Goal: Transaction & Acquisition: Book appointment/travel/reservation

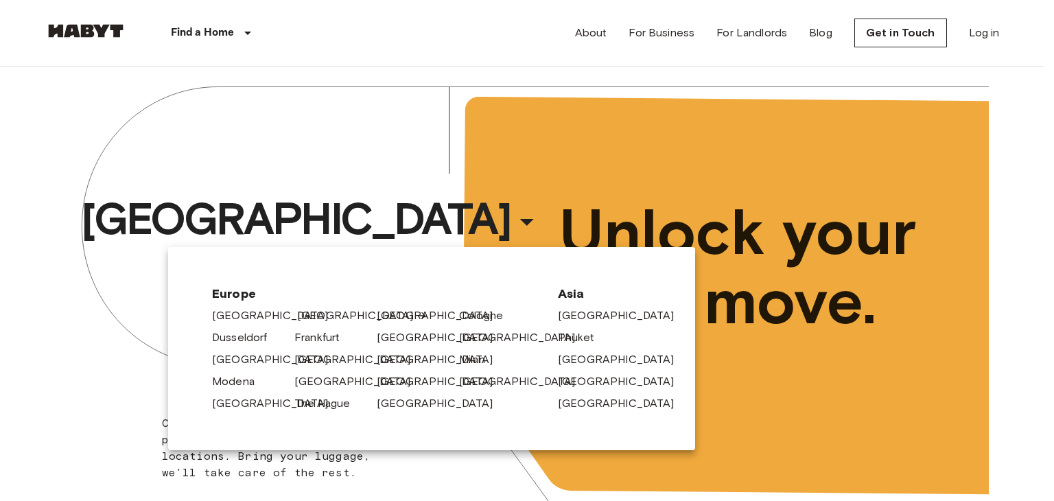
click at [308, 317] on link "[GEOGRAPHIC_DATA]" at bounding box center [362, 315] width 130 height 16
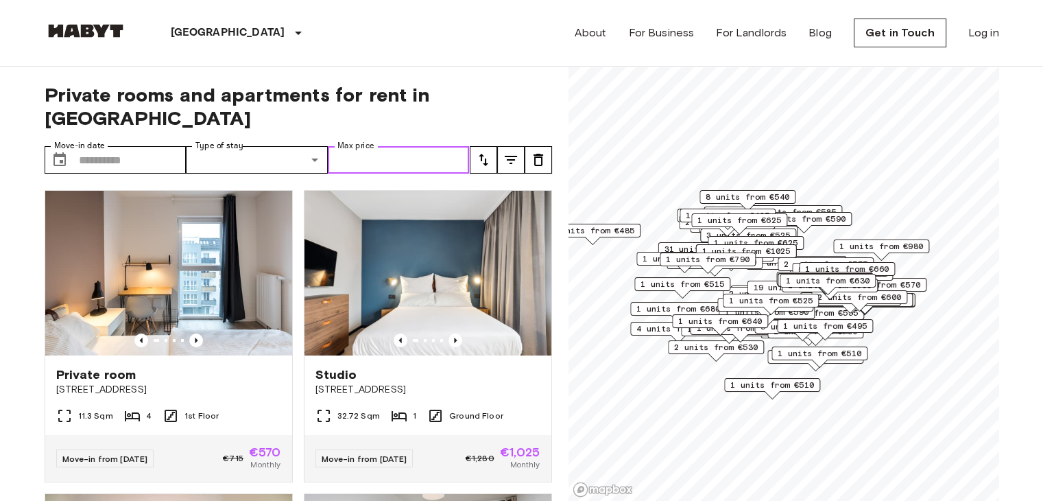
click at [359, 146] on input "Max price" at bounding box center [399, 159] width 142 height 27
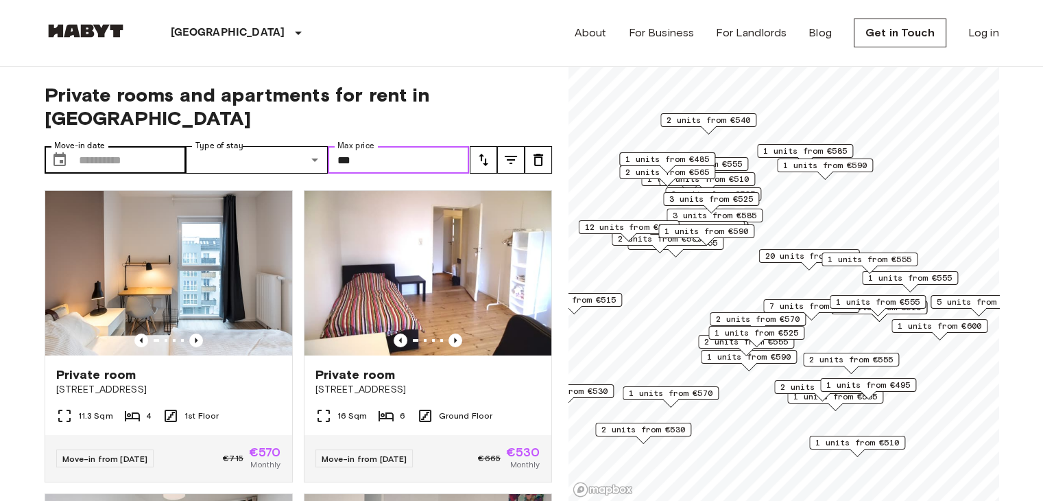
type input "***"
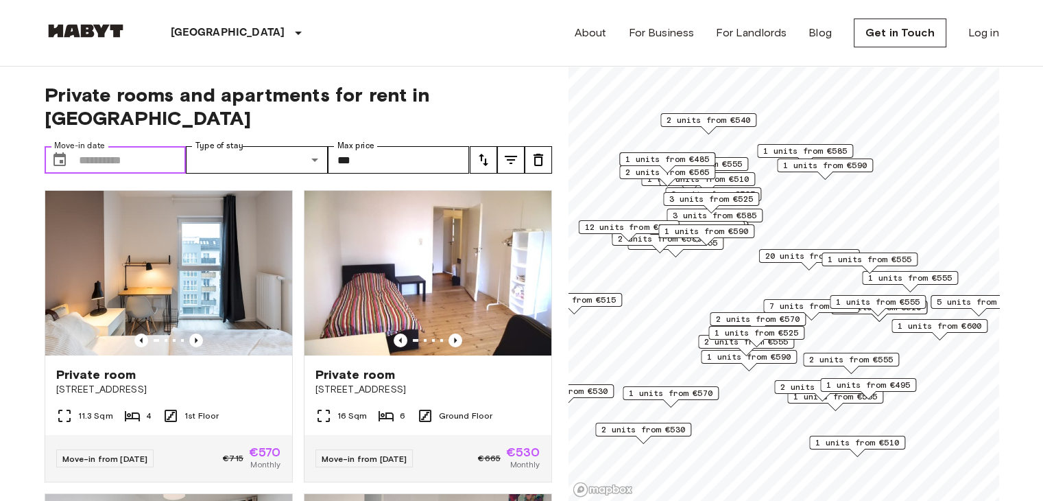
click at [123, 149] on input "Move-in date" at bounding box center [133, 159] width 108 height 27
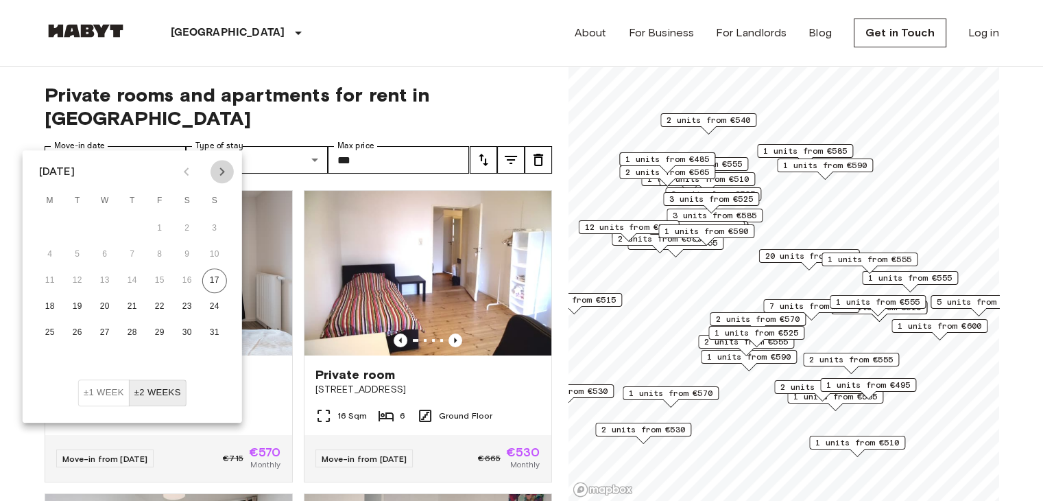
click at [220, 176] on icon "Next month" at bounding box center [222, 171] width 16 height 16
click at [108, 307] on button "19" at bounding box center [105, 306] width 25 height 25
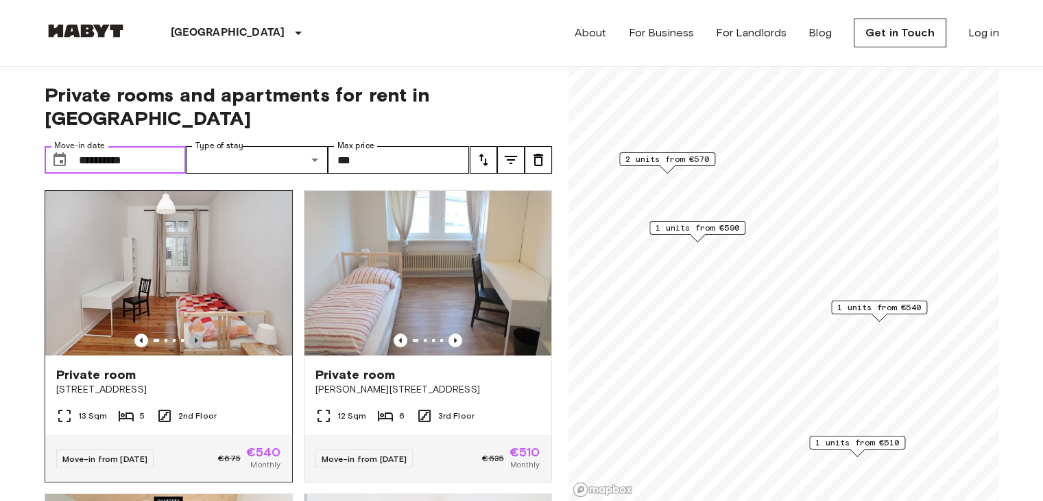
click at [195, 333] on icon "Previous image" at bounding box center [196, 340] width 14 height 14
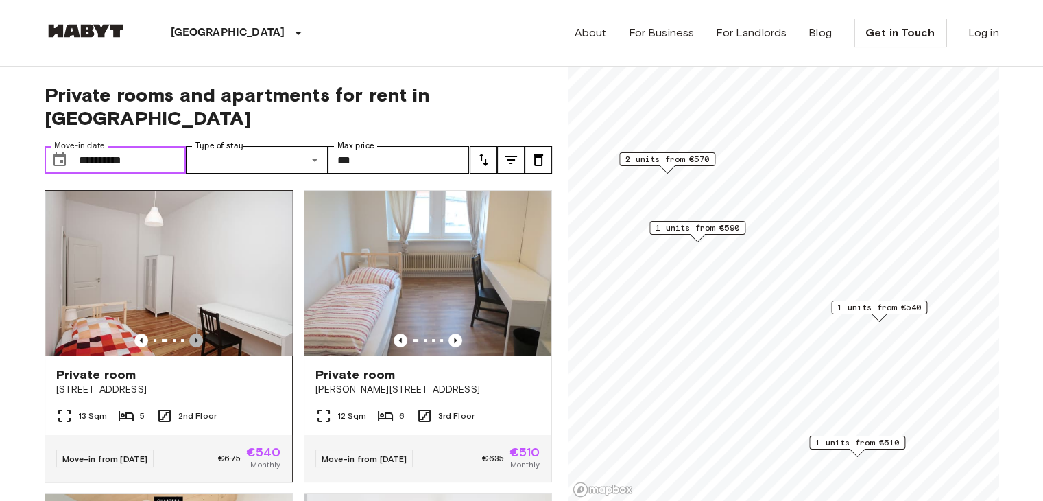
click at [195, 333] on icon "Previous image" at bounding box center [196, 340] width 14 height 14
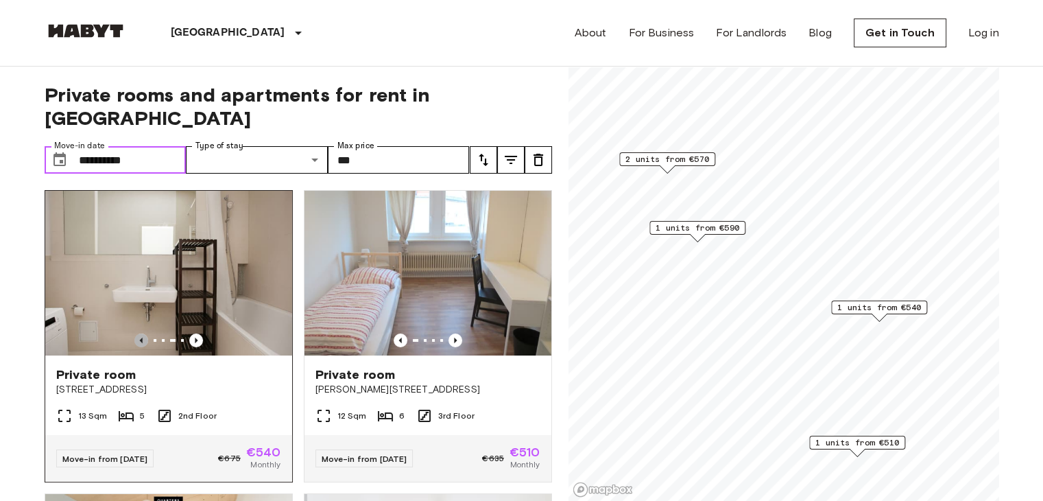
click at [139, 337] on icon "Previous image" at bounding box center [140, 339] width 3 height 5
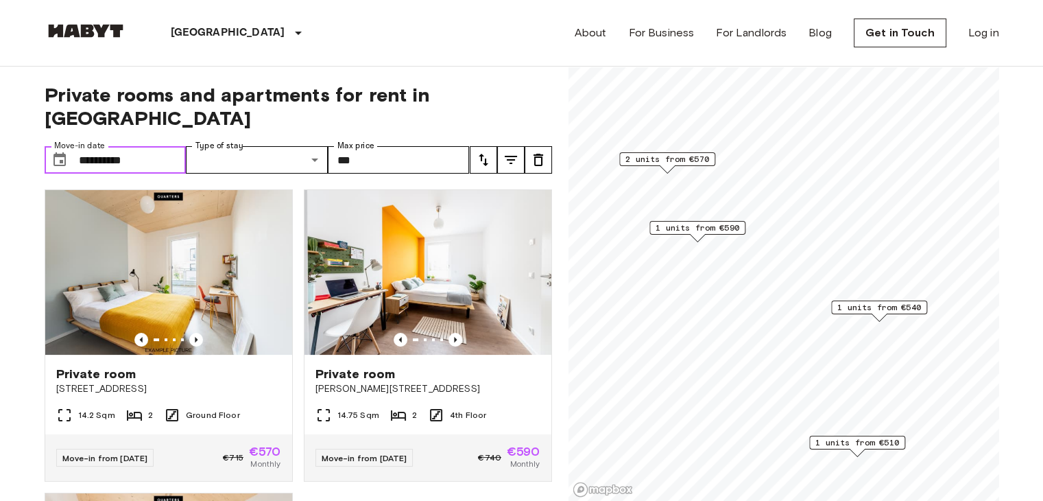
scroll to position [303, 0]
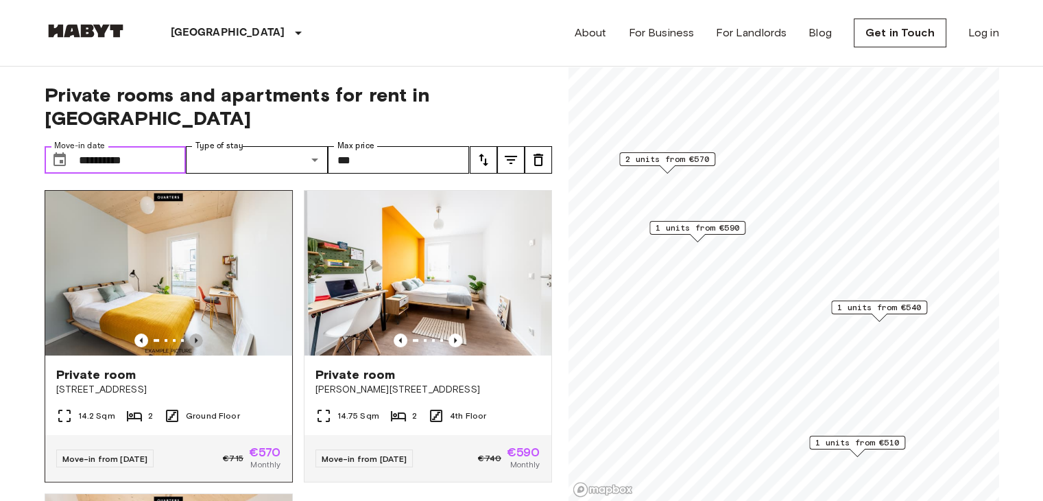
click at [198, 333] on icon "Previous image" at bounding box center [196, 340] width 14 height 14
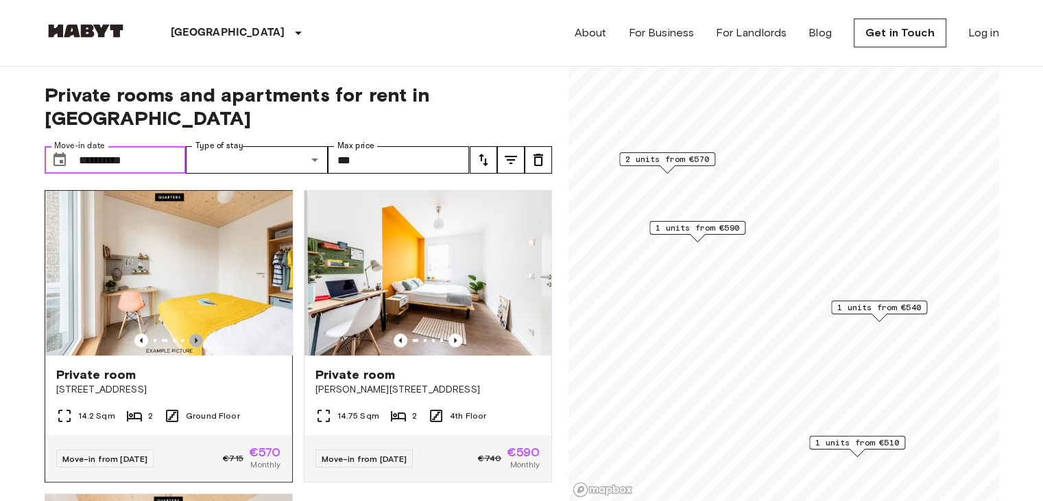
click at [198, 333] on icon "Previous image" at bounding box center [196, 340] width 14 height 14
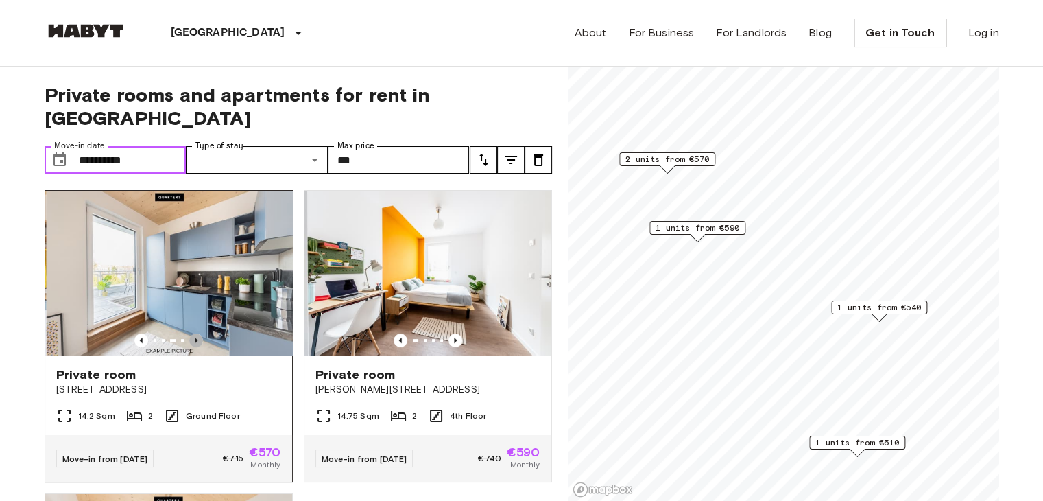
click at [198, 333] on icon "Previous image" at bounding box center [196, 340] width 14 height 14
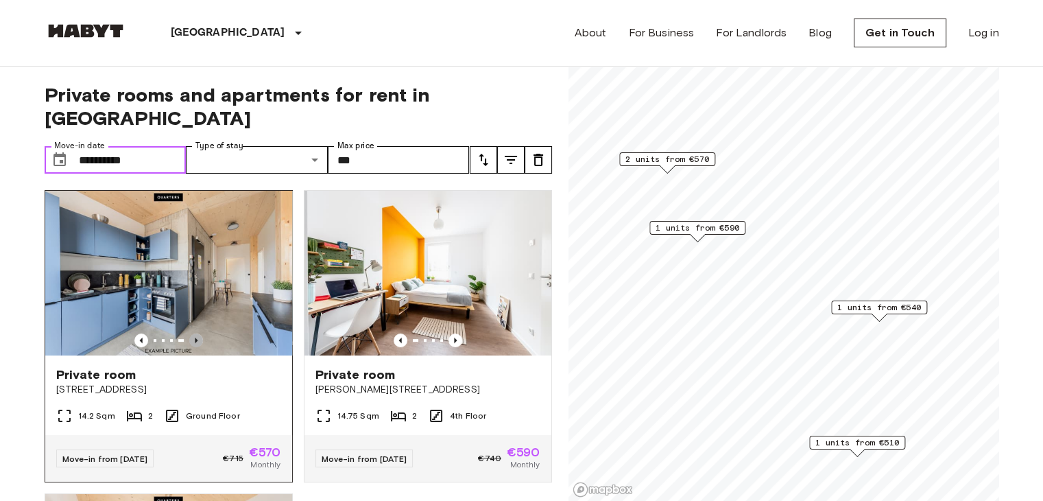
click at [198, 333] on icon "Previous image" at bounding box center [196, 340] width 14 height 14
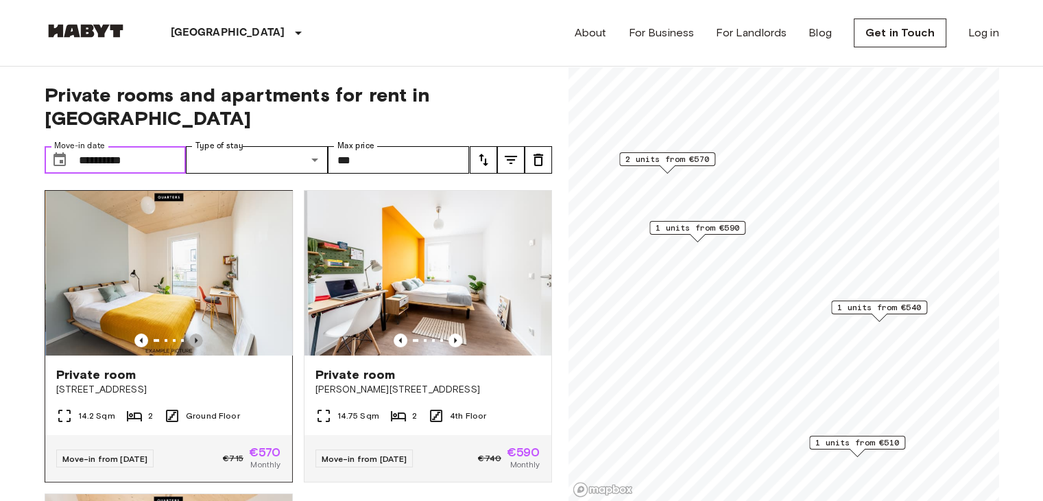
click at [198, 333] on icon "Previous image" at bounding box center [196, 340] width 14 height 14
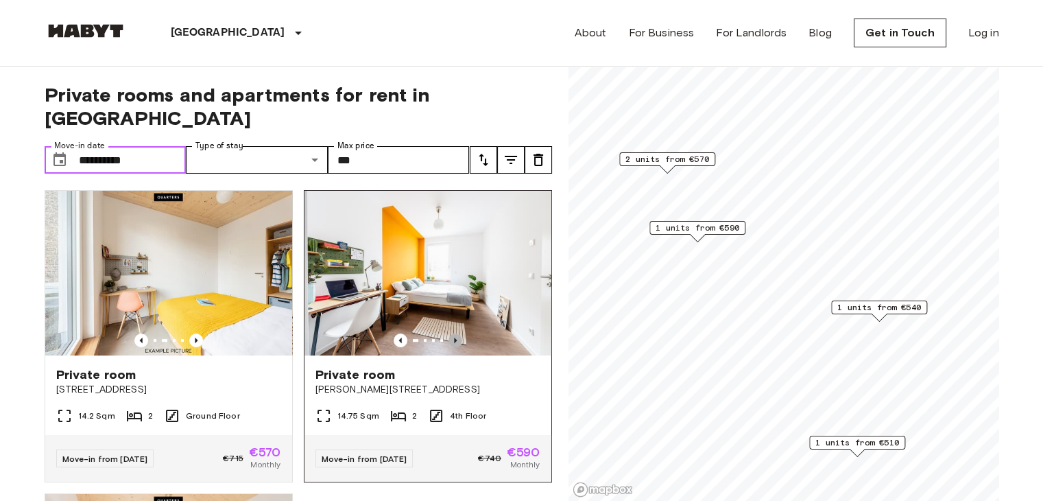
click at [450, 333] on icon "Previous image" at bounding box center [456, 340] width 14 height 14
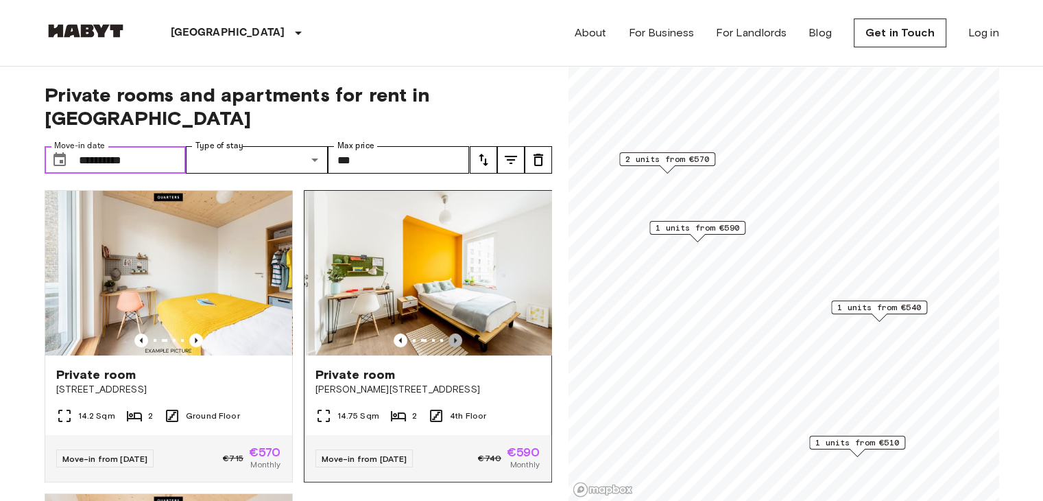
click at [450, 333] on icon "Previous image" at bounding box center [456, 340] width 14 height 14
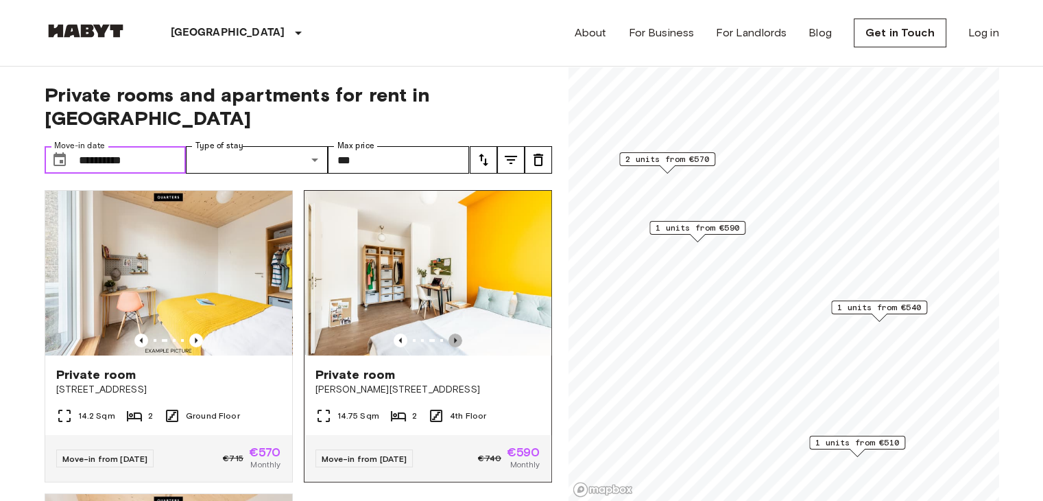
click at [449, 333] on icon "Previous image" at bounding box center [456, 340] width 14 height 14
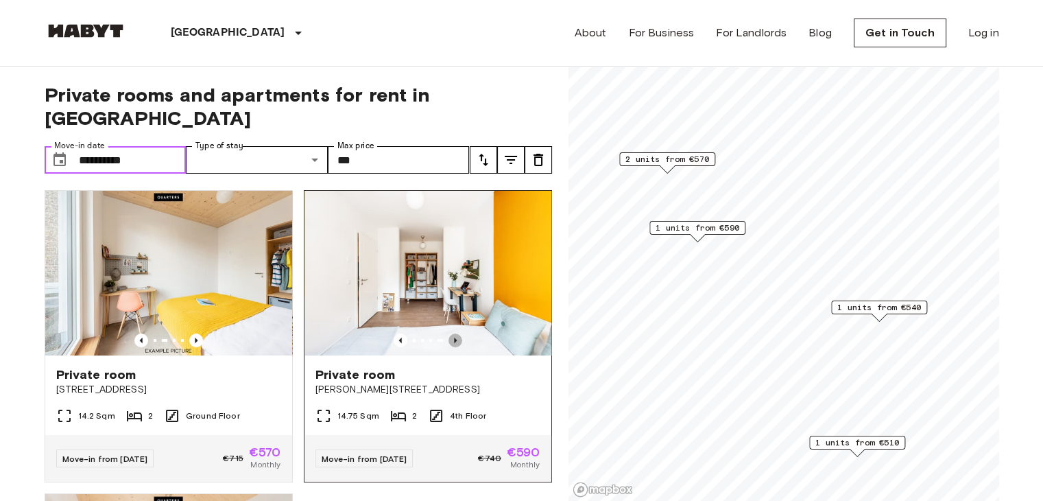
click at [449, 333] on icon "Previous image" at bounding box center [456, 340] width 14 height 14
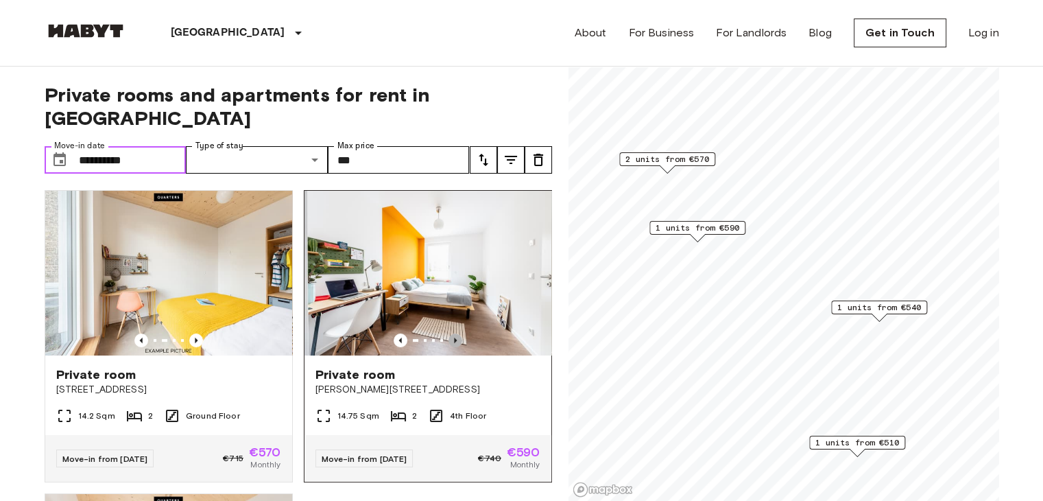
click at [450, 333] on icon "Previous image" at bounding box center [456, 340] width 14 height 14
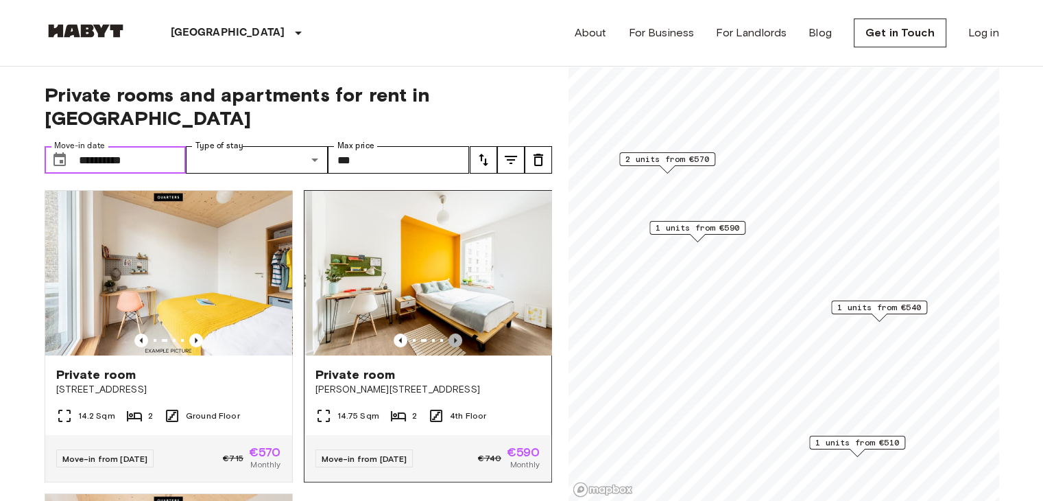
click at [450, 333] on icon "Previous image" at bounding box center [456, 340] width 14 height 14
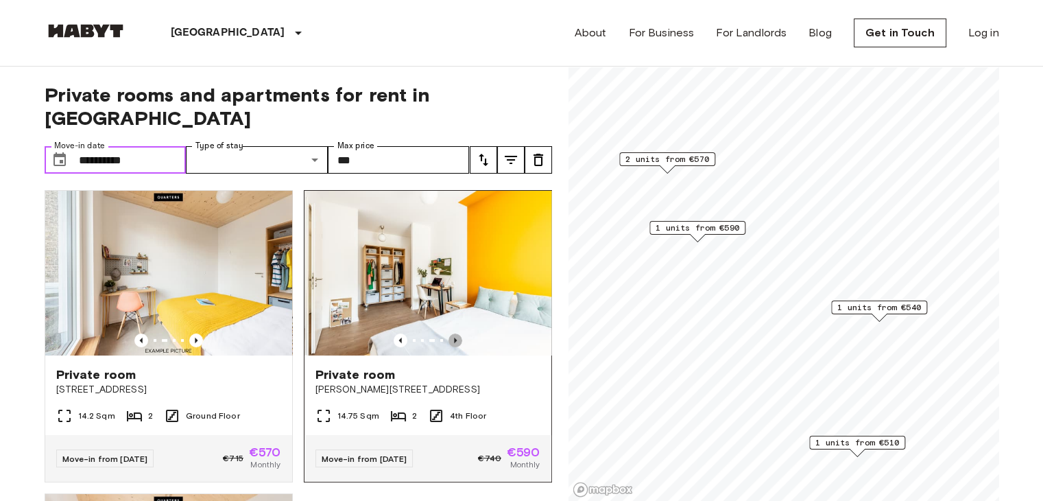
click at [450, 333] on icon "Previous image" at bounding box center [456, 340] width 14 height 14
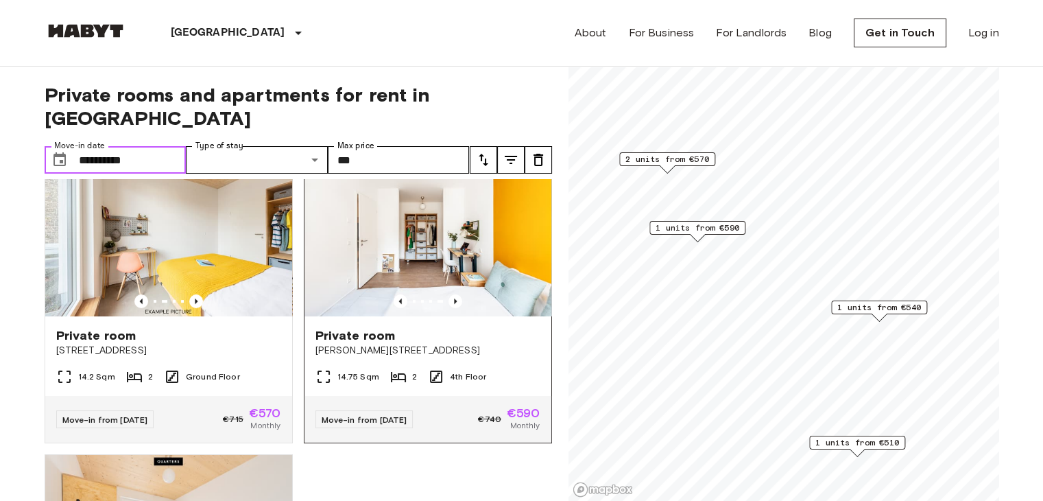
scroll to position [342, 0]
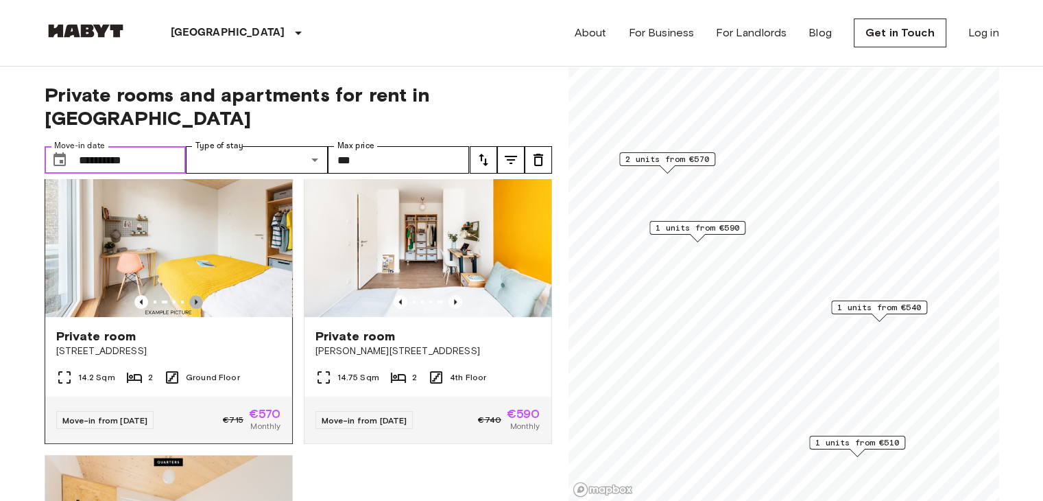
click at [198, 295] on icon "Previous image" at bounding box center [196, 302] width 14 height 14
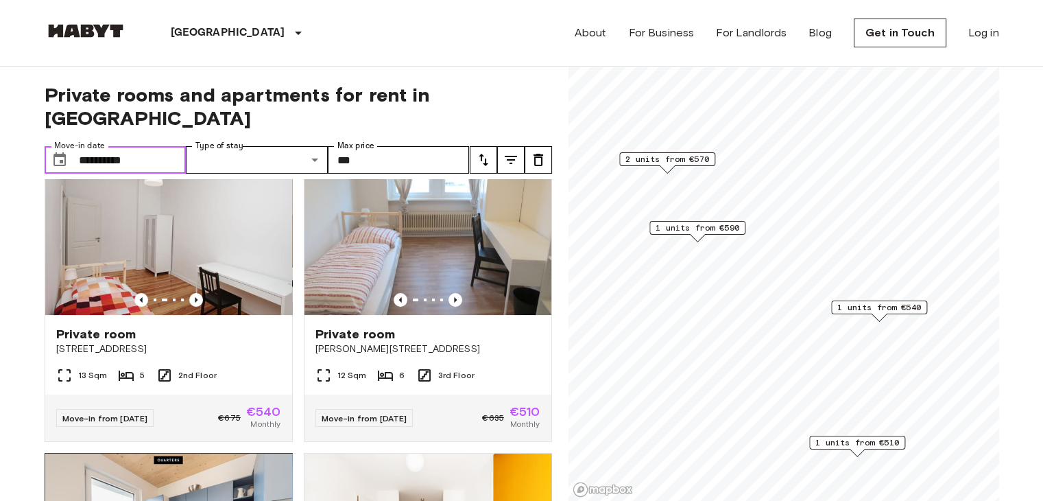
scroll to position [0, 0]
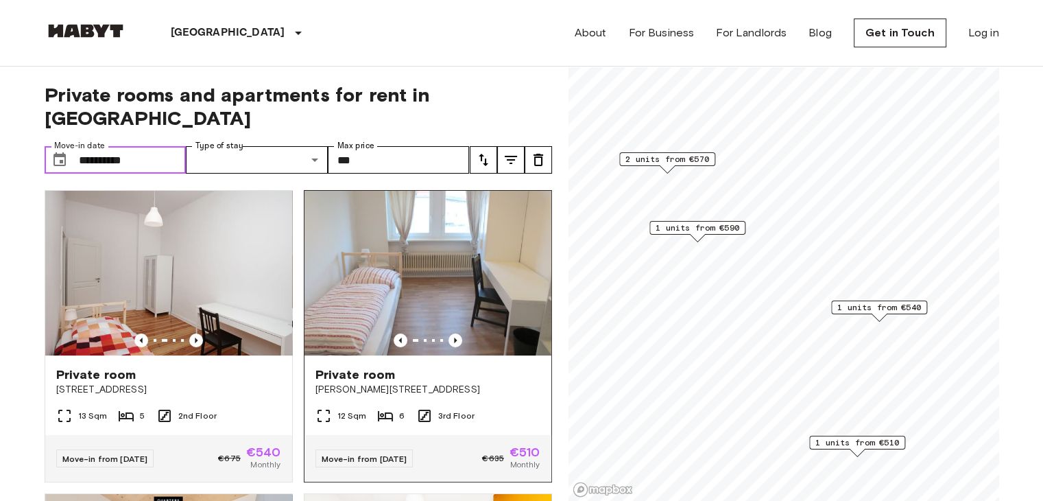
click at [454, 333] on div at bounding box center [428, 340] width 247 height 14
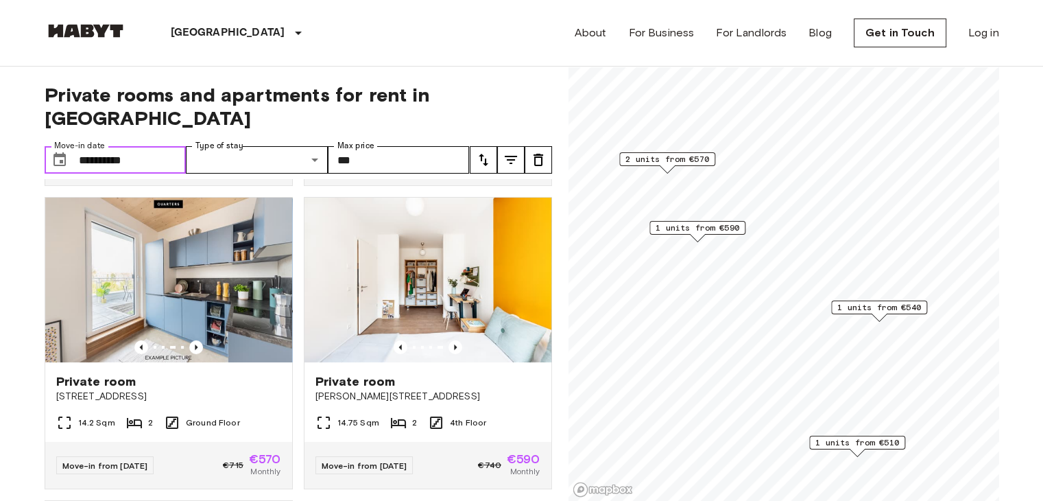
scroll to position [290, 0]
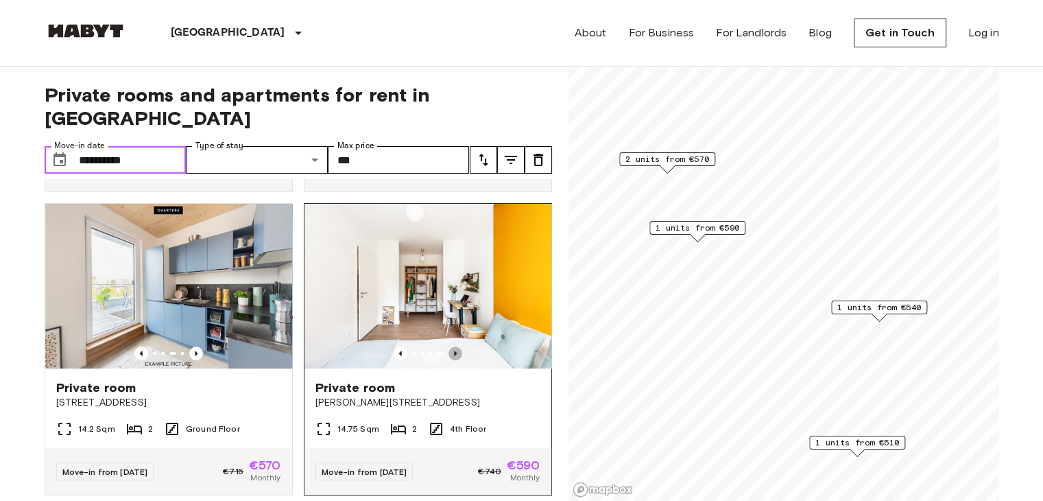
click at [449, 346] on icon "Previous image" at bounding box center [456, 353] width 14 height 14
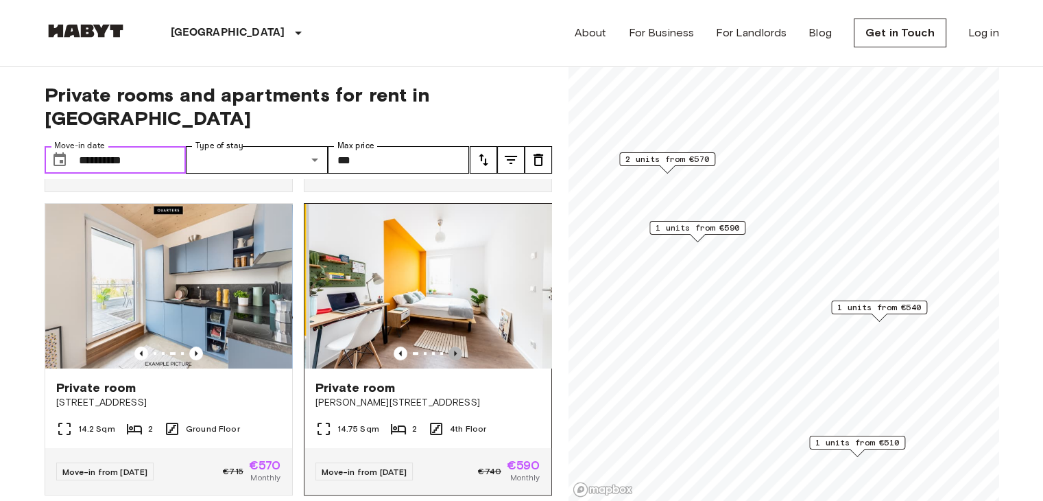
click at [449, 346] on icon "Previous image" at bounding box center [456, 353] width 14 height 14
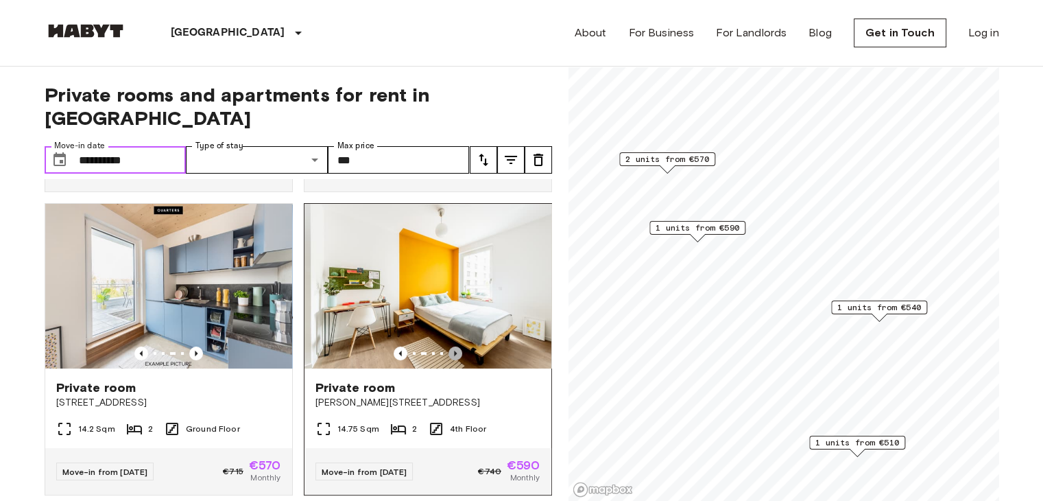
click at [449, 346] on icon "Previous image" at bounding box center [456, 353] width 14 height 14
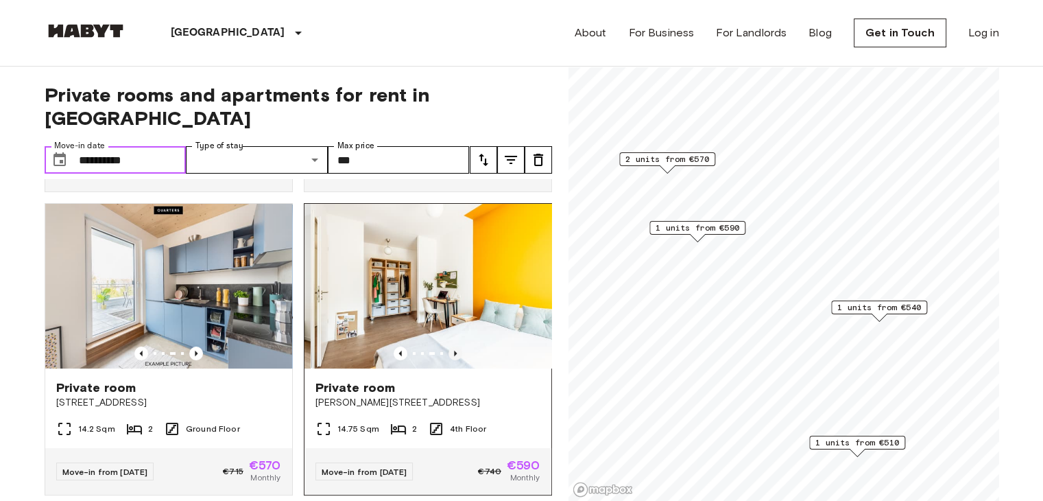
click at [449, 346] on icon "Previous image" at bounding box center [456, 353] width 14 height 14
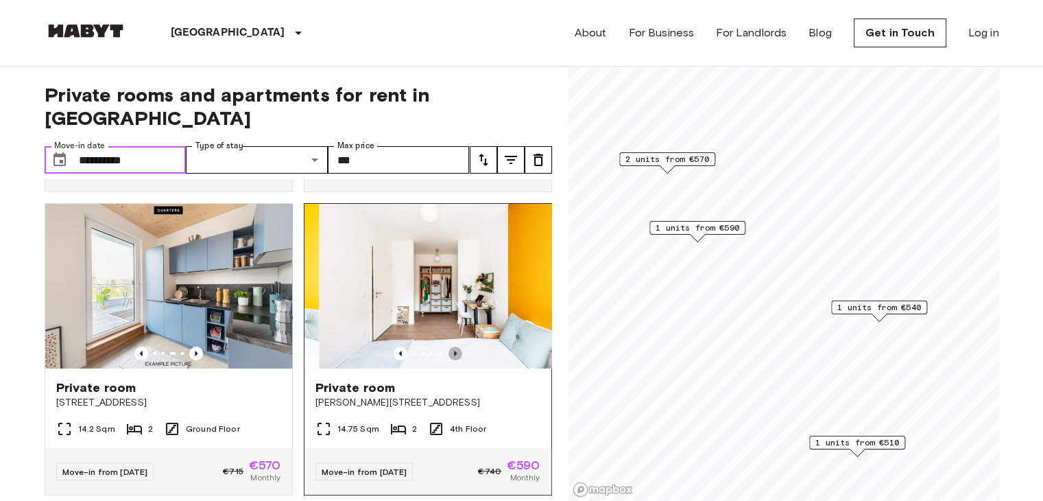
click at [449, 346] on icon "Previous image" at bounding box center [456, 353] width 14 height 14
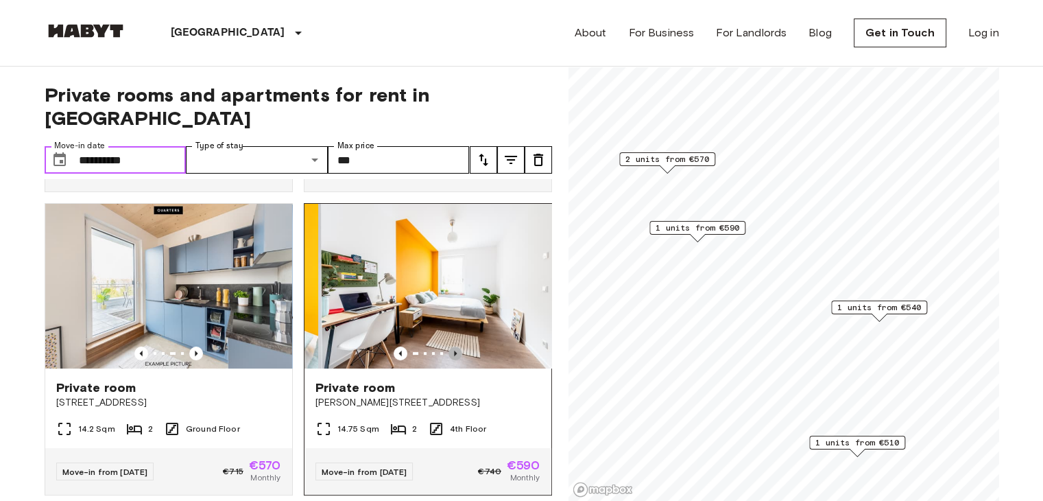
click at [449, 346] on icon "Previous image" at bounding box center [456, 353] width 14 height 14
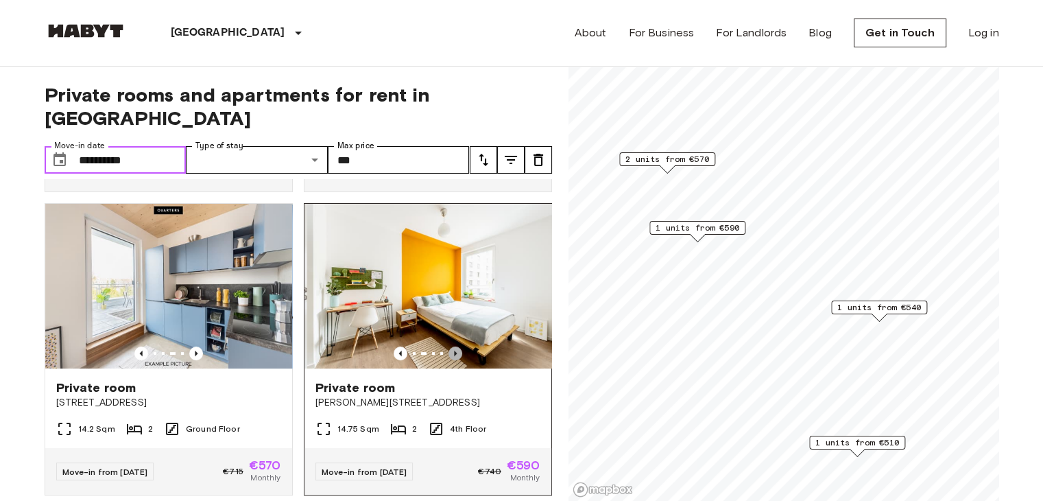
click at [449, 346] on icon "Previous image" at bounding box center [456, 353] width 14 height 14
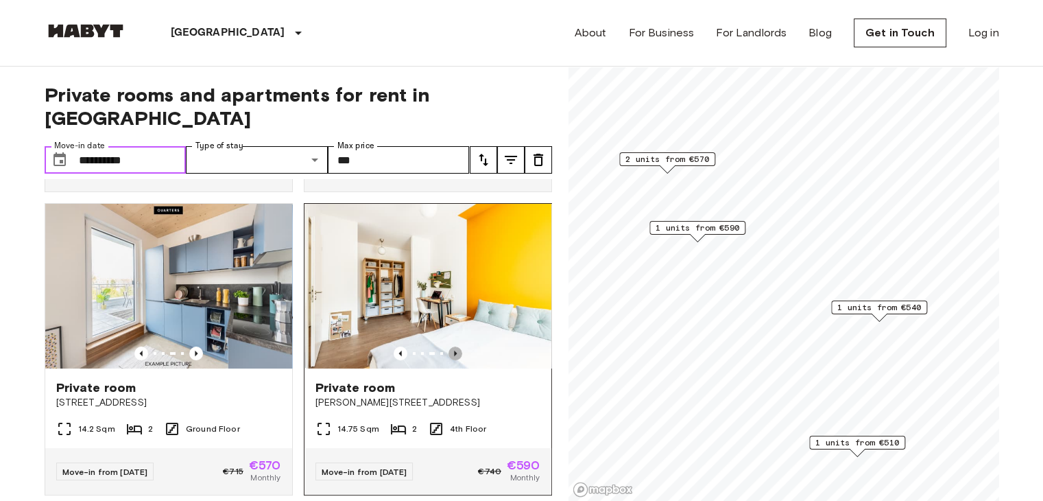
click at [449, 346] on icon "Previous image" at bounding box center [456, 353] width 14 height 14
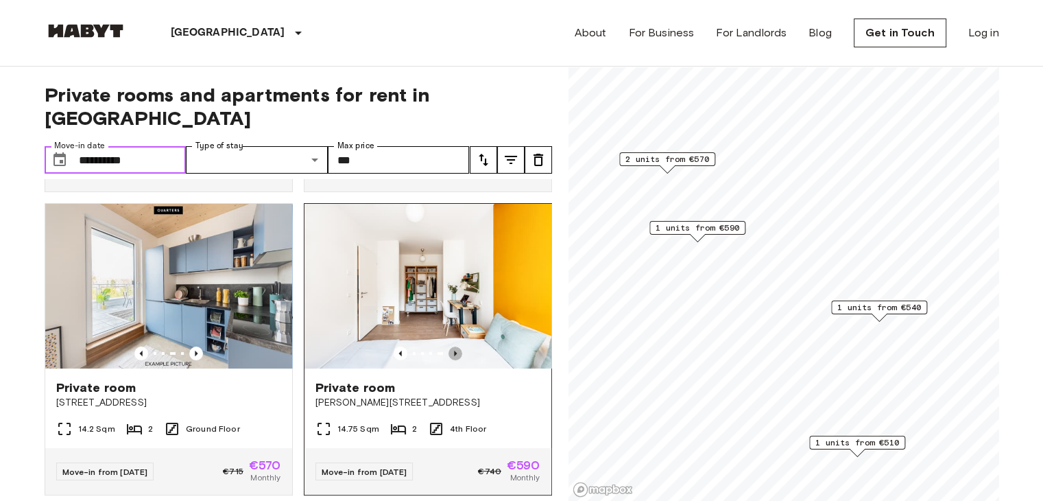
click at [449, 346] on icon "Previous image" at bounding box center [456, 353] width 14 height 14
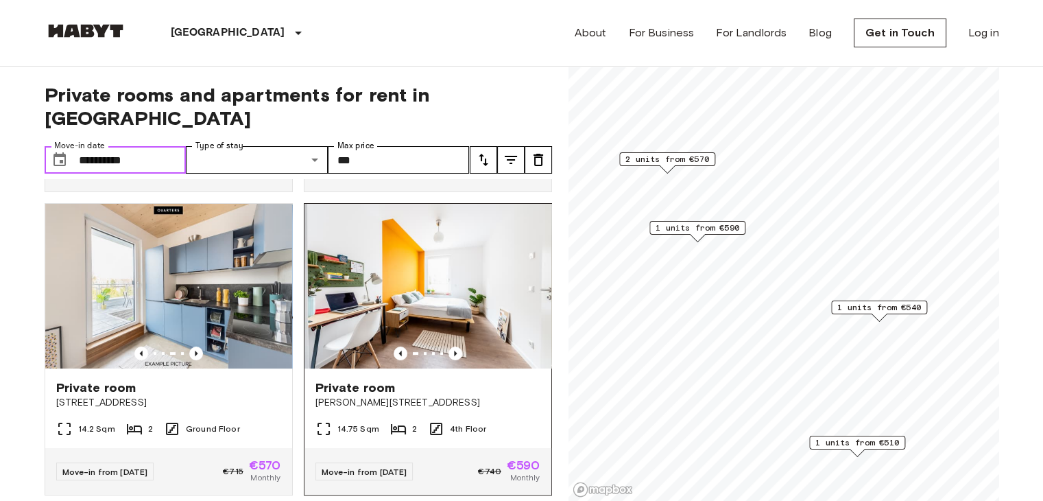
click at [448, 269] on img at bounding box center [428, 286] width 247 height 165
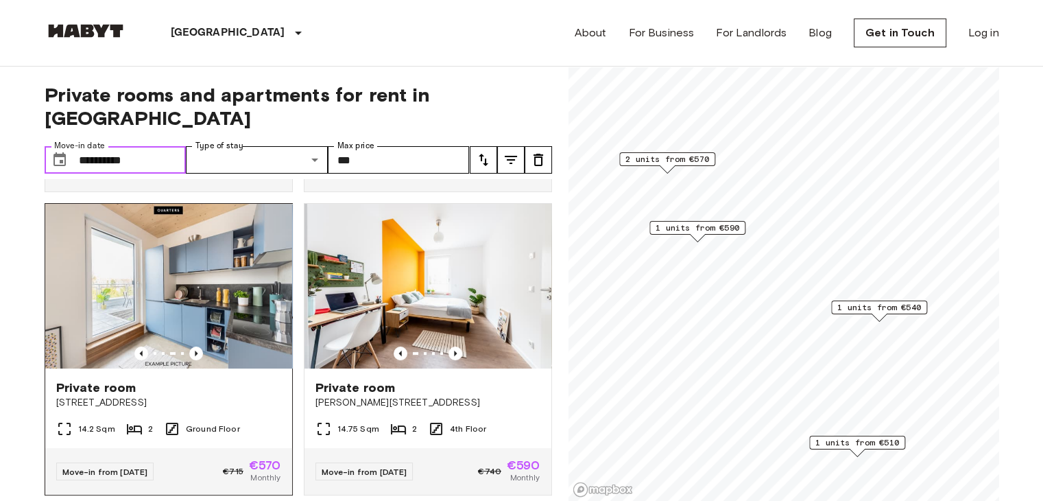
click at [244, 283] on img at bounding box center [168, 286] width 247 height 165
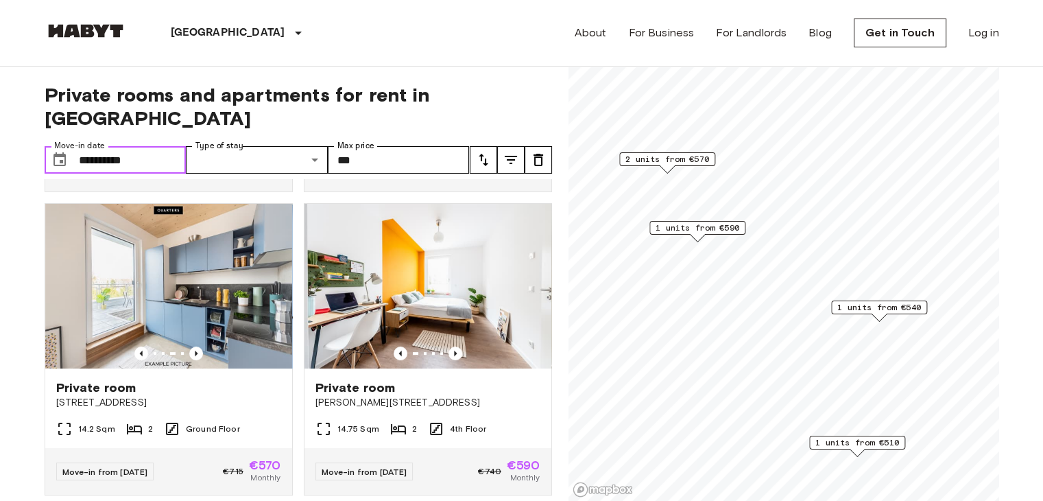
click at [80, 146] on input "**********" at bounding box center [133, 159] width 108 height 27
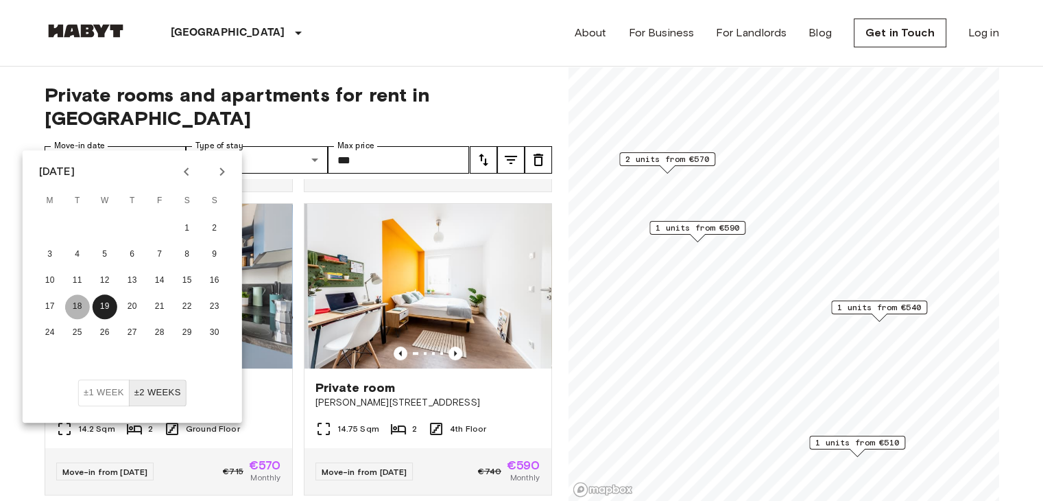
click at [74, 300] on button "18" at bounding box center [77, 306] width 25 height 25
type input "**********"
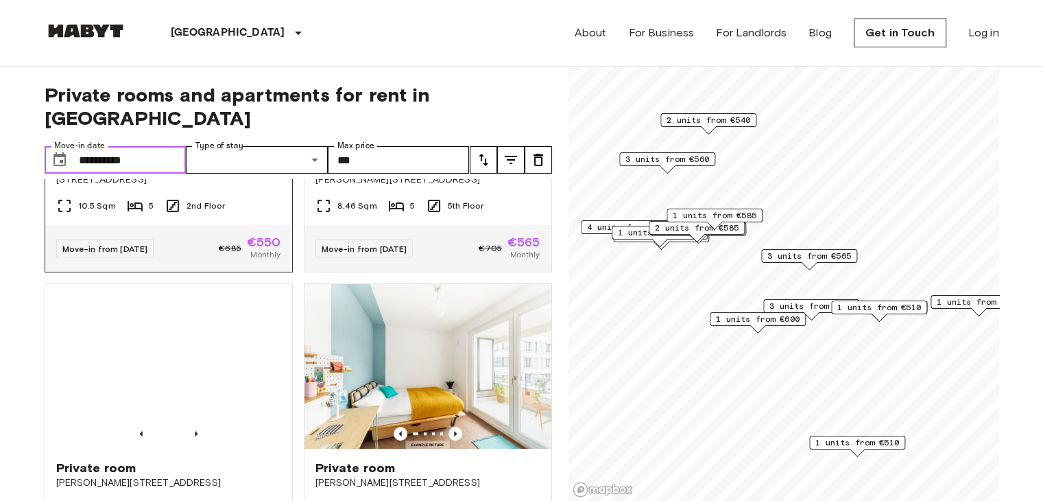
scroll to position [631, 0]
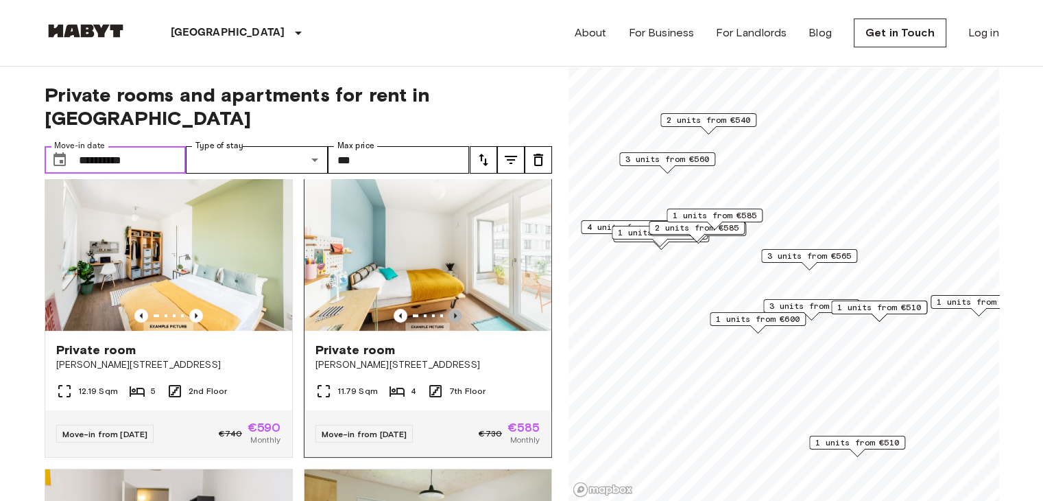
click at [454, 313] on icon "Previous image" at bounding box center [455, 315] width 3 height 5
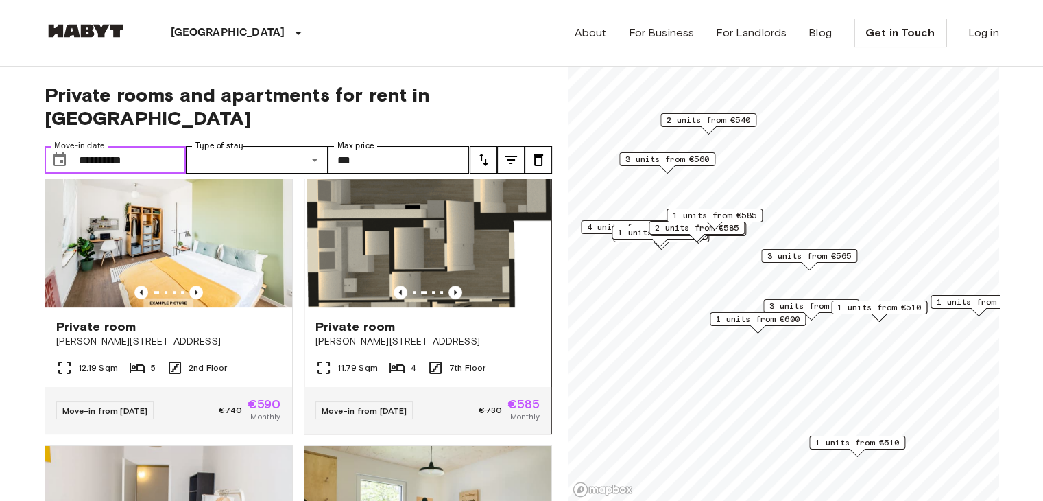
scroll to position [653, 0]
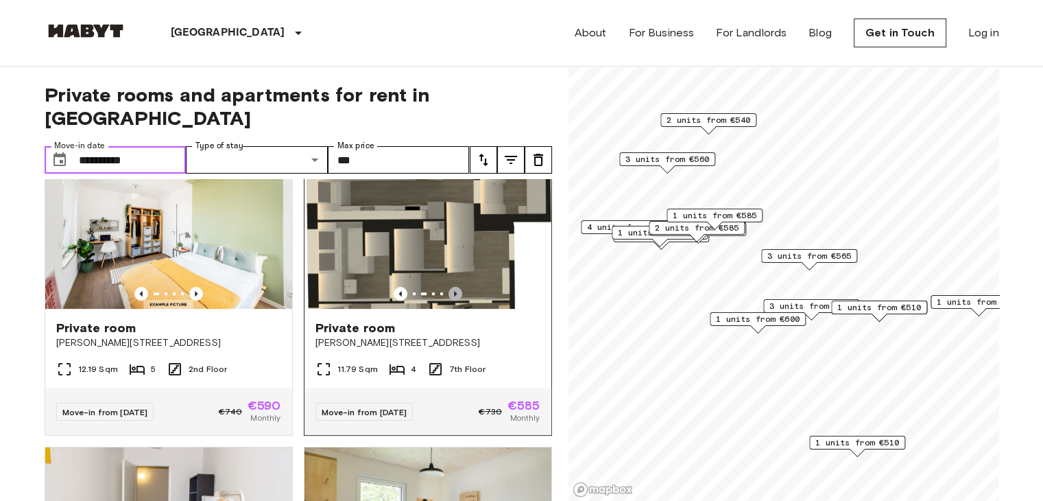
click at [449, 287] on icon "Previous image" at bounding box center [456, 294] width 14 height 14
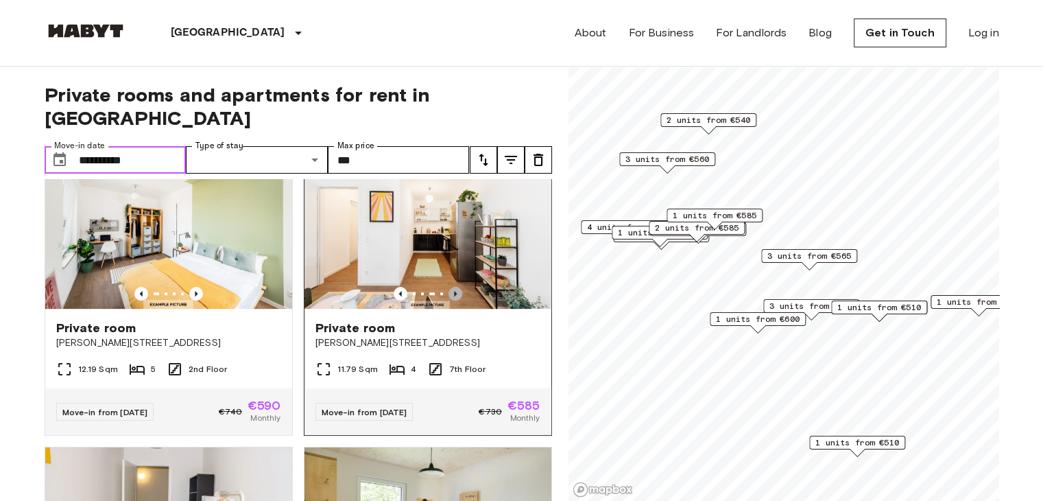
click at [449, 287] on icon "Previous image" at bounding box center [456, 294] width 14 height 14
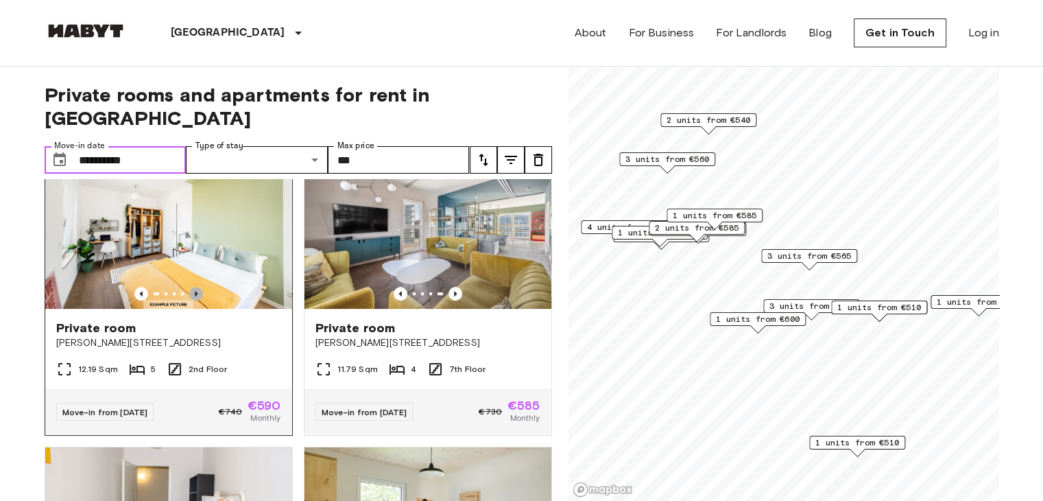
click at [196, 287] on icon "Previous image" at bounding box center [196, 294] width 14 height 14
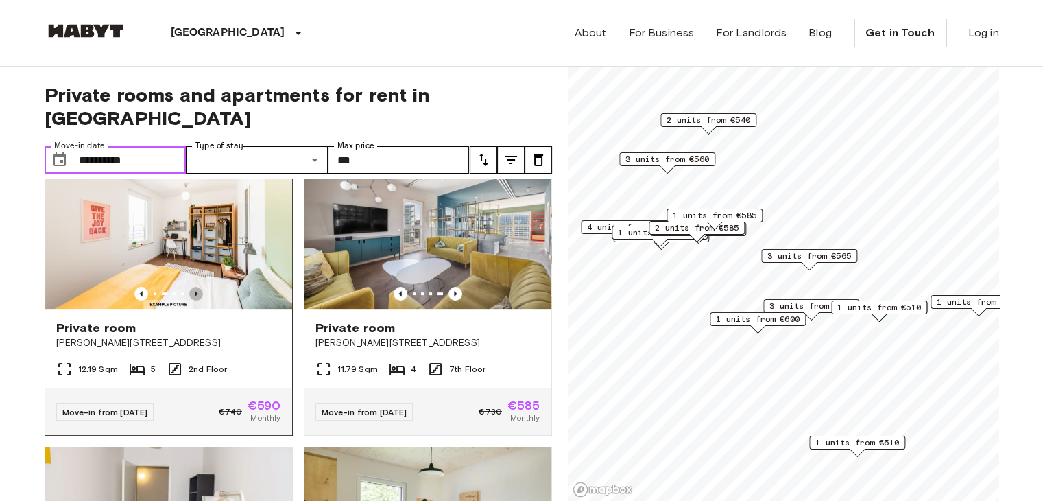
click at [196, 287] on icon "Previous image" at bounding box center [196, 294] width 14 height 14
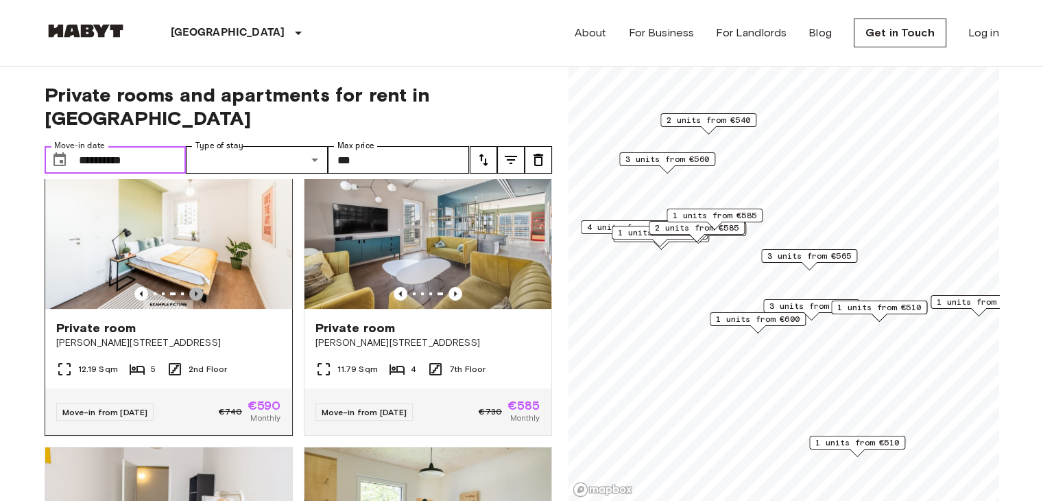
click at [196, 287] on icon "Previous image" at bounding box center [196, 294] width 14 height 14
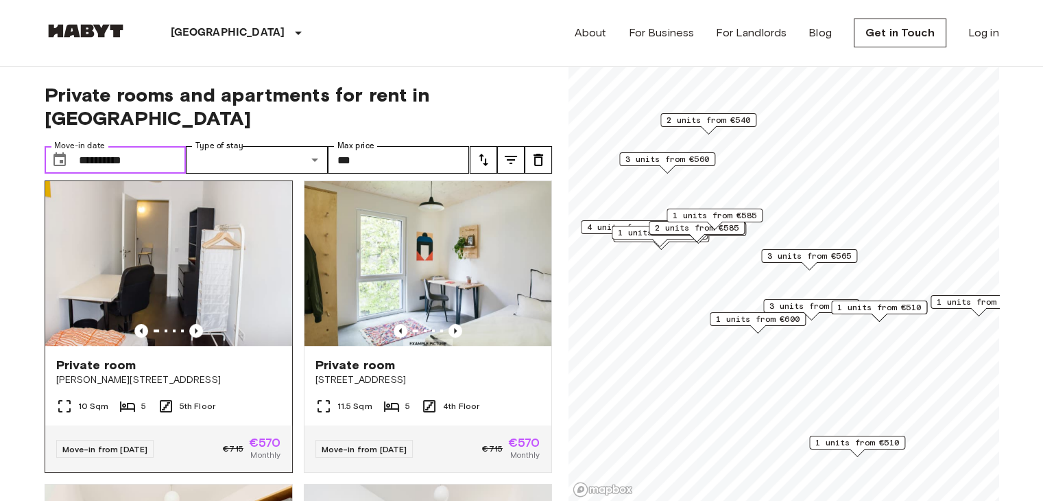
scroll to position [919, 0]
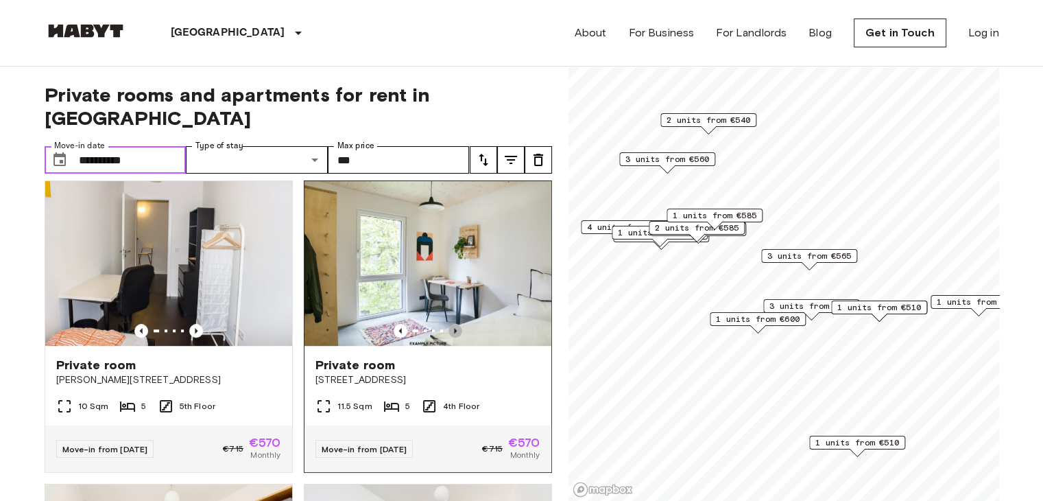
click at [449, 330] on icon "Previous image" at bounding box center [456, 331] width 14 height 14
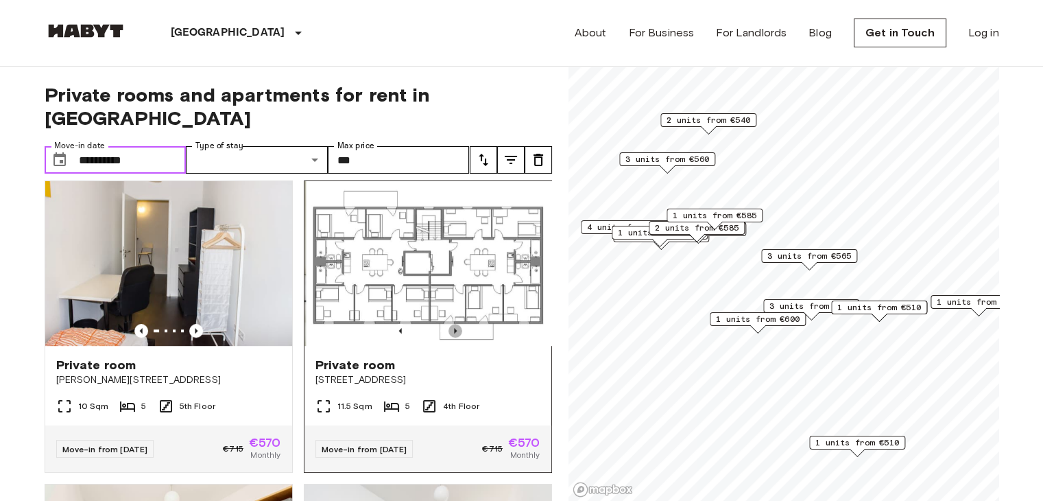
click at [449, 330] on icon "Previous image" at bounding box center [456, 331] width 14 height 14
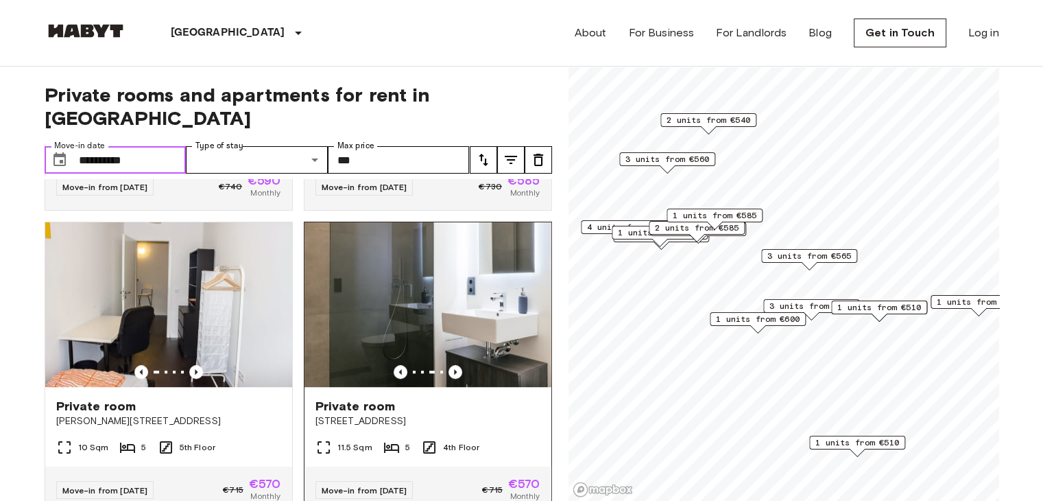
scroll to position [878, 0]
click at [394, 369] on icon "Previous image" at bounding box center [401, 372] width 14 height 14
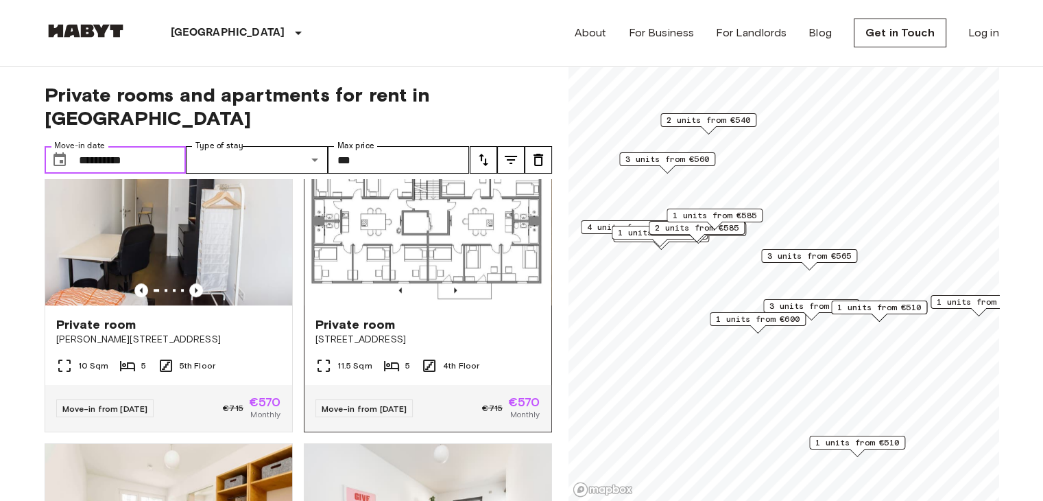
scroll to position [1292, 0]
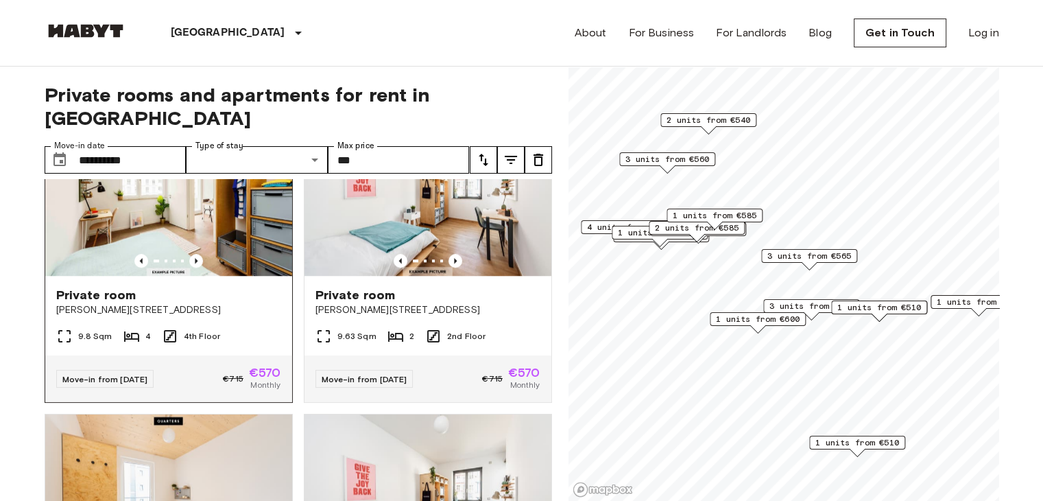
click at [250, 285] on div "Private room Klara-Franke-Straße 24-28" at bounding box center [168, 302] width 247 height 52
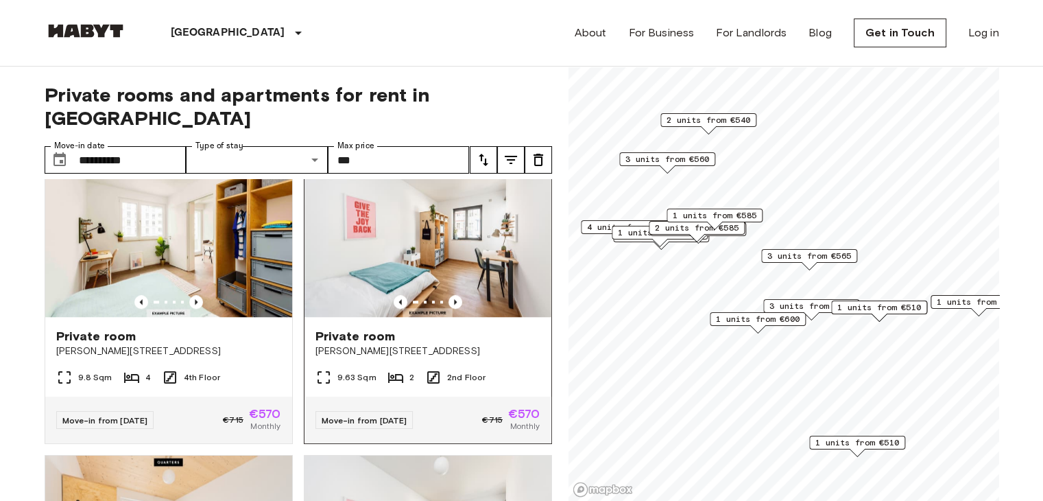
scroll to position [1251, 0]
click at [449, 307] on icon "Previous image" at bounding box center [456, 302] width 14 height 14
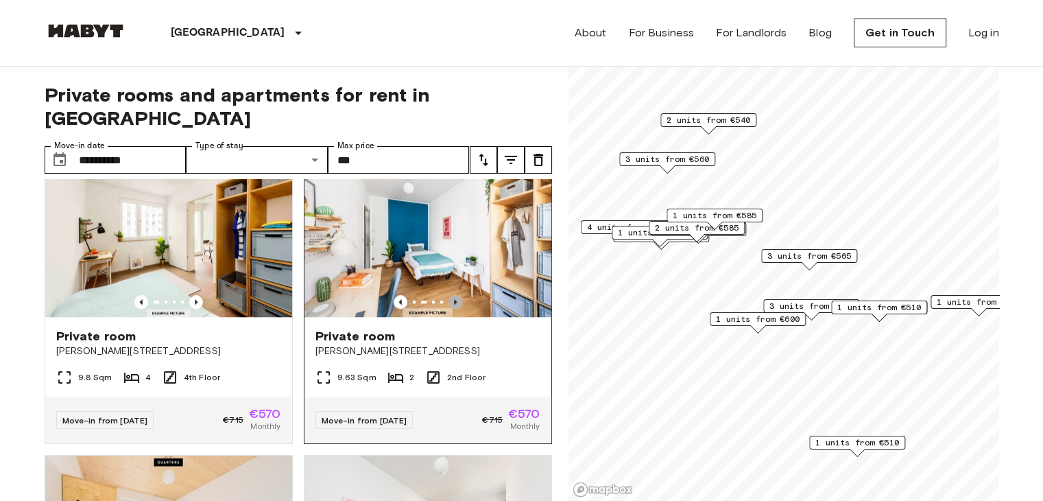
click at [451, 302] on icon "Previous image" at bounding box center [456, 302] width 14 height 14
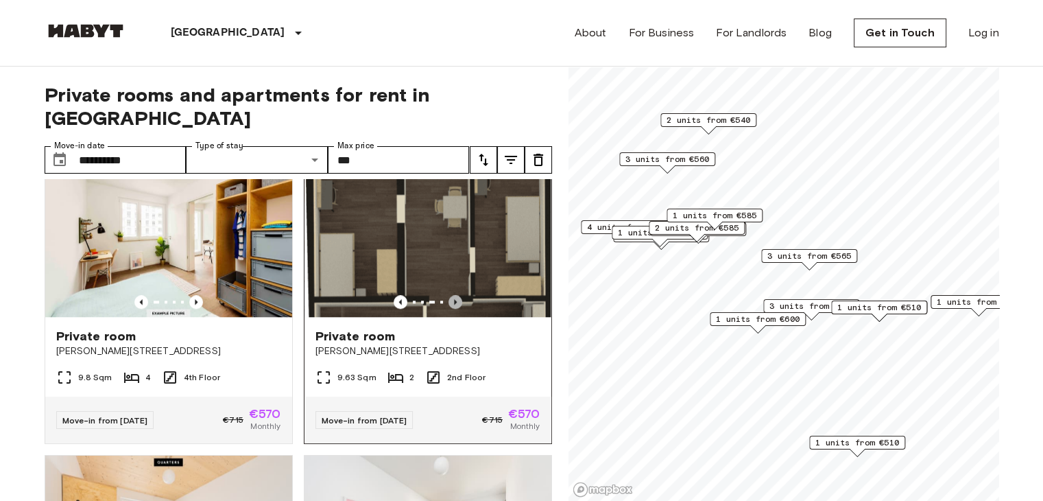
click at [451, 302] on icon "Previous image" at bounding box center [456, 302] width 14 height 14
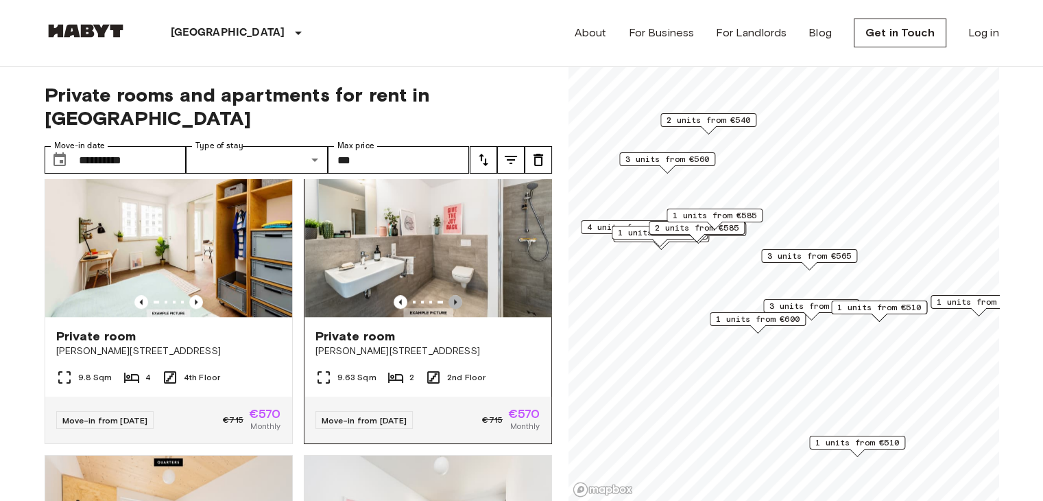
click at [451, 302] on icon "Previous image" at bounding box center [456, 302] width 14 height 14
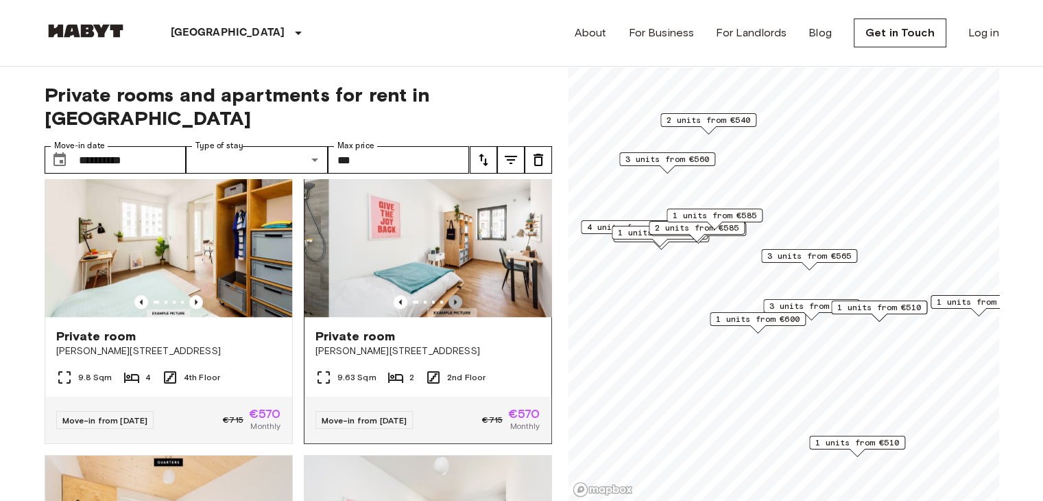
click at [451, 302] on icon "Previous image" at bounding box center [456, 302] width 14 height 14
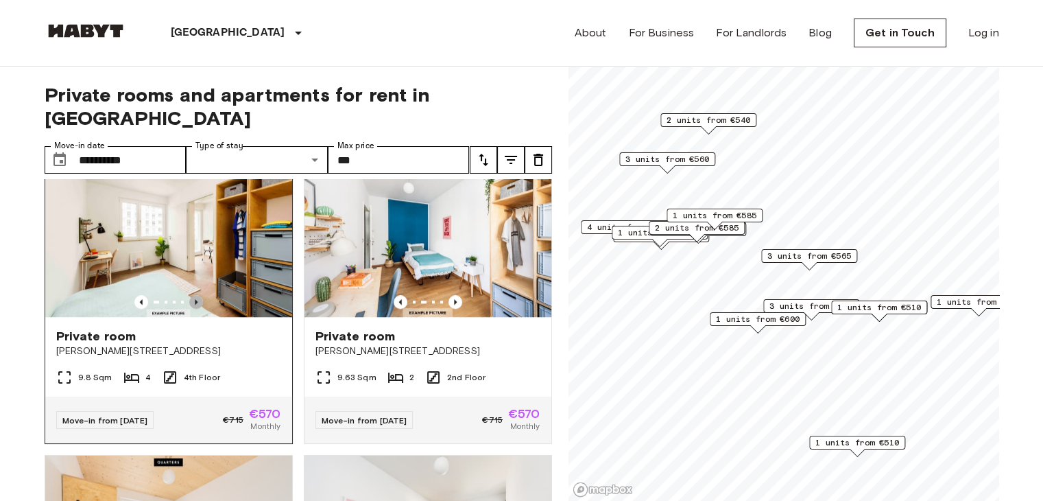
click at [191, 298] on icon "Previous image" at bounding box center [196, 302] width 14 height 14
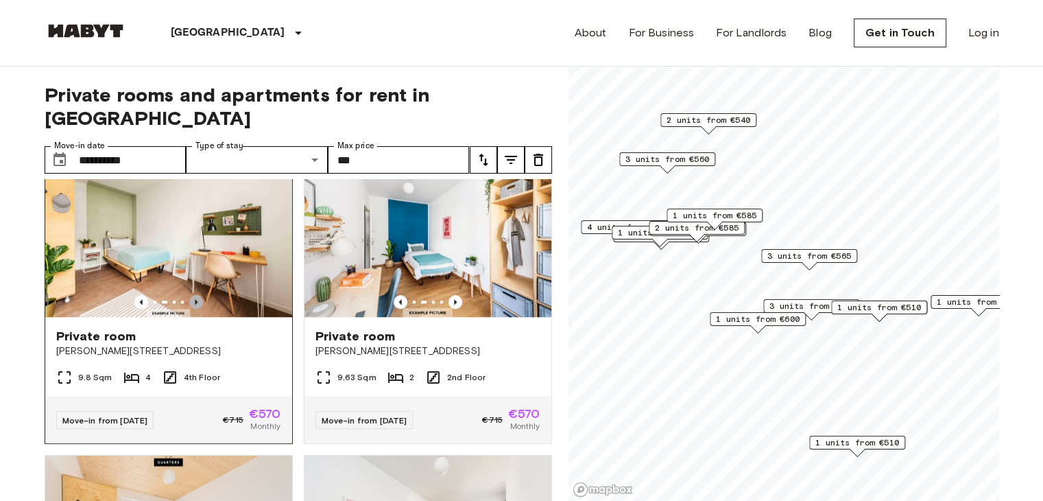
click at [190, 305] on icon "Previous image" at bounding box center [196, 302] width 14 height 14
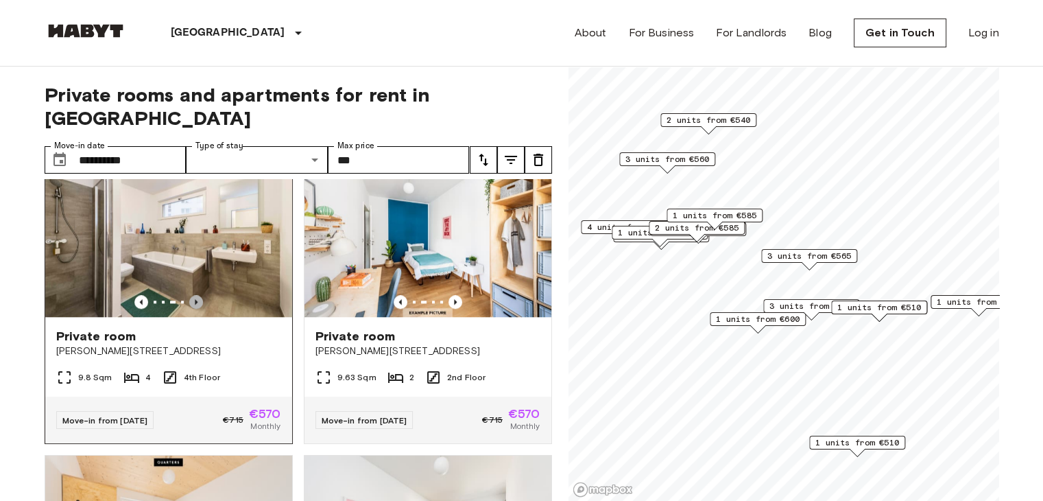
click at [190, 305] on icon "Previous image" at bounding box center [196, 302] width 14 height 14
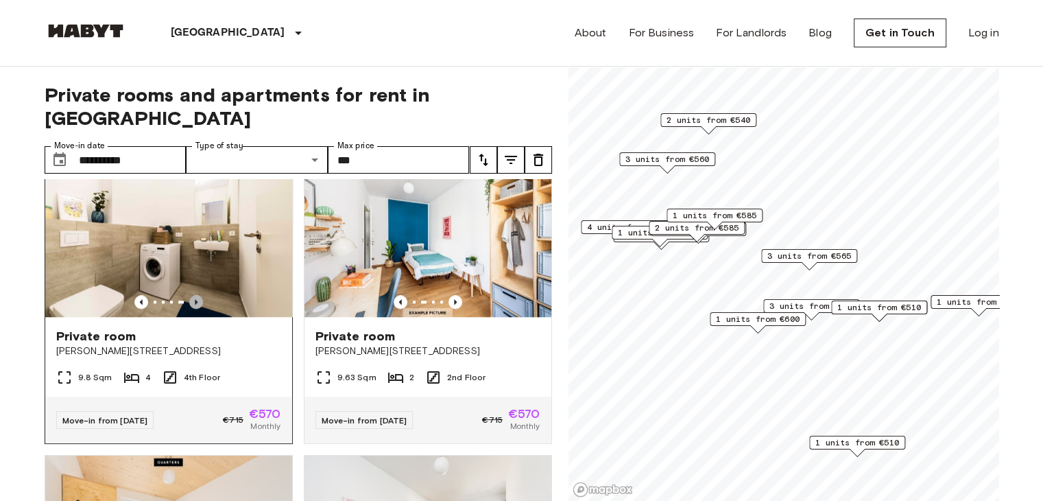
click at [190, 305] on icon "Previous image" at bounding box center [196, 302] width 14 height 14
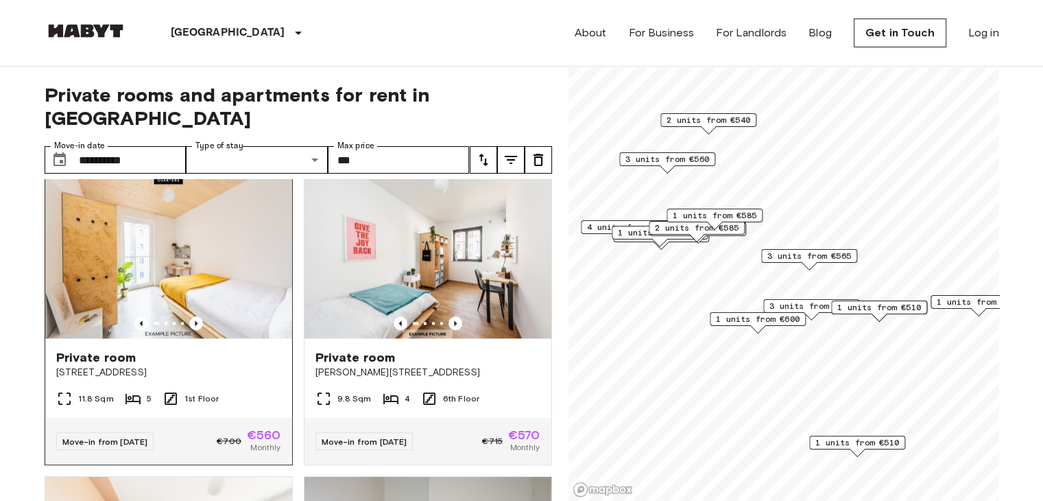
scroll to position [1534, 0]
click at [196, 328] on icon "Previous image" at bounding box center [196, 323] width 14 height 14
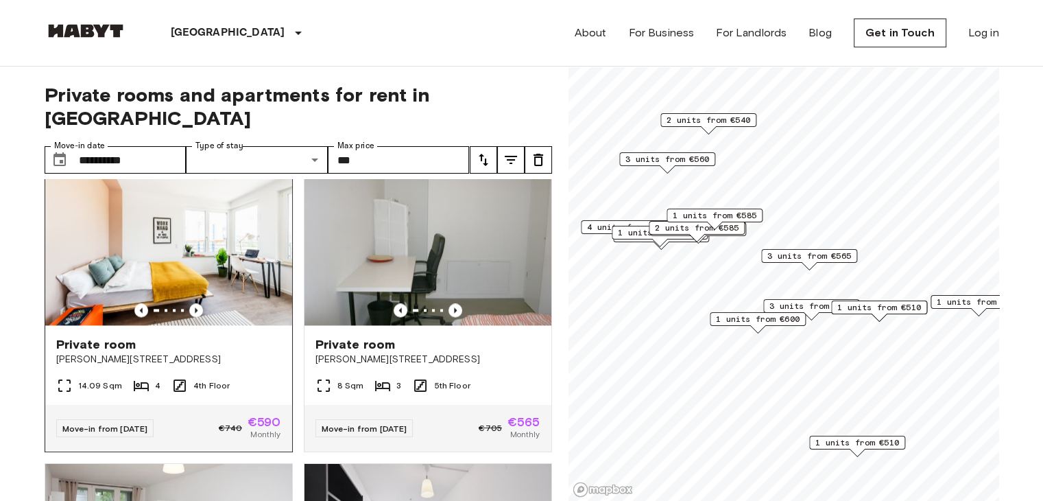
scroll to position [0, 0]
click at [193, 317] on icon "Previous image" at bounding box center [196, 310] width 14 height 14
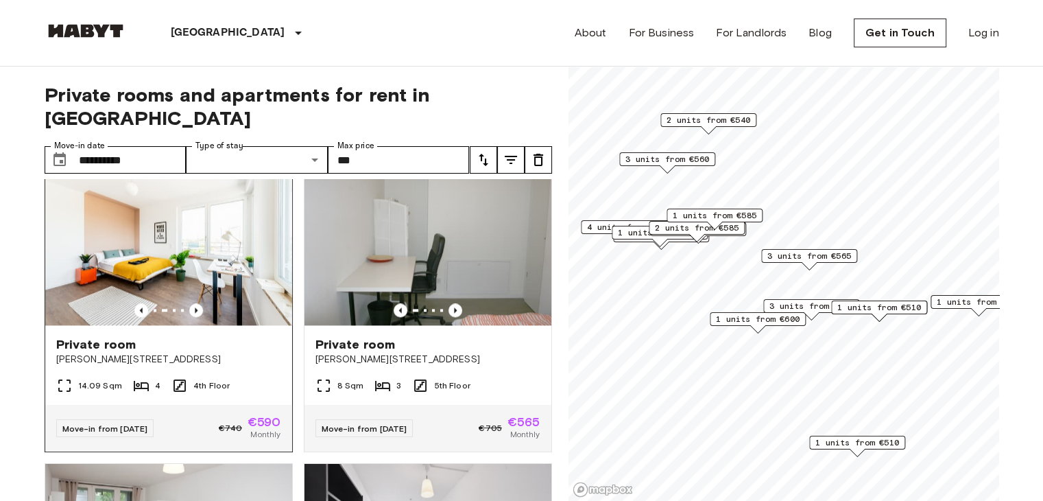
click at [230, 325] on img at bounding box center [168, 243] width 247 height 165
drag, startPoint x: 287, startPoint y: 253, endPoint x: 0, endPoint y: 357, distance: 305.5
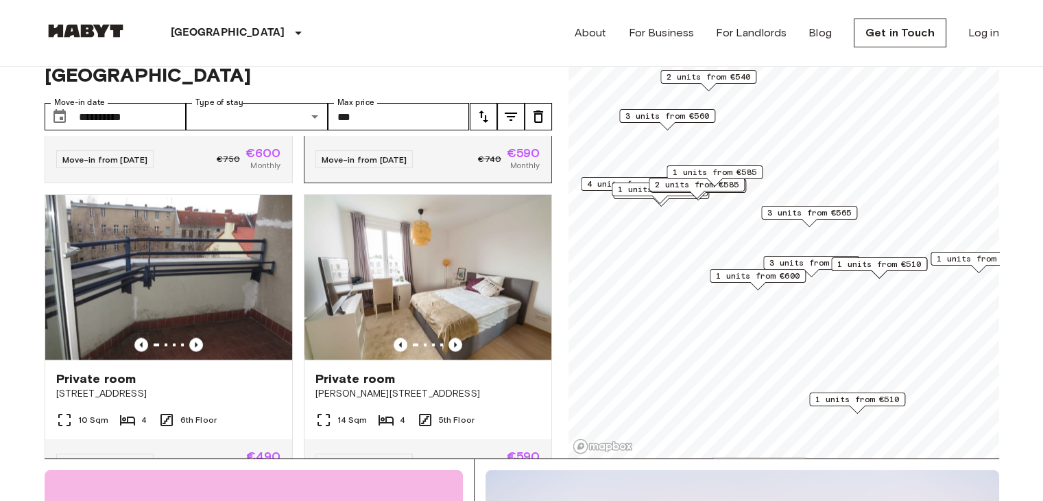
scroll to position [2463, 0]
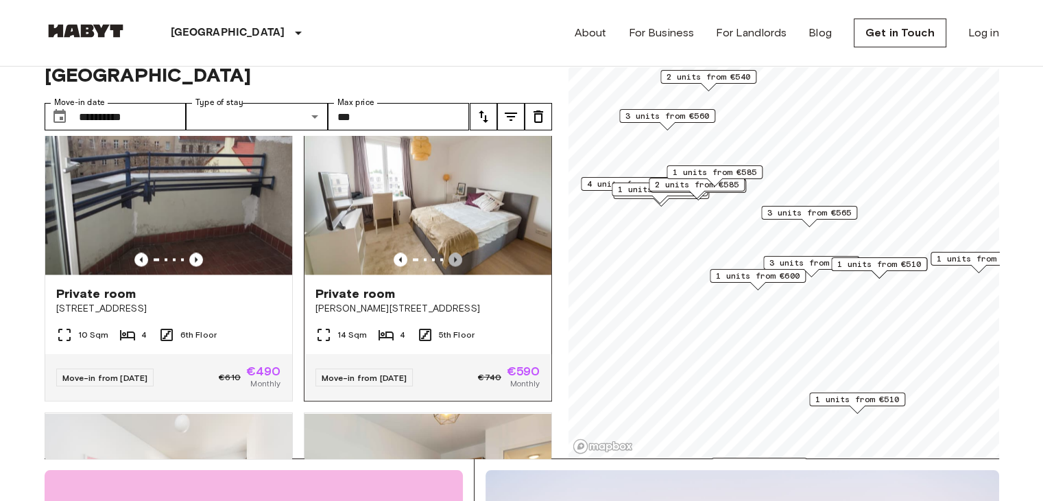
click at [449, 266] on icon "Previous image" at bounding box center [456, 259] width 14 height 14
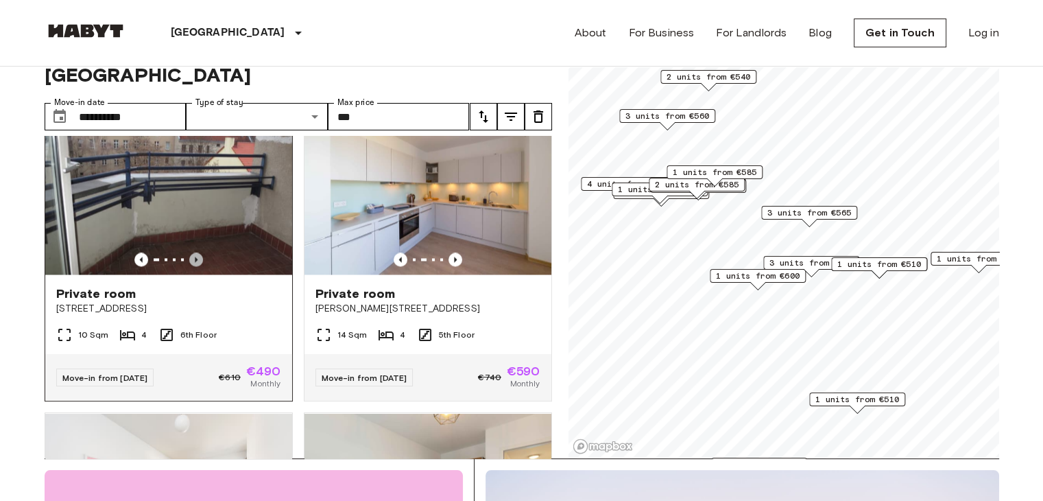
click at [189, 266] on icon "Previous image" at bounding box center [196, 259] width 14 height 14
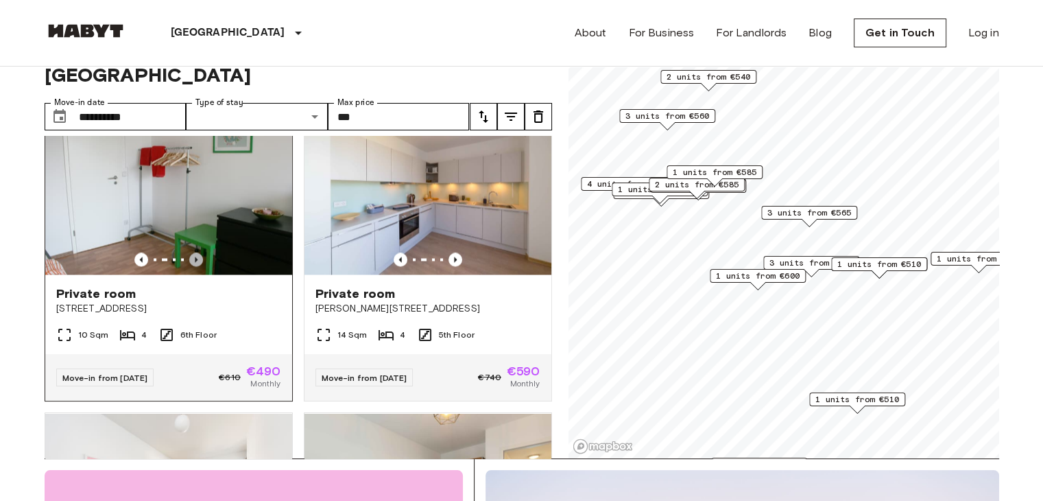
click at [189, 266] on icon "Previous image" at bounding box center [196, 259] width 14 height 14
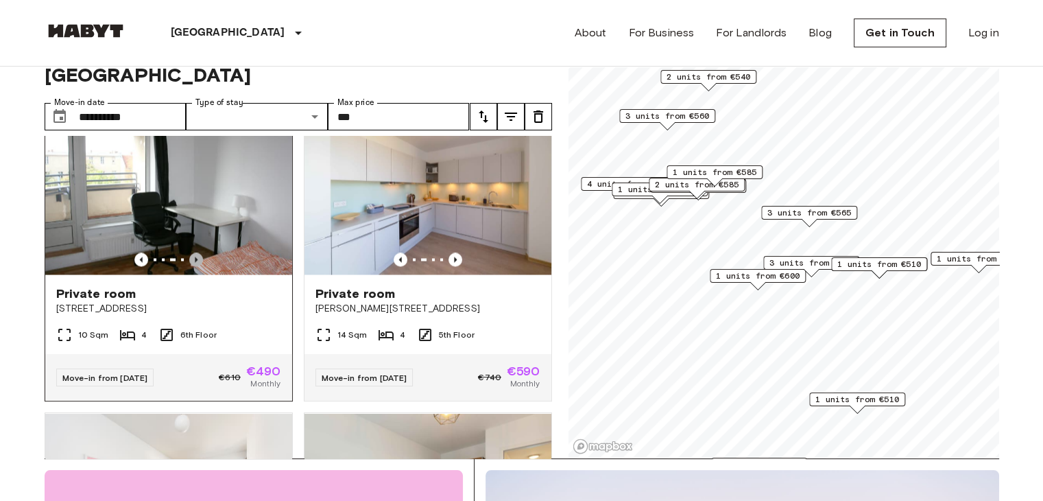
click at [189, 266] on icon "Previous image" at bounding box center [196, 259] width 14 height 14
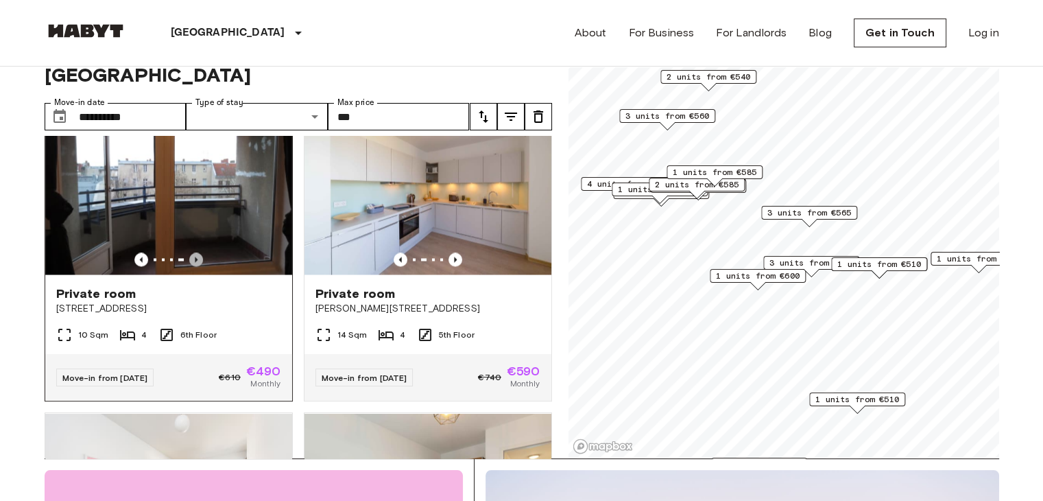
click at [189, 266] on icon "Previous image" at bounding box center [196, 259] width 14 height 14
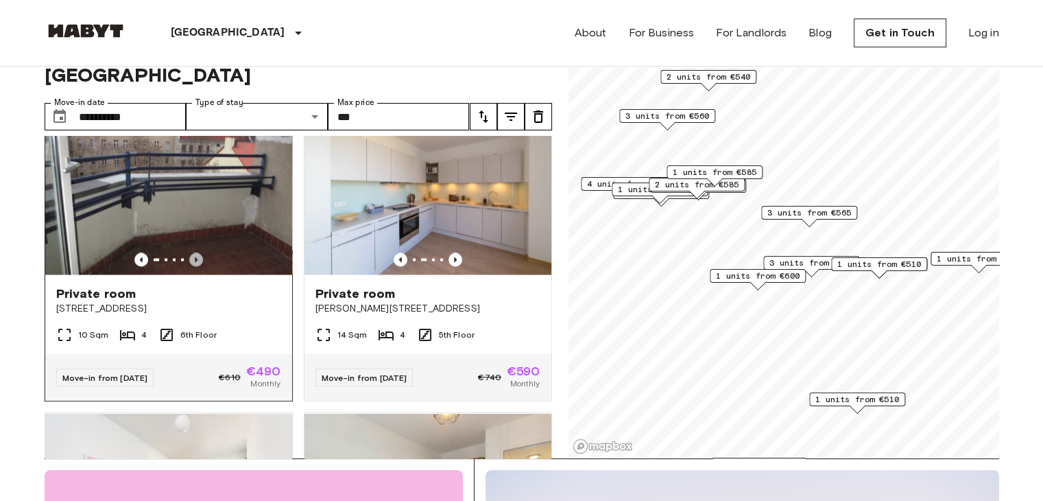
click at [189, 266] on icon "Previous image" at bounding box center [196, 259] width 14 height 14
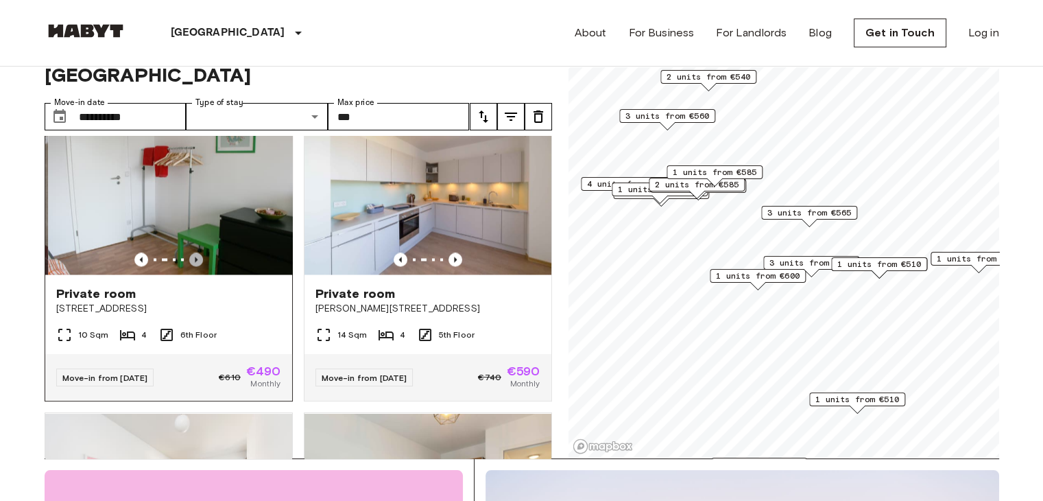
click at [189, 266] on icon "Previous image" at bounding box center [196, 259] width 14 height 14
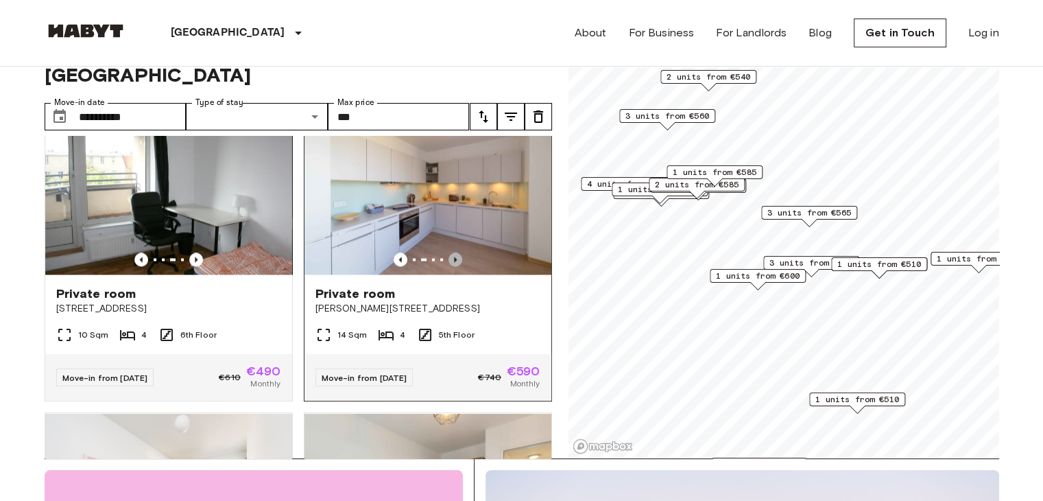
click at [449, 266] on icon "Previous image" at bounding box center [456, 259] width 14 height 14
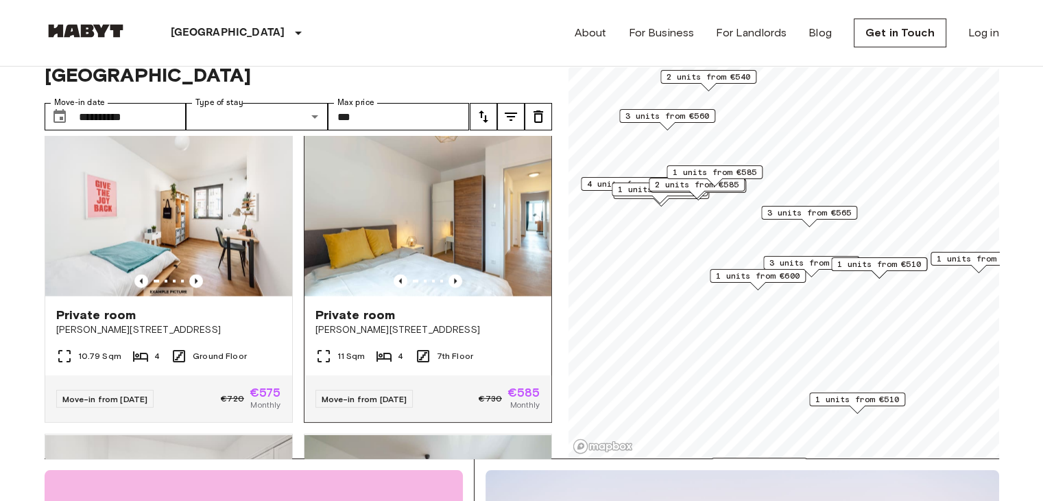
scroll to position [2788, 0]
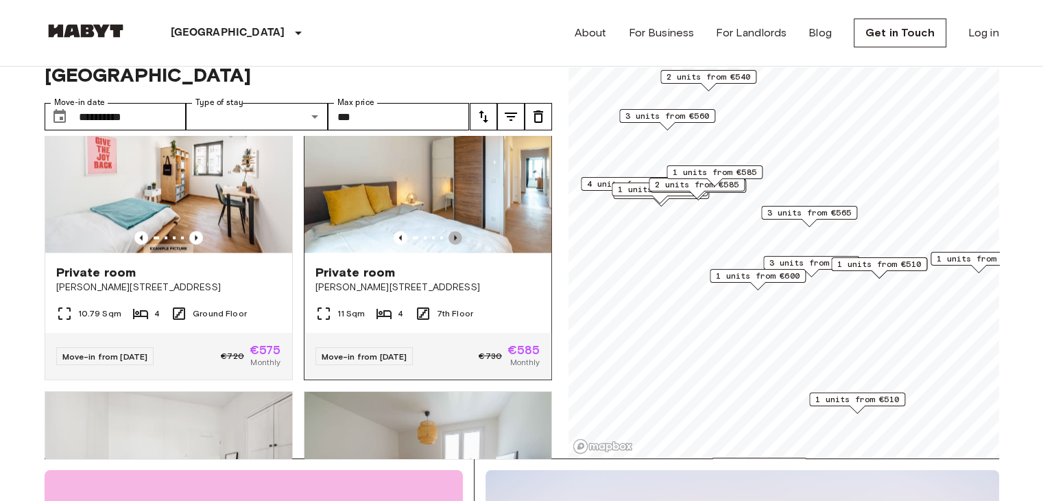
click at [449, 245] on icon "Previous image" at bounding box center [456, 238] width 14 height 14
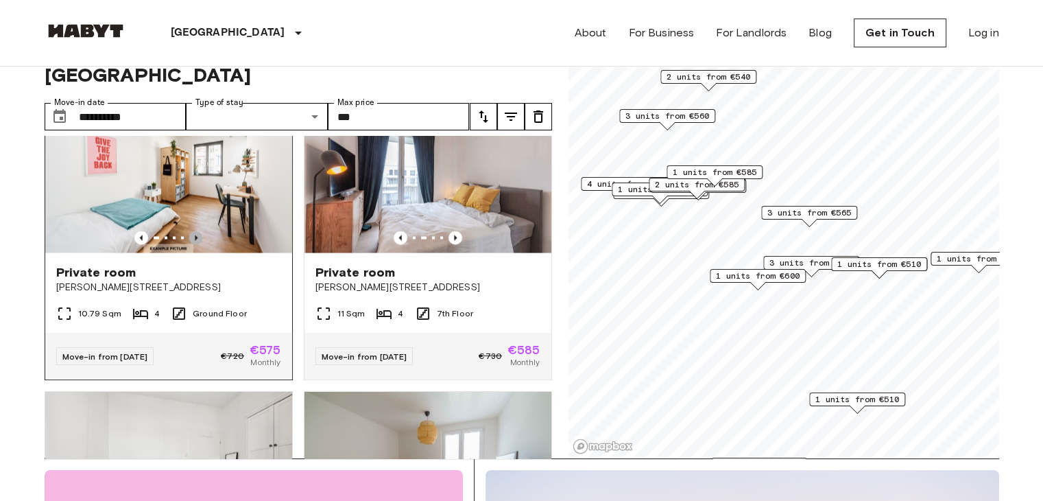
click at [189, 245] on icon "Previous image" at bounding box center [196, 238] width 14 height 14
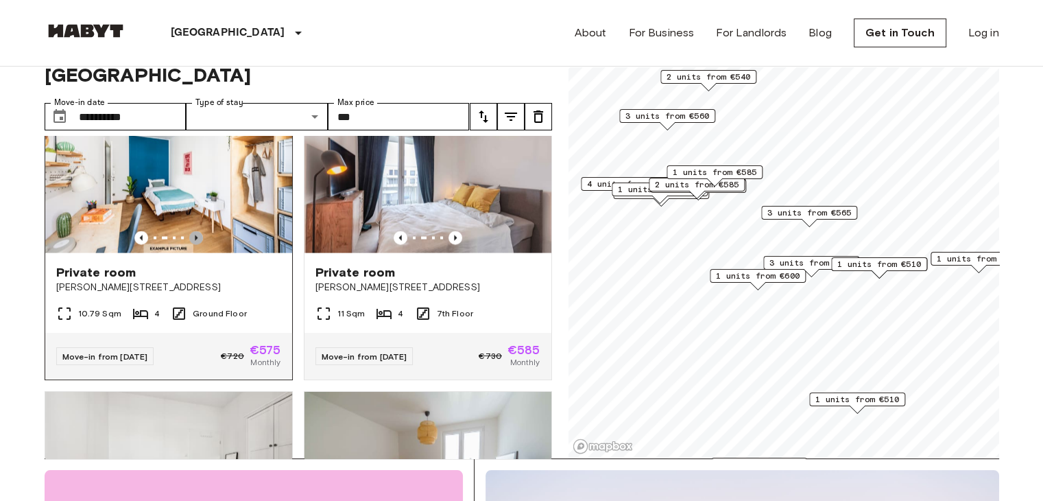
click at [193, 245] on icon "Previous image" at bounding box center [196, 238] width 14 height 14
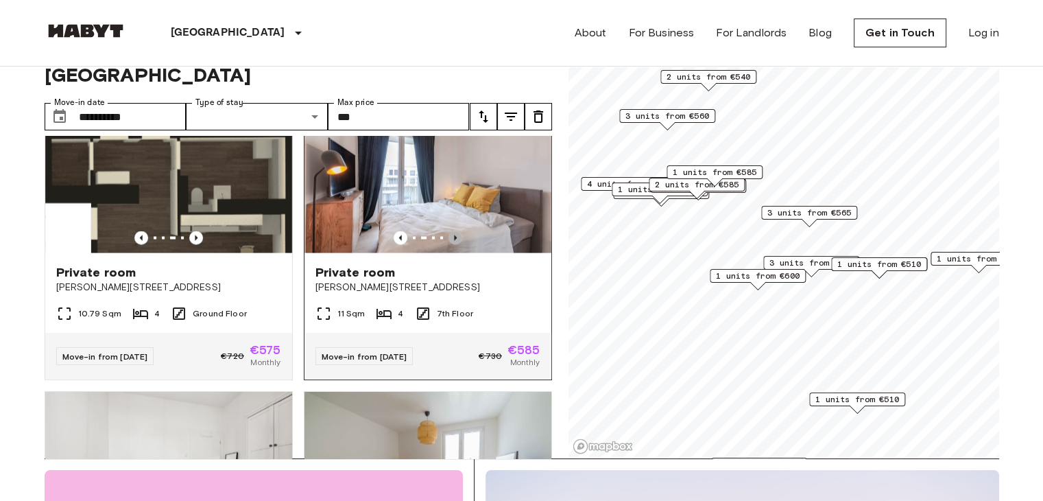
click at [451, 245] on icon "Previous image" at bounding box center [456, 238] width 14 height 14
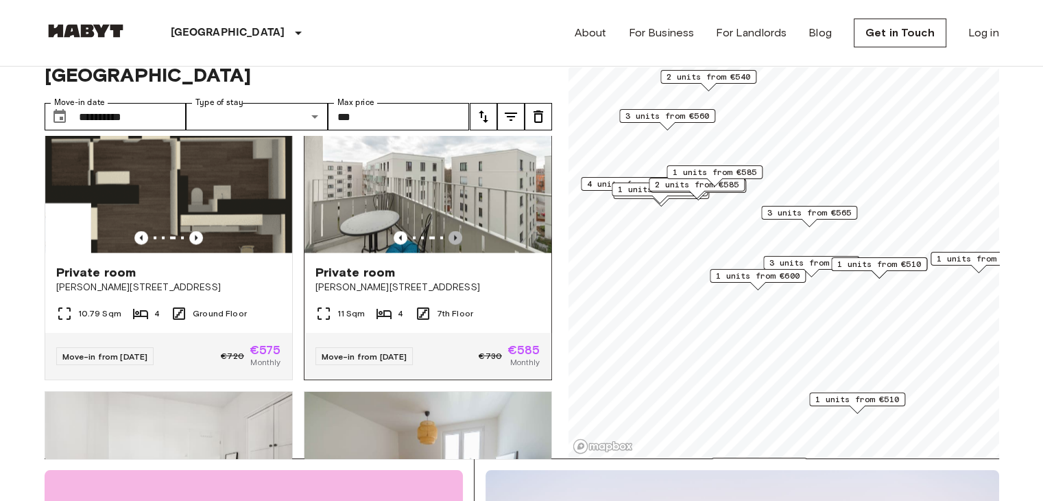
click at [451, 245] on icon "Previous image" at bounding box center [456, 238] width 14 height 14
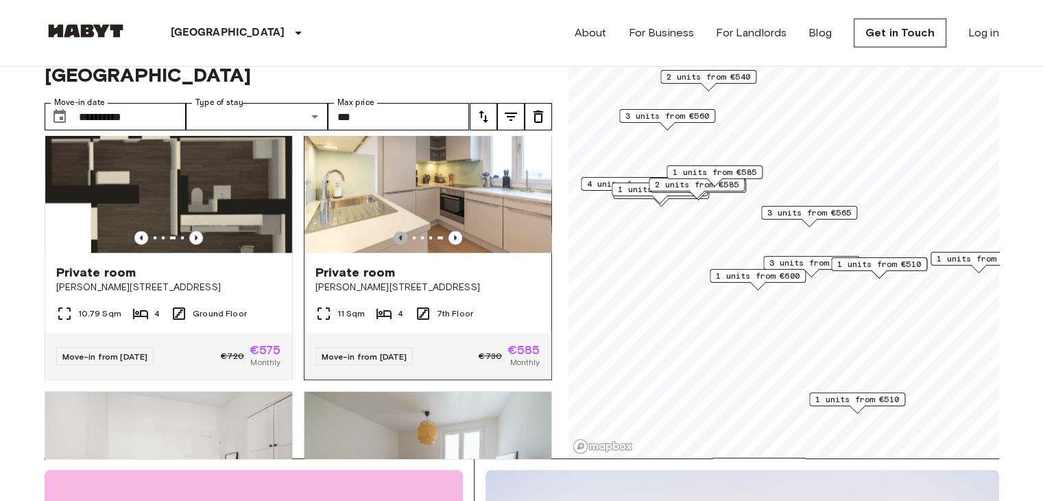
click at [394, 245] on icon "Previous image" at bounding box center [401, 238] width 14 height 14
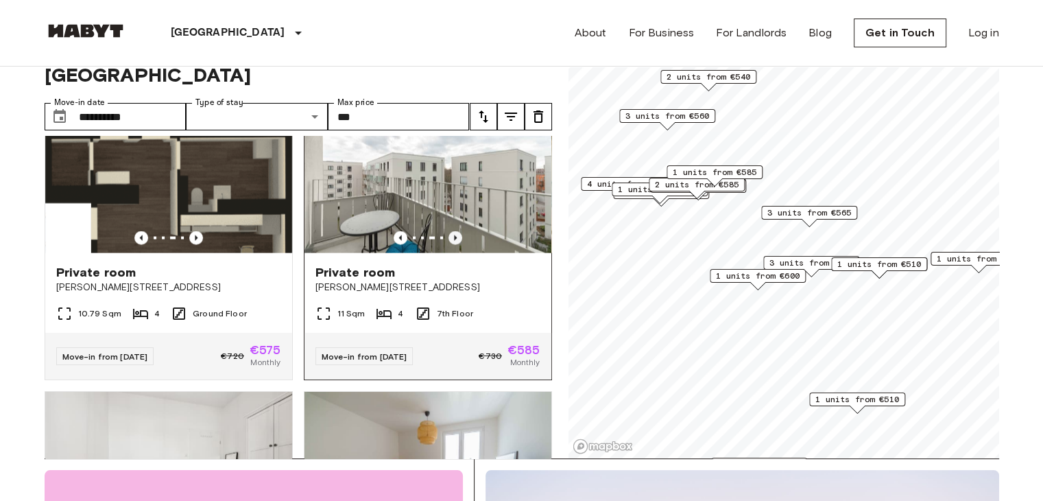
click at [449, 245] on icon "Previous image" at bounding box center [456, 238] width 14 height 14
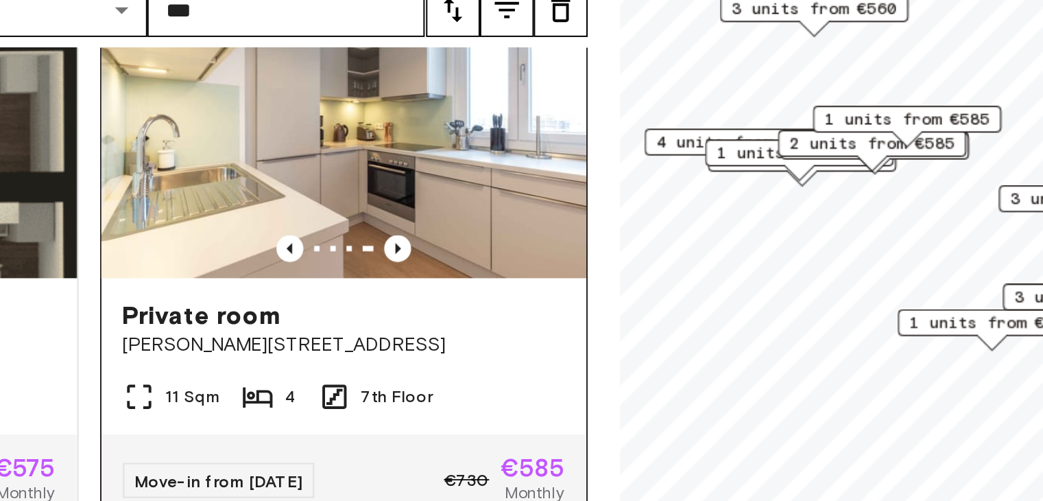
scroll to position [43, 0]
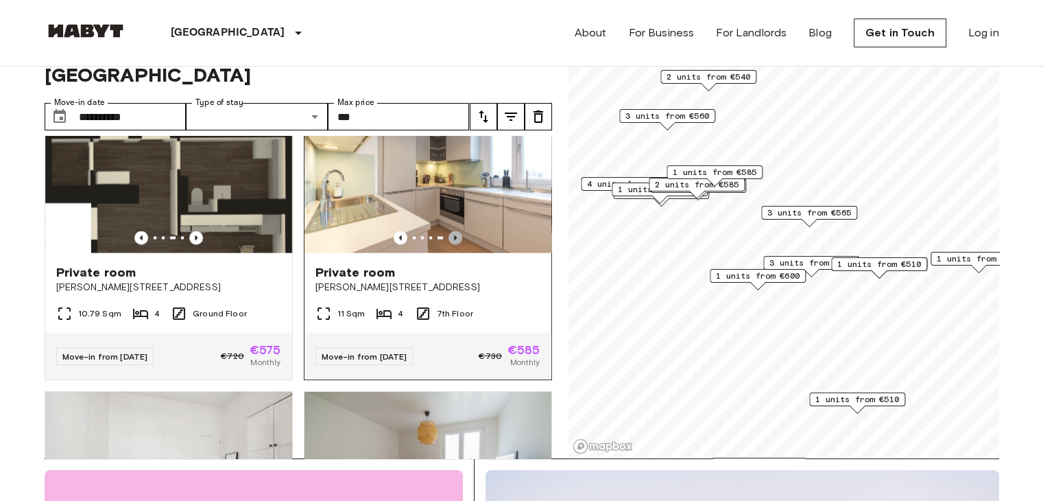
click at [450, 245] on icon "Previous image" at bounding box center [456, 238] width 14 height 14
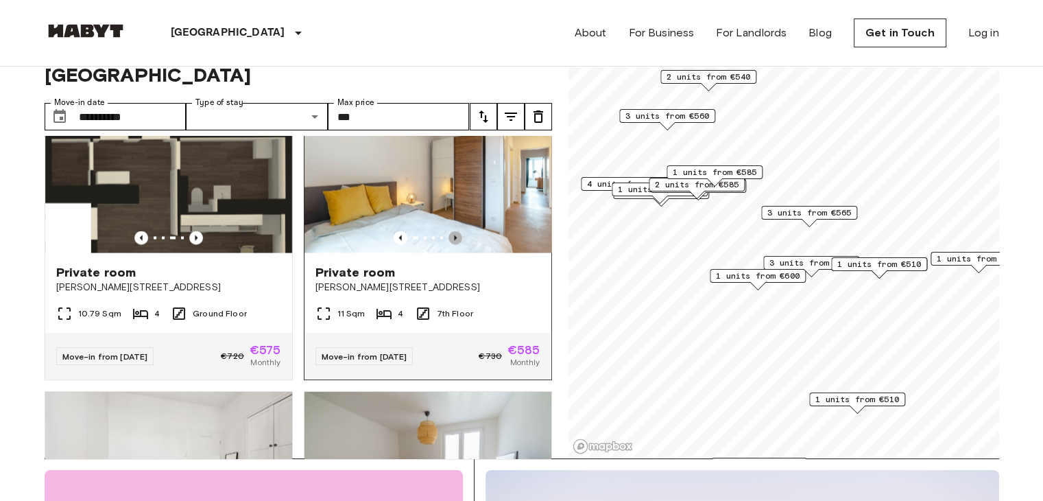
click at [450, 245] on icon "Previous image" at bounding box center [456, 238] width 14 height 14
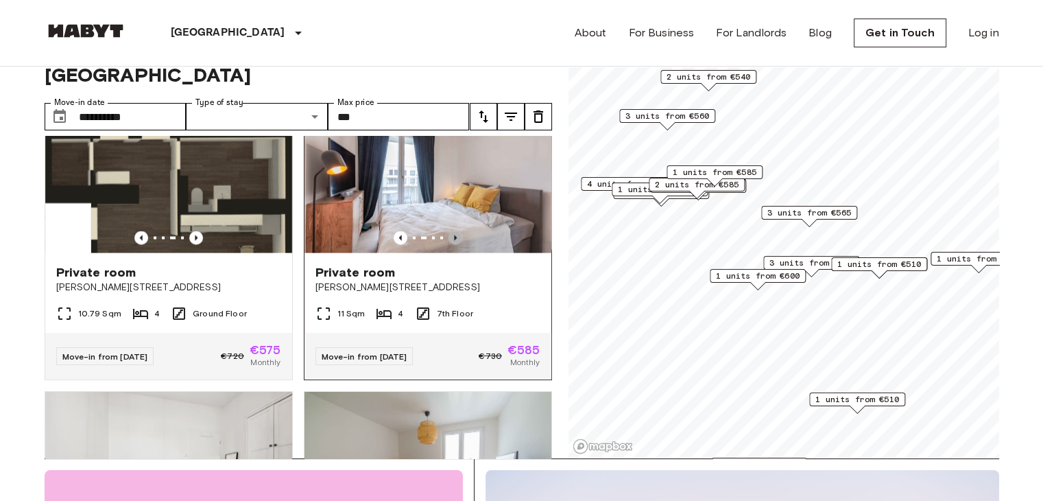
click at [450, 245] on icon "Previous image" at bounding box center [456, 238] width 14 height 14
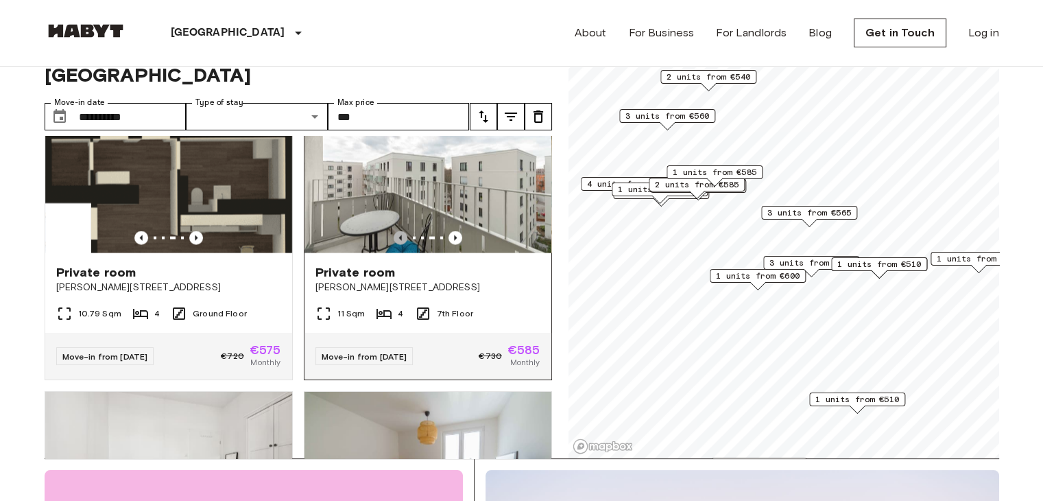
click at [394, 245] on icon "Previous image" at bounding box center [401, 238] width 14 height 14
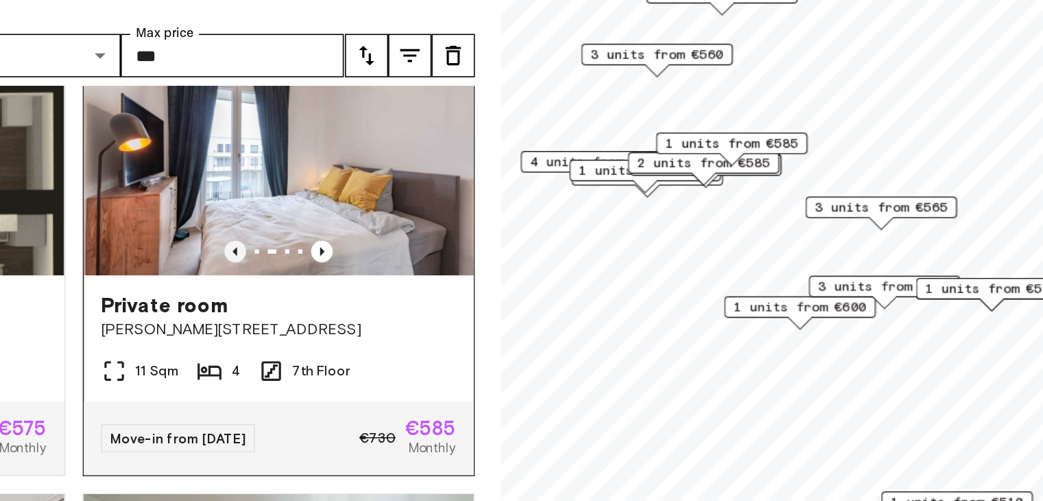
click at [394, 248] on icon "Previous image" at bounding box center [401, 241] width 14 height 14
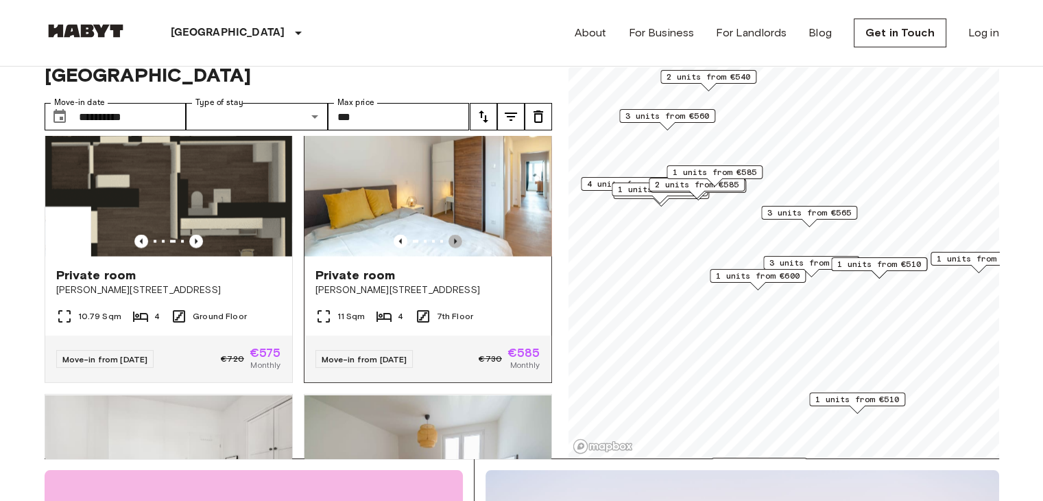
click at [451, 248] on icon "Previous image" at bounding box center [456, 241] width 14 height 14
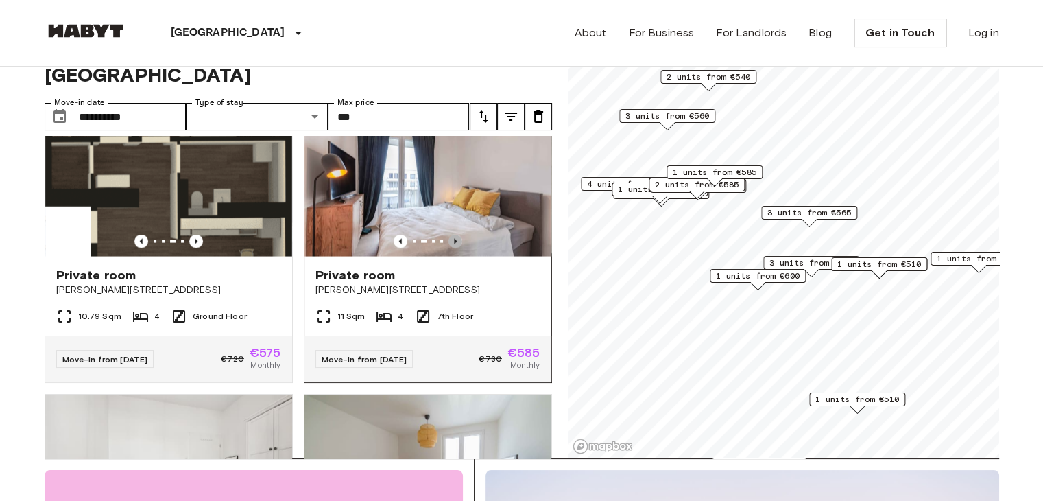
click at [451, 248] on icon "Previous image" at bounding box center [456, 241] width 14 height 14
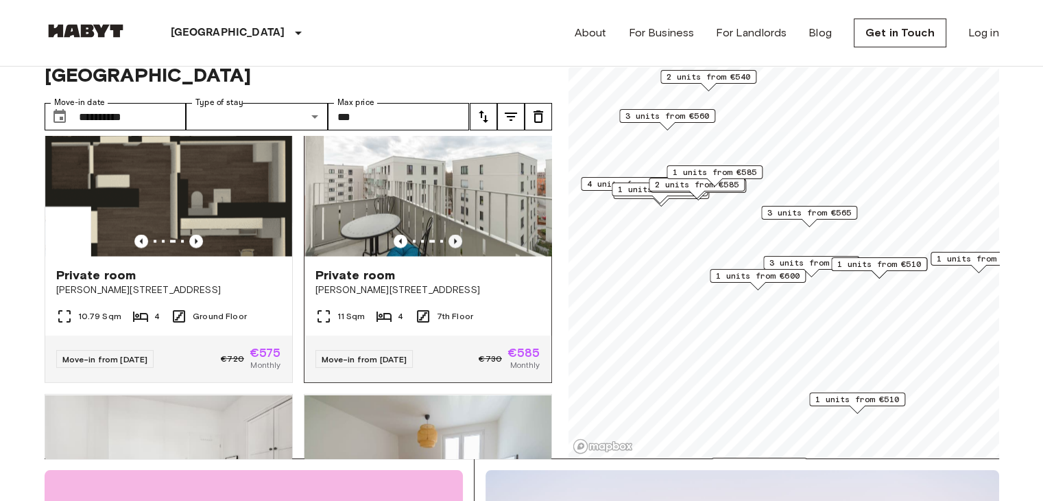
click at [451, 248] on icon "Previous image" at bounding box center [456, 241] width 14 height 14
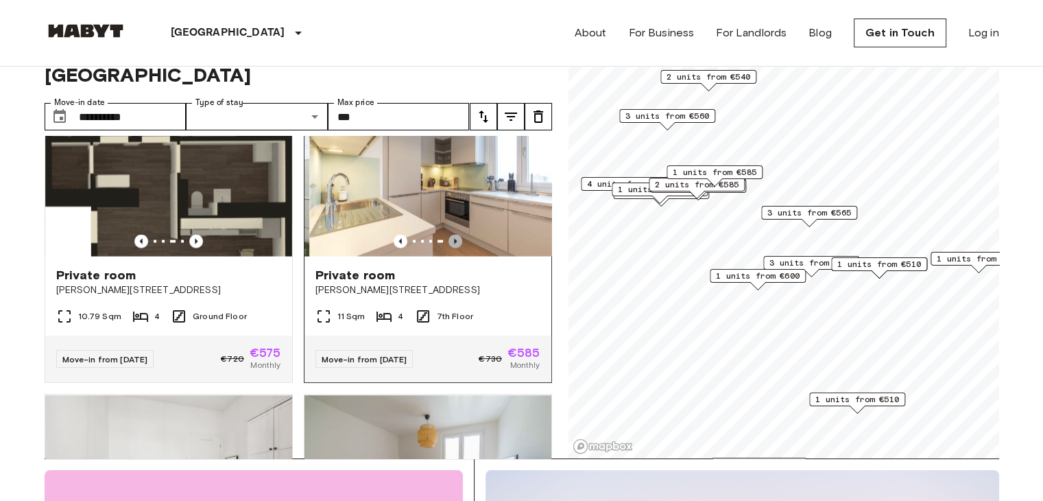
click at [451, 248] on icon "Previous image" at bounding box center [456, 241] width 14 height 14
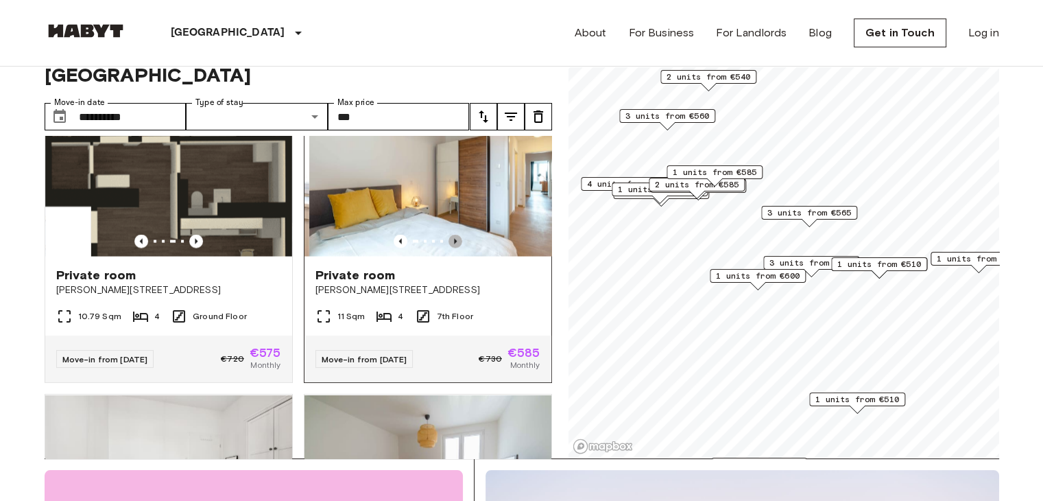
click at [451, 248] on icon "Previous image" at bounding box center [456, 241] width 14 height 14
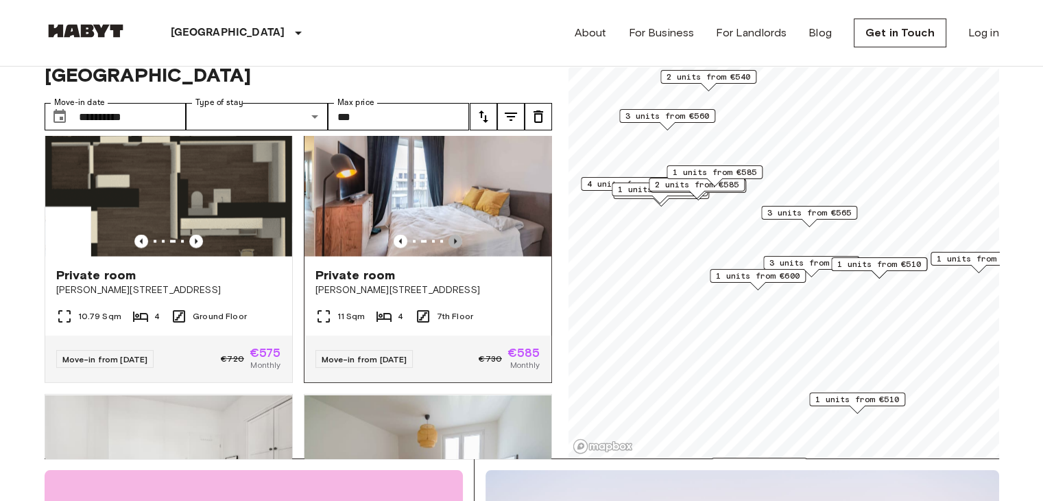
click at [451, 248] on icon "Previous image" at bounding box center [456, 241] width 14 height 14
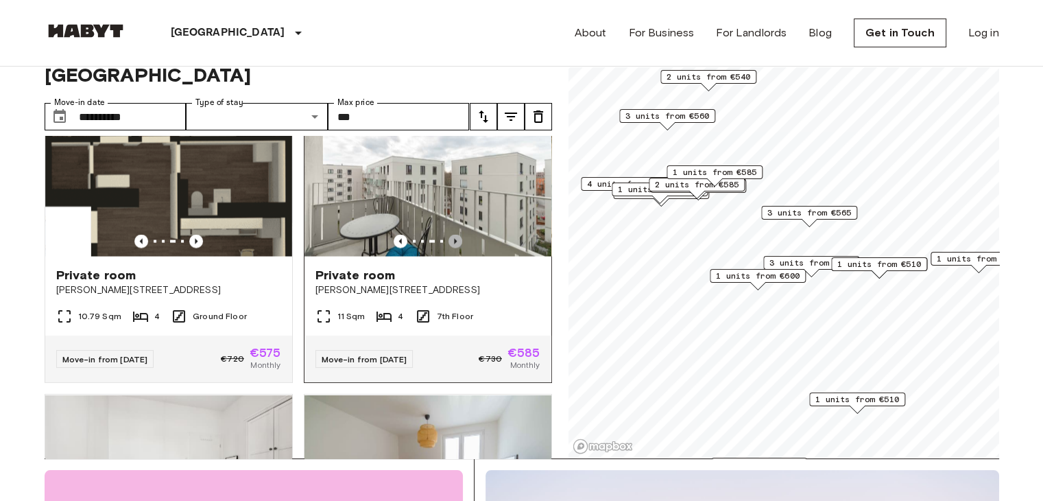
click at [451, 248] on icon "Previous image" at bounding box center [456, 241] width 14 height 14
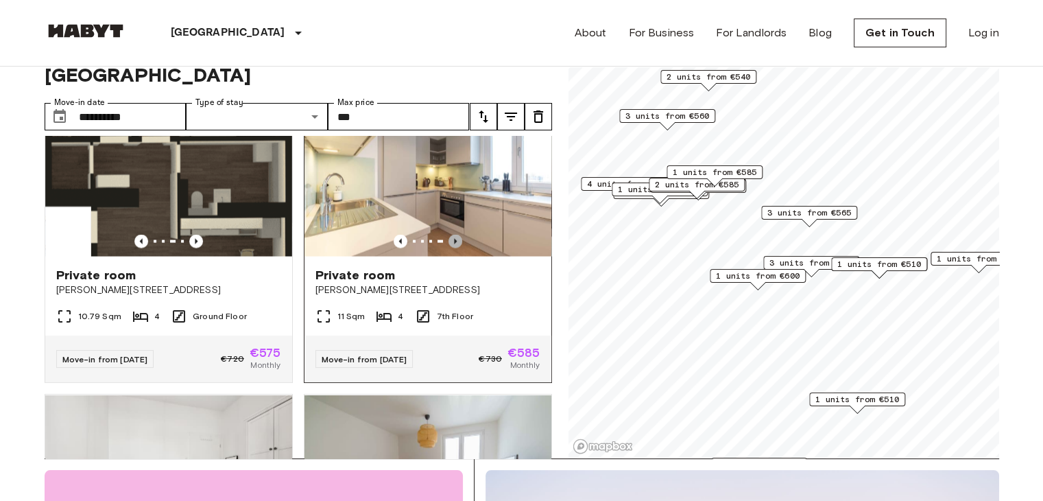
click at [451, 248] on icon "Previous image" at bounding box center [456, 241] width 14 height 14
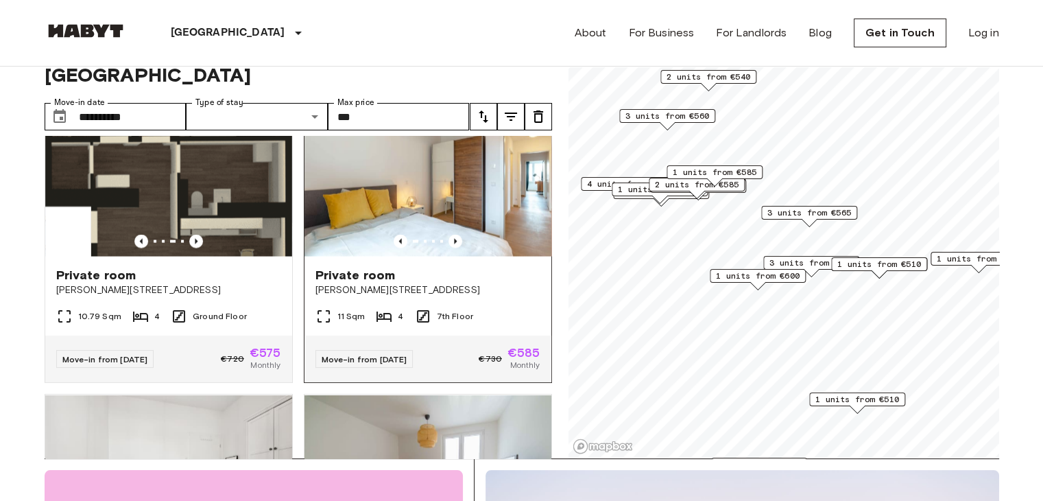
scroll to position [3065, 0]
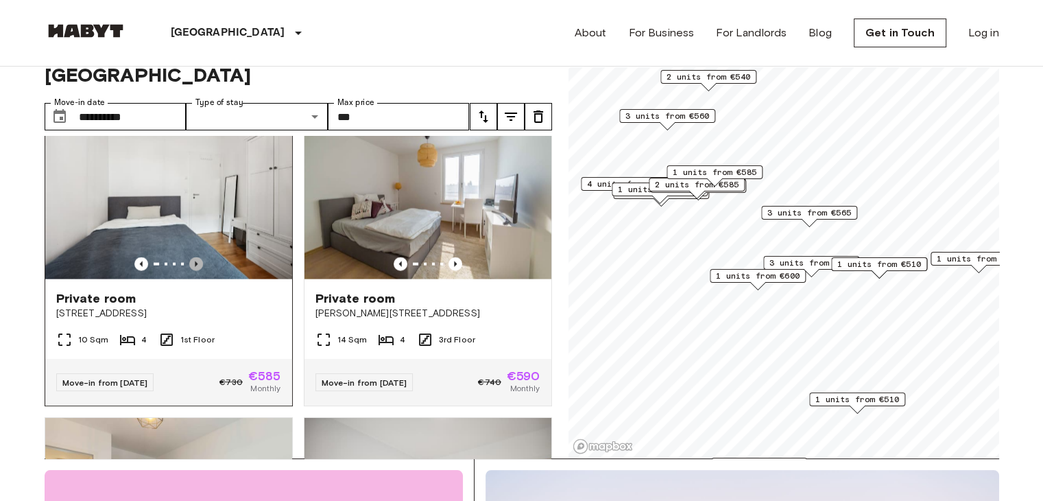
click at [195, 267] on icon "Previous image" at bounding box center [196, 263] width 3 height 5
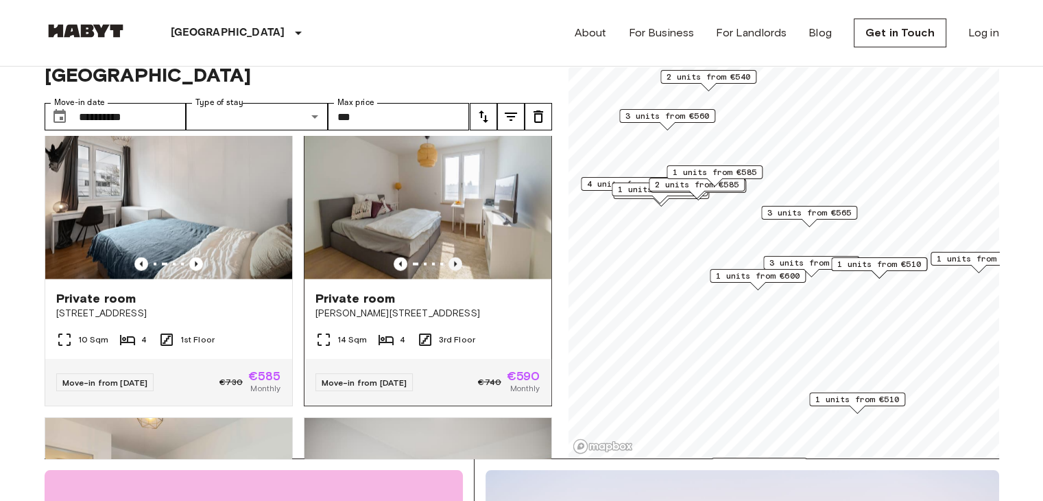
click at [451, 271] on icon "Previous image" at bounding box center [456, 264] width 14 height 14
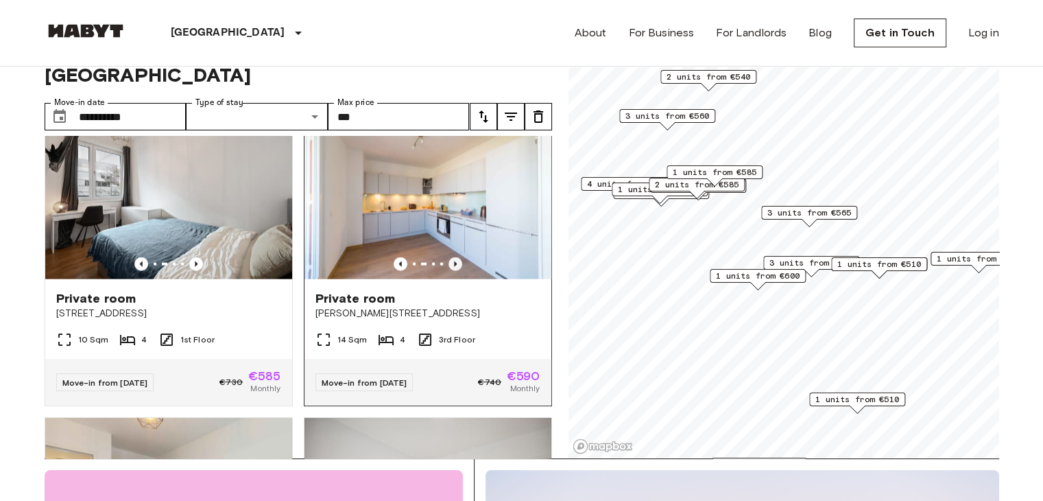
click at [451, 271] on icon "Previous image" at bounding box center [456, 264] width 14 height 14
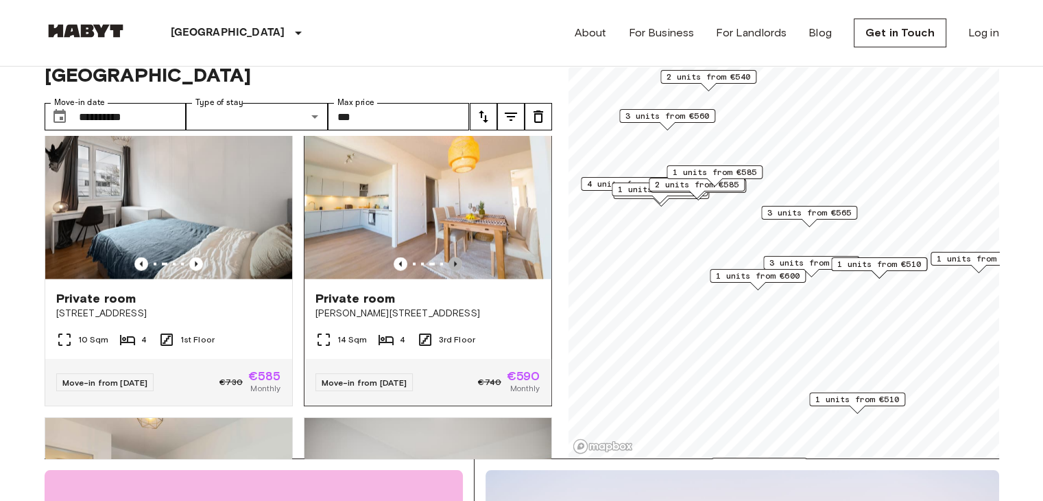
click at [451, 271] on icon "Previous image" at bounding box center [456, 264] width 14 height 14
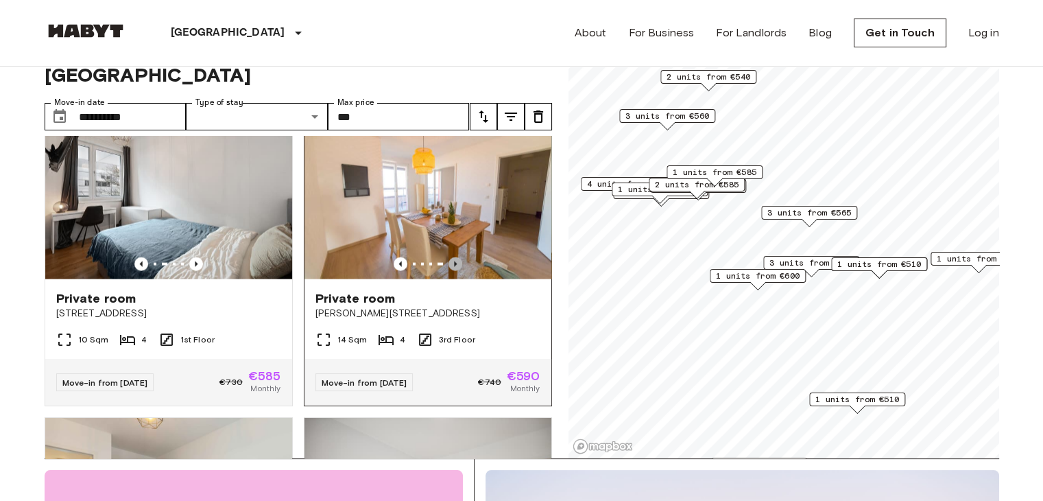
click at [451, 271] on icon "Previous image" at bounding box center [456, 264] width 14 height 14
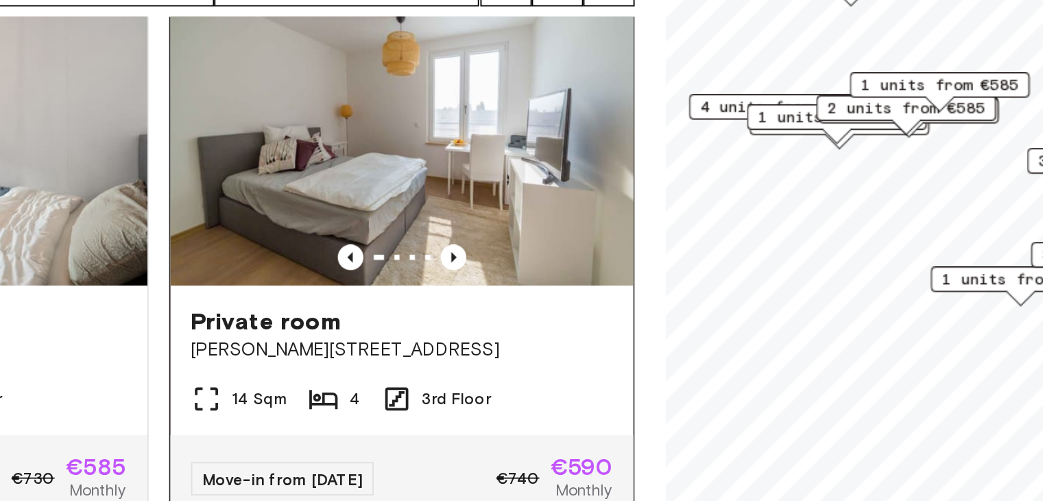
scroll to position [43, 0]
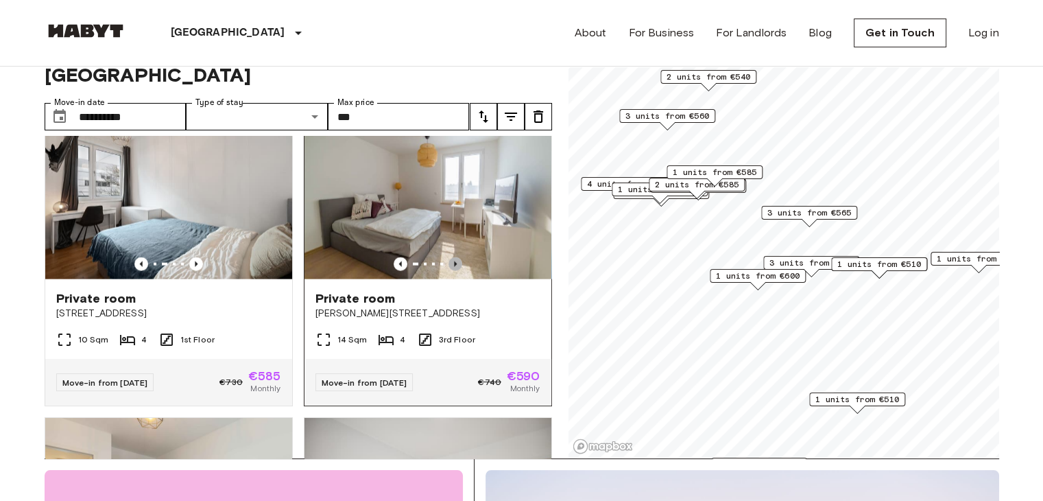
click at [454, 267] on icon "Previous image" at bounding box center [455, 263] width 3 height 5
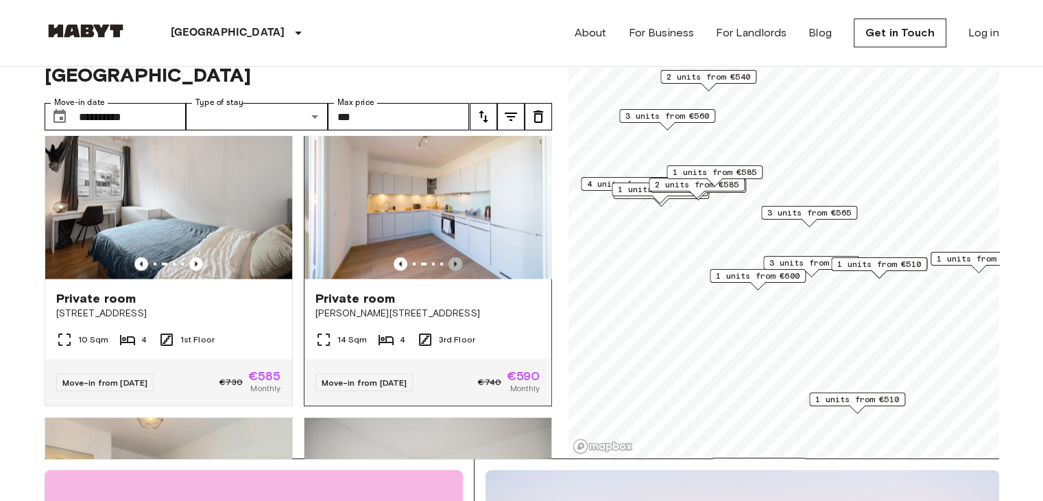
click at [454, 267] on icon "Previous image" at bounding box center [455, 263] width 3 height 5
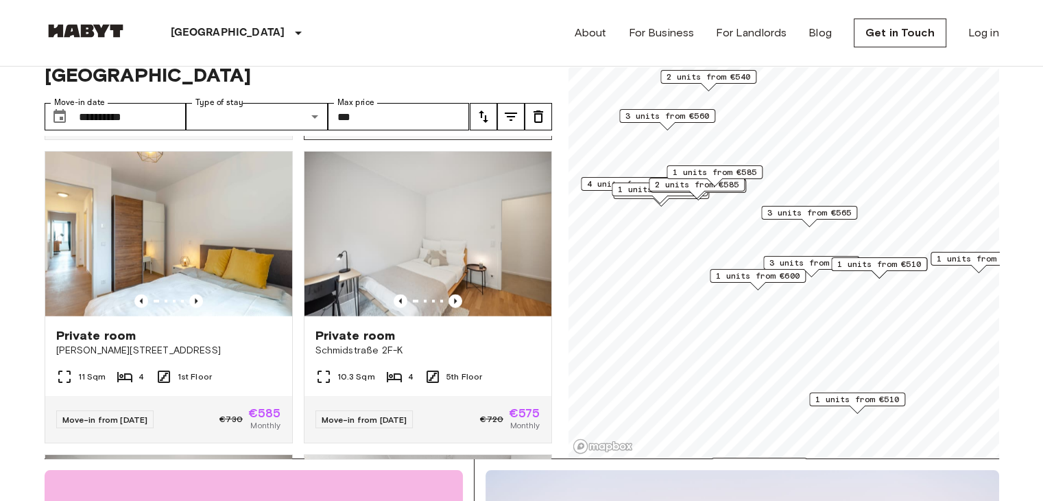
scroll to position [3331, 0]
click at [192, 308] on icon "Previous image" at bounding box center [196, 301] width 14 height 14
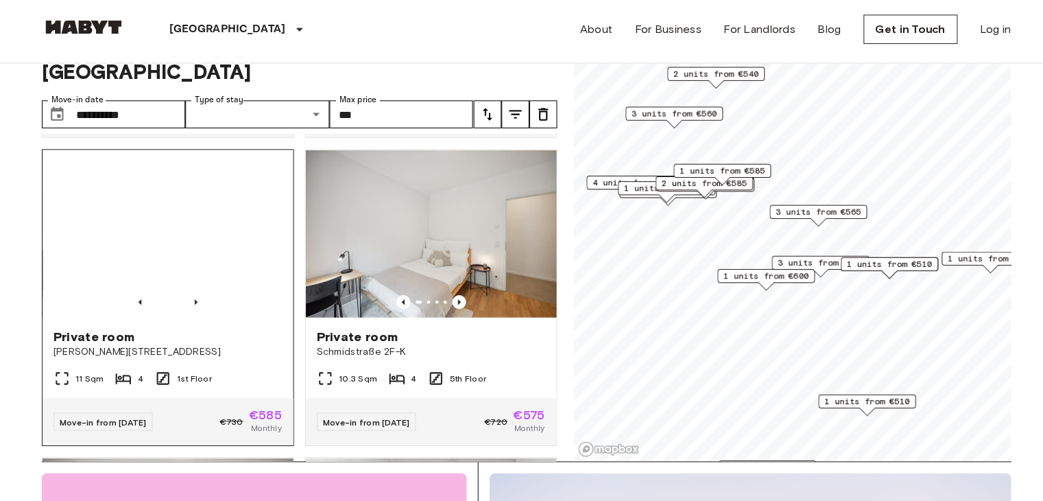
scroll to position [43, 0]
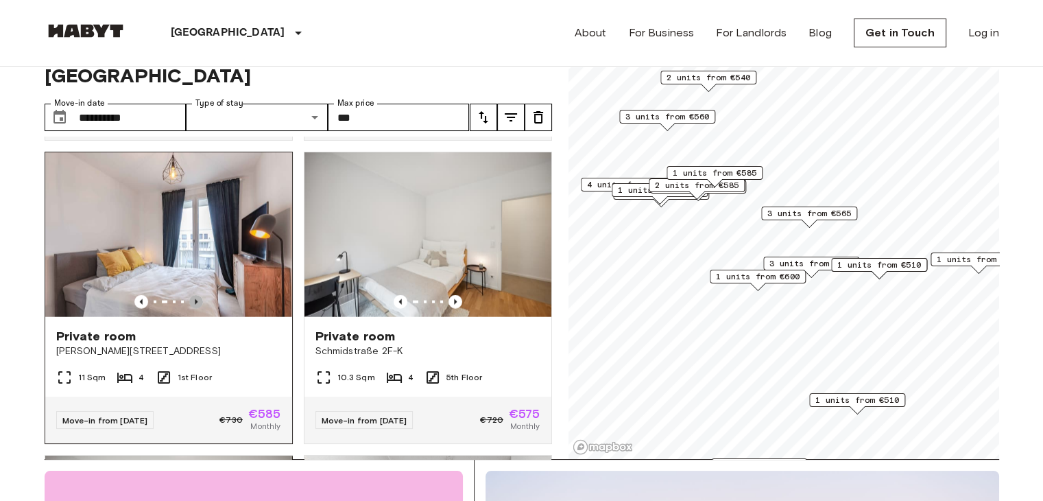
click at [194, 309] on icon "Previous image" at bounding box center [196, 302] width 14 height 14
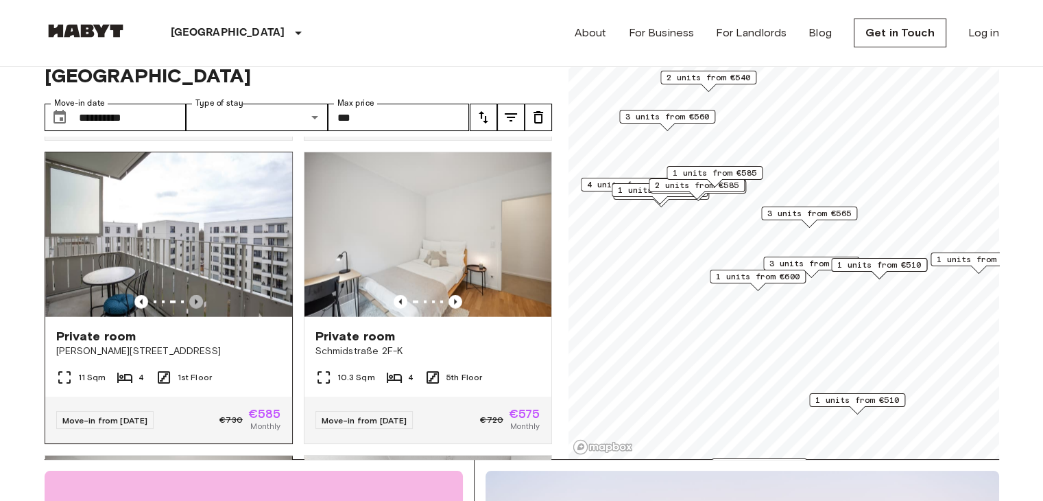
click at [194, 309] on icon "Previous image" at bounding box center [196, 302] width 14 height 14
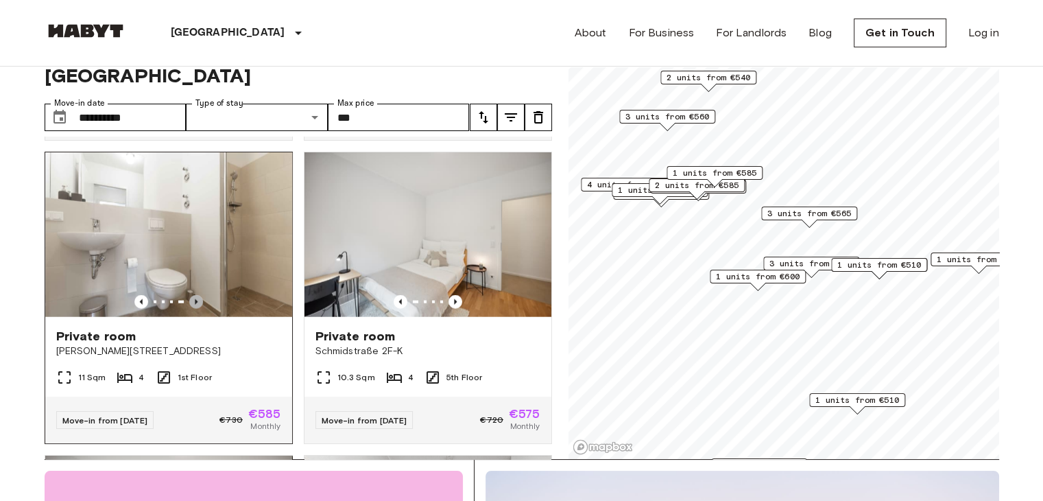
click at [194, 309] on icon "Previous image" at bounding box center [196, 302] width 14 height 14
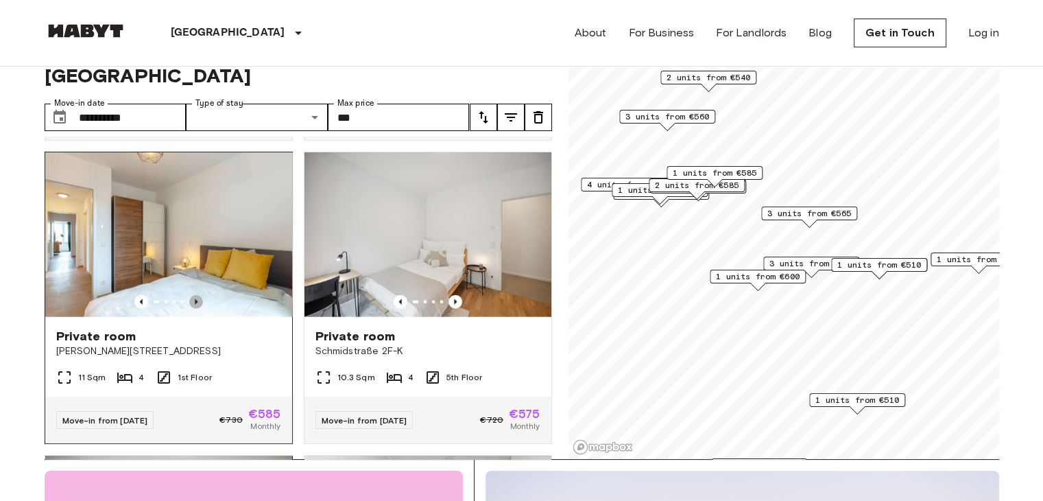
click at [199, 309] on icon "Previous image" at bounding box center [196, 302] width 14 height 14
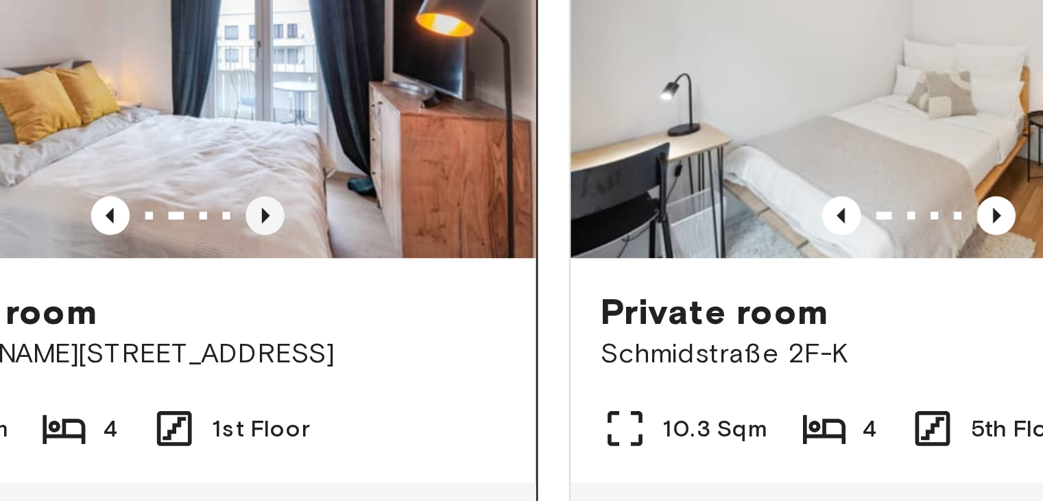
click at [195, 309] on icon "Previous image" at bounding box center [196, 302] width 14 height 14
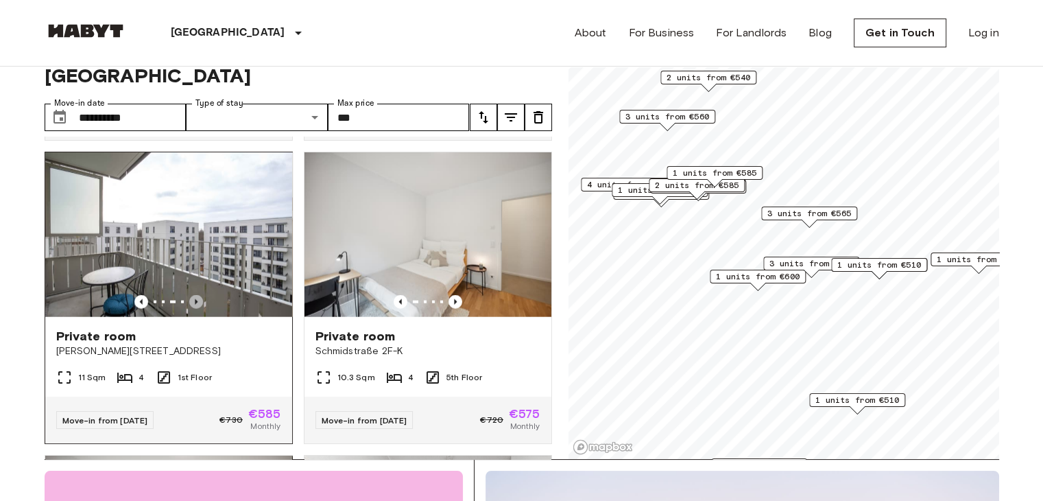
click at [191, 309] on icon "Previous image" at bounding box center [196, 302] width 14 height 14
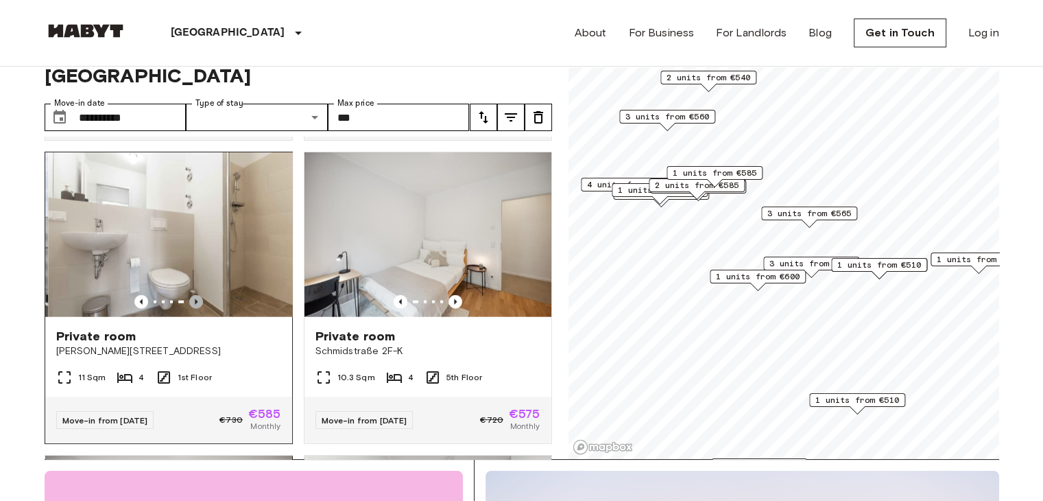
click at [191, 309] on icon "Previous image" at bounding box center [196, 302] width 14 height 14
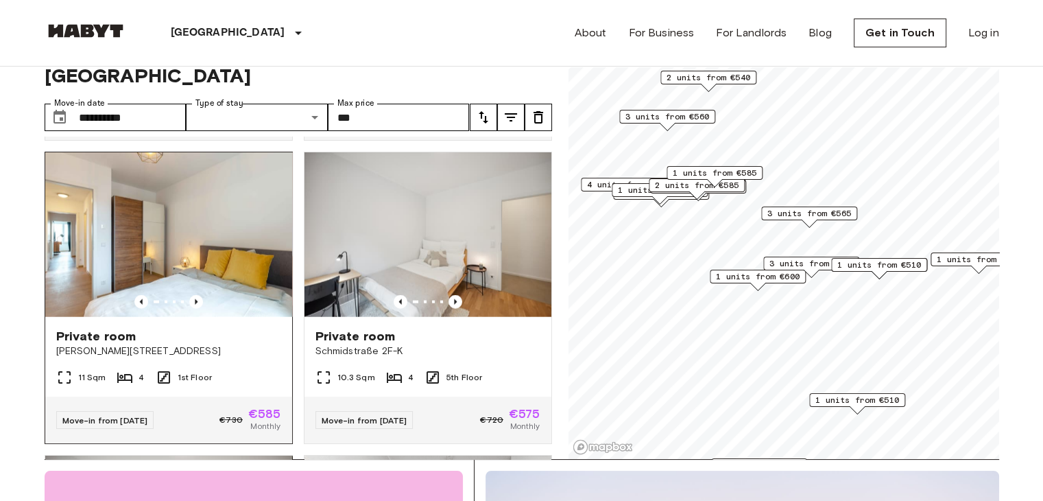
click at [228, 396] on div "11 Sqm 4 1st Floor" at bounding box center [168, 382] width 247 height 27
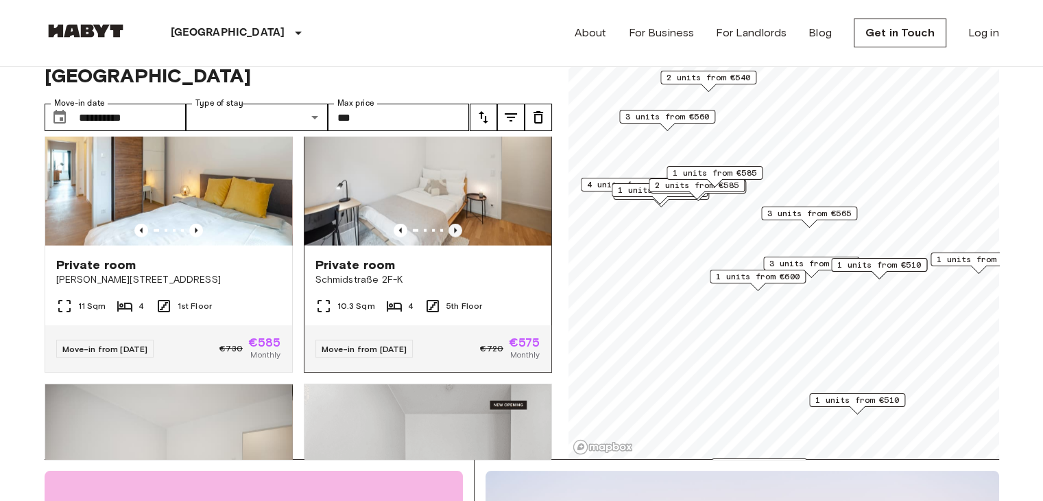
click at [450, 237] on icon "Previous image" at bounding box center [456, 231] width 14 height 14
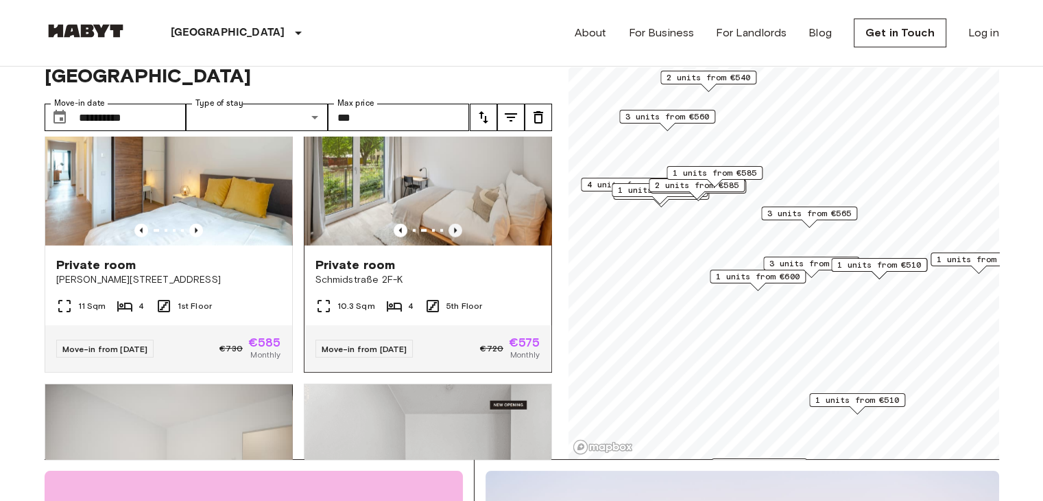
click at [450, 237] on icon "Previous image" at bounding box center [456, 231] width 14 height 14
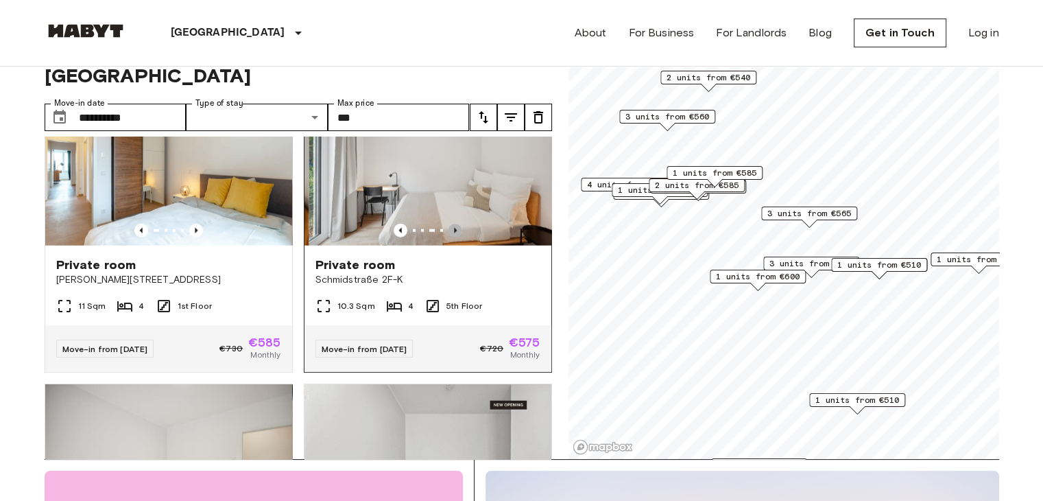
click at [450, 237] on icon "Previous image" at bounding box center [456, 231] width 14 height 14
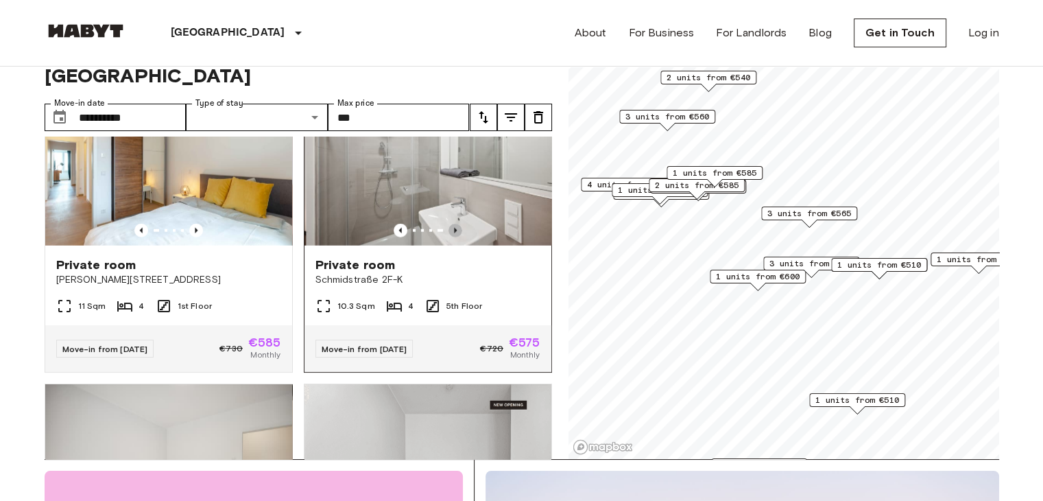
click at [450, 237] on icon "Previous image" at bounding box center [456, 231] width 14 height 14
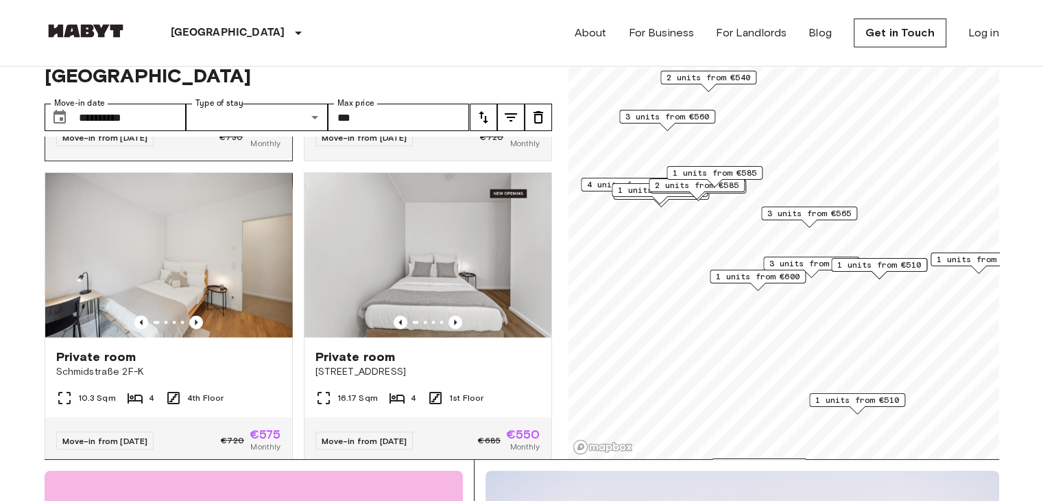
scroll to position [3718, 0]
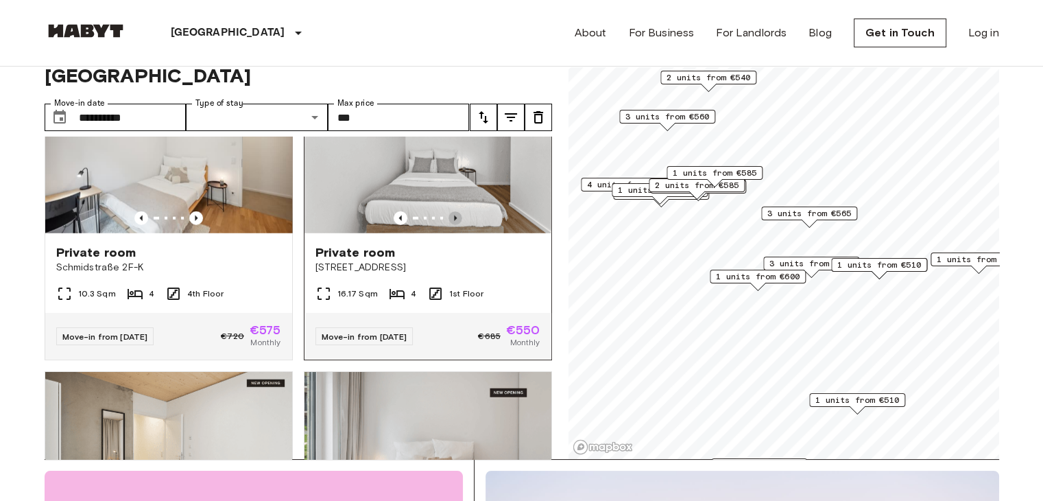
click at [449, 225] on icon "Previous image" at bounding box center [456, 218] width 14 height 14
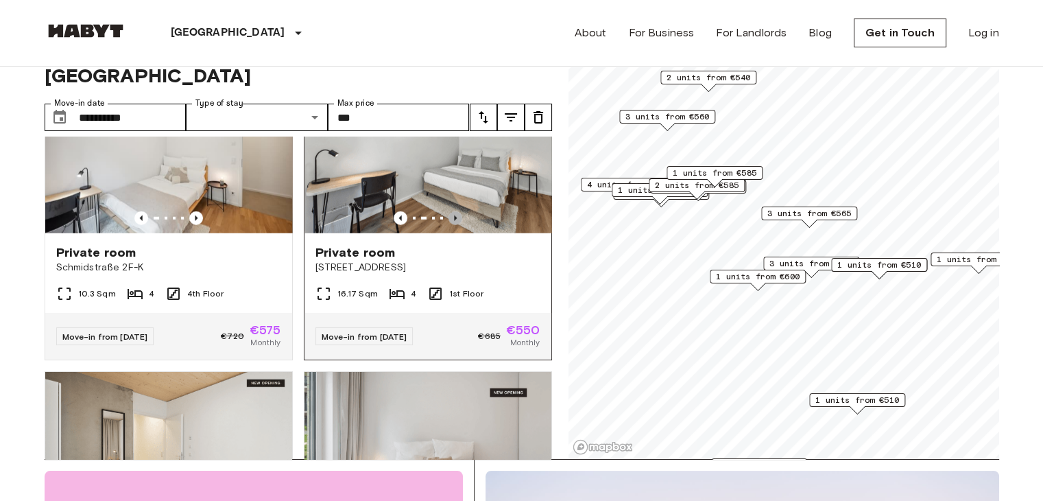
click at [449, 225] on icon "Previous image" at bounding box center [456, 218] width 14 height 14
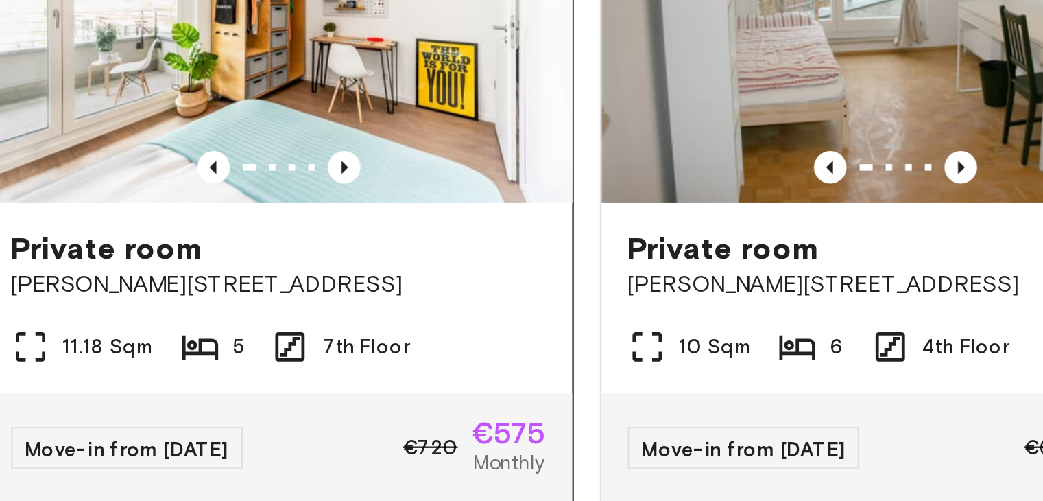
scroll to position [43, 0]
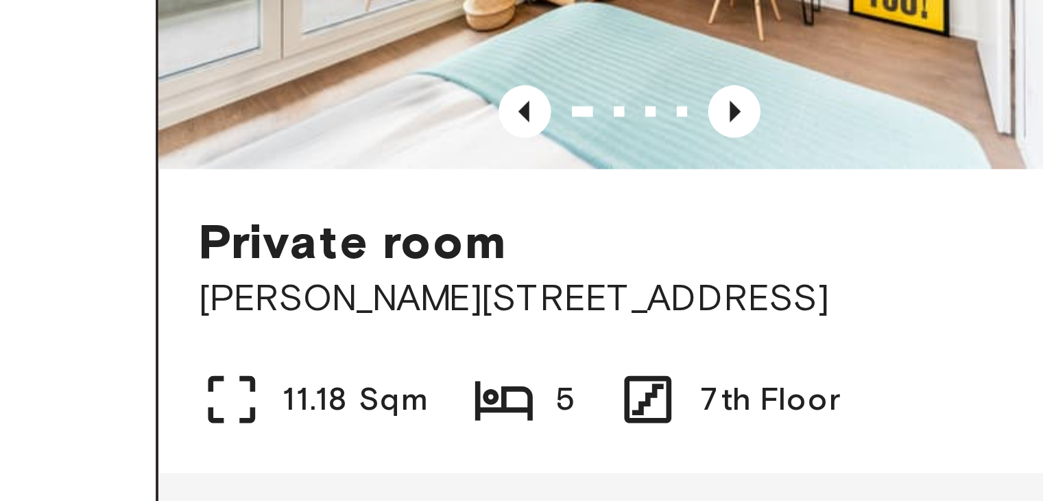
drag, startPoint x: 88, startPoint y: 258, endPoint x: 54, endPoint y: 244, distance: 37.2
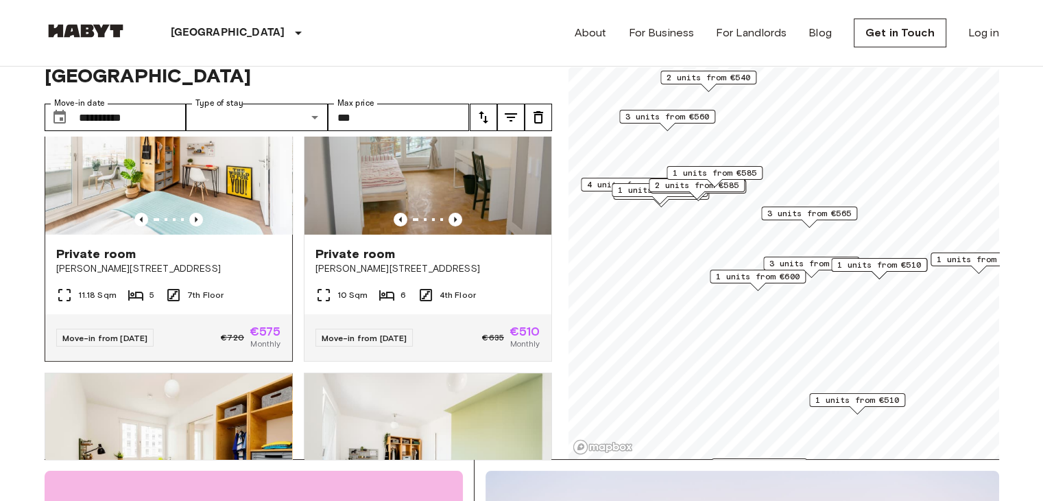
click at [219, 262] on div "Private room" at bounding box center [168, 254] width 225 height 16
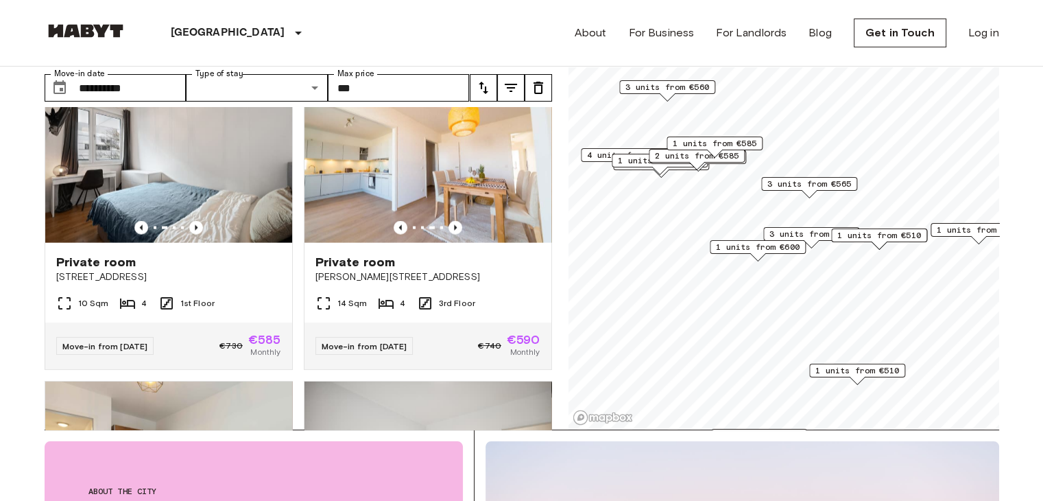
scroll to position [3067, 0]
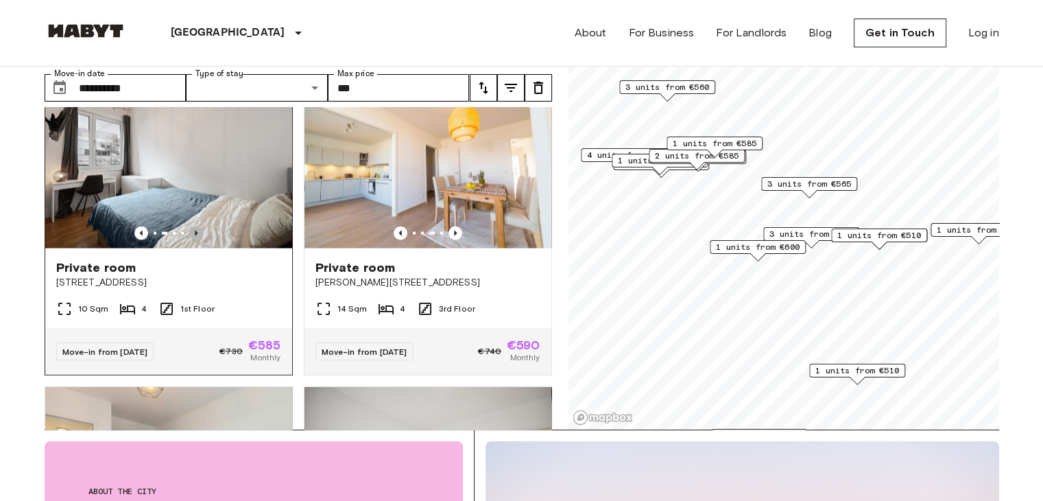
click at [191, 240] on icon "Previous image" at bounding box center [196, 233] width 14 height 14
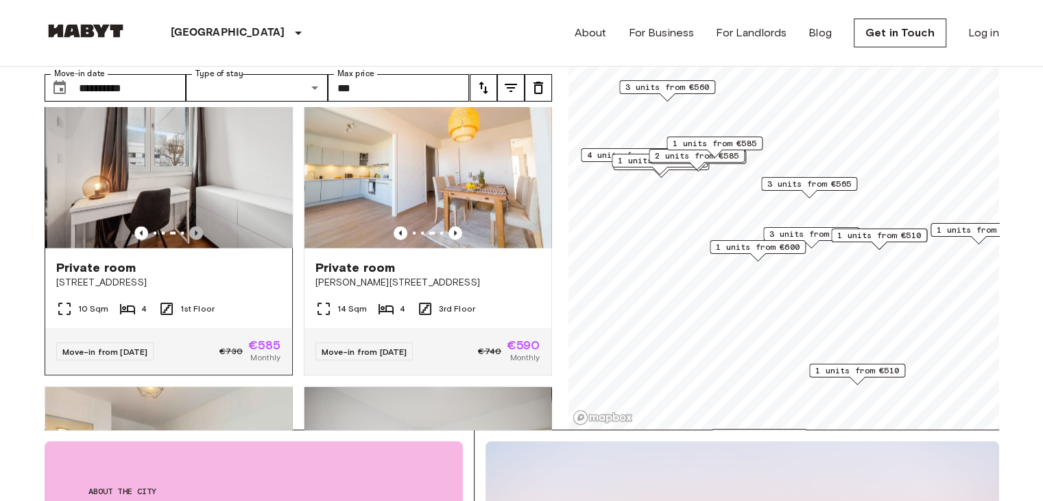
click at [191, 240] on icon "Previous image" at bounding box center [196, 233] width 14 height 14
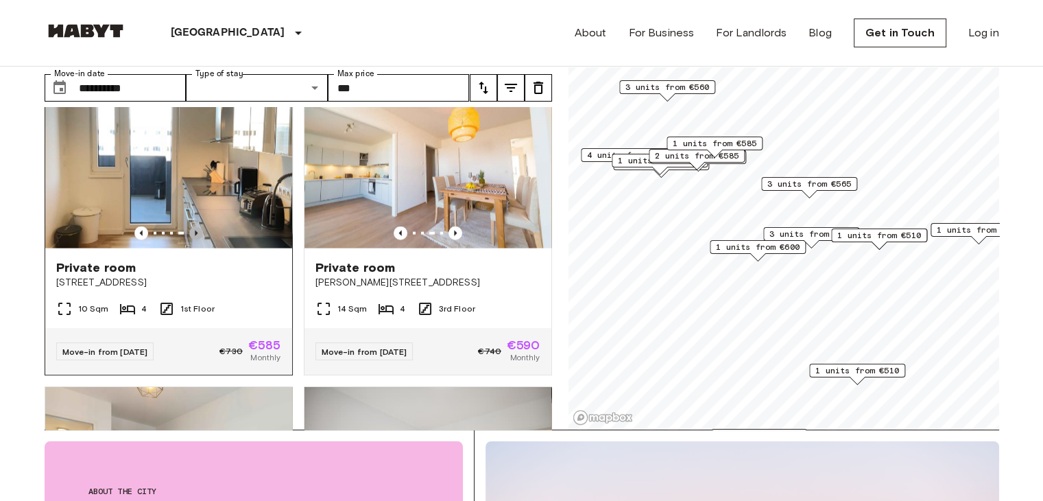
click at [191, 240] on icon "Previous image" at bounding box center [196, 233] width 14 height 14
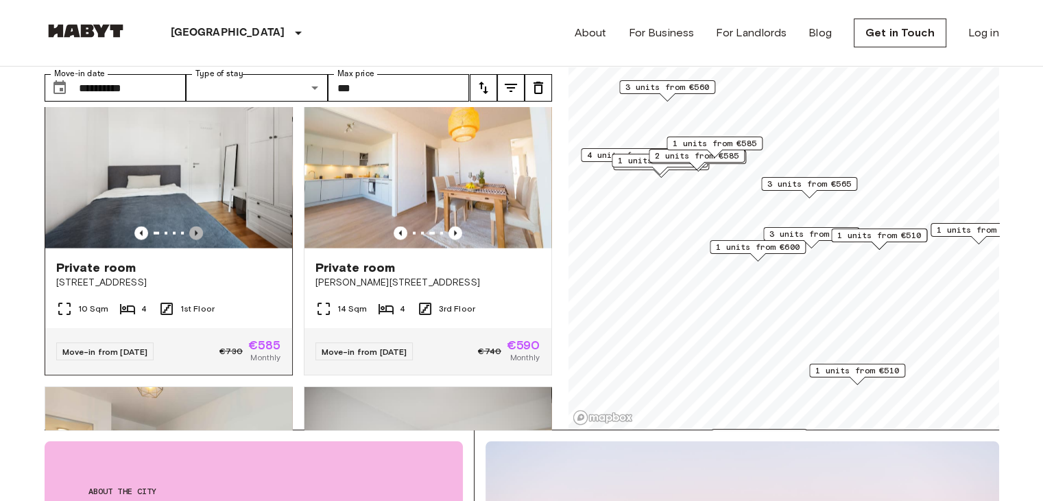
click at [191, 240] on icon "Previous image" at bounding box center [196, 233] width 14 height 14
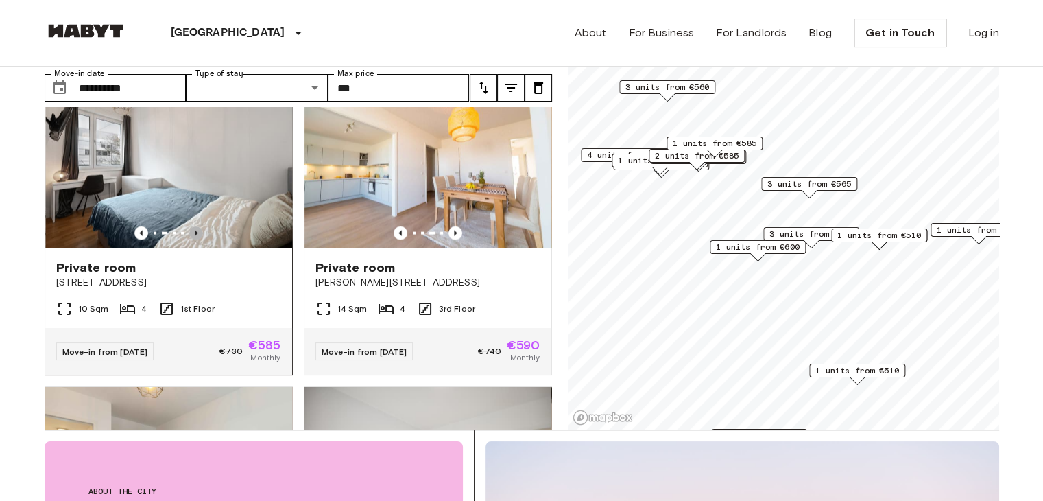
click at [191, 240] on icon "Previous image" at bounding box center [196, 233] width 14 height 14
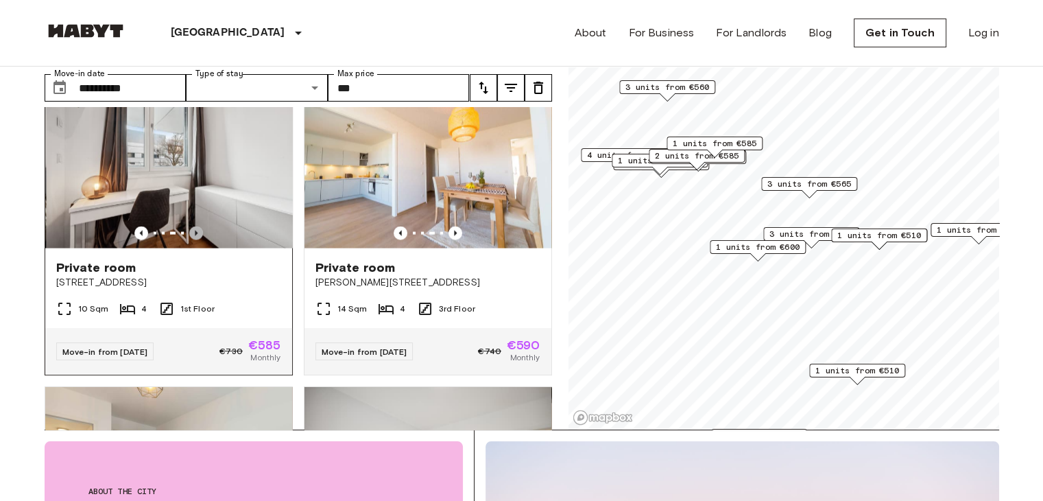
click at [191, 240] on icon "Previous image" at bounding box center [196, 233] width 14 height 14
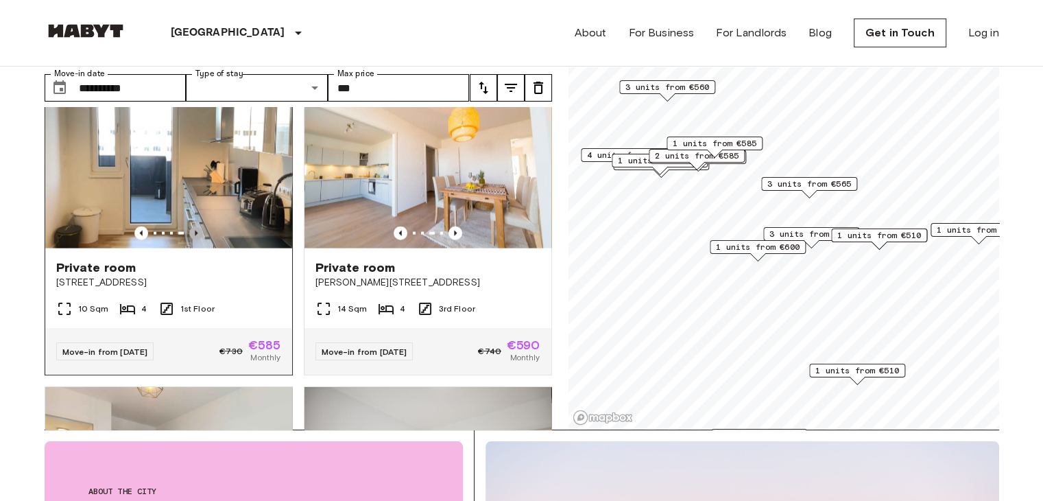
click at [191, 240] on icon "Previous image" at bounding box center [196, 233] width 14 height 14
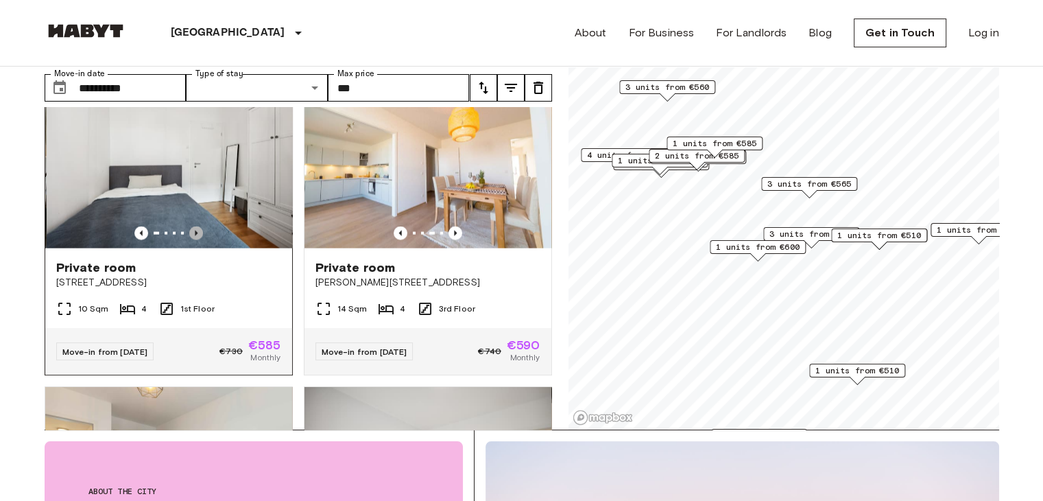
click at [191, 240] on icon "Previous image" at bounding box center [196, 233] width 14 height 14
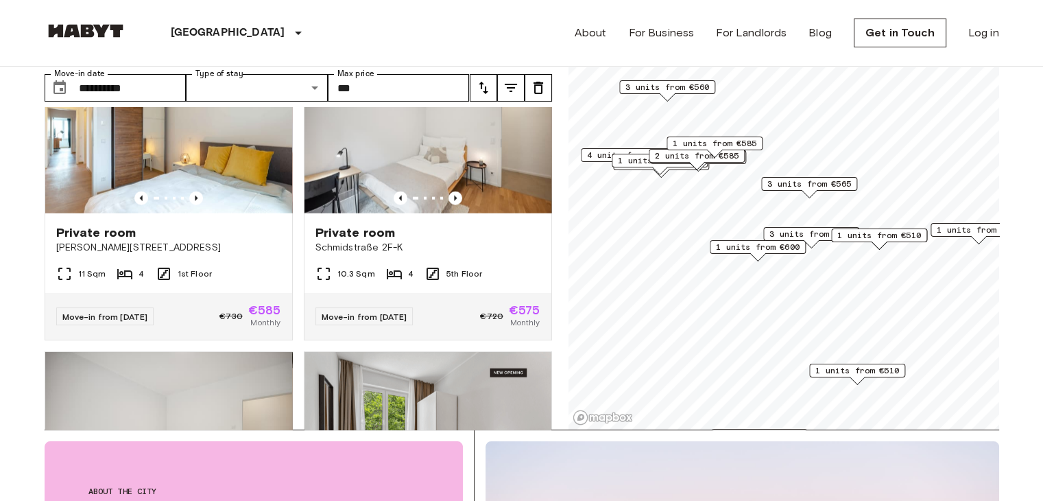
scroll to position [3405, 0]
click at [195, 205] on icon "Previous image" at bounding box center [196, 198] width 14 height 14
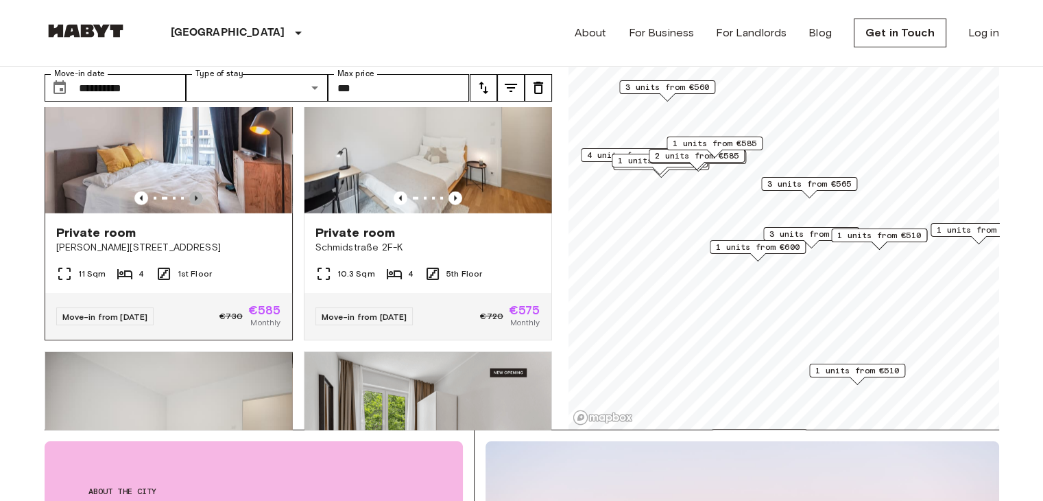
click at [195, 205] on icon "Previous image" at bounding box center [196, 198] width 14 height 14
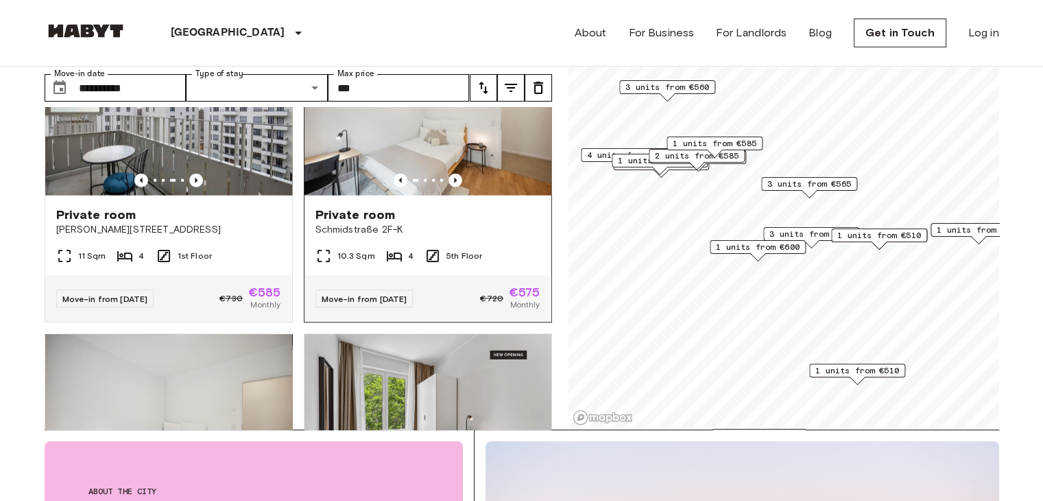
scroll to position [3412, 0]
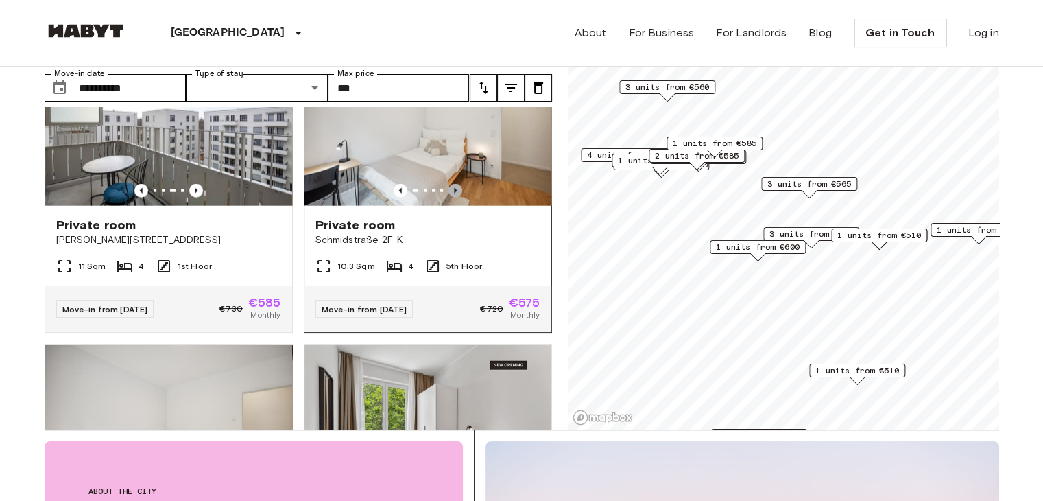
click at [449, 198] on icon "Previous image" at bounding box center [456, 191] width 14 height 14
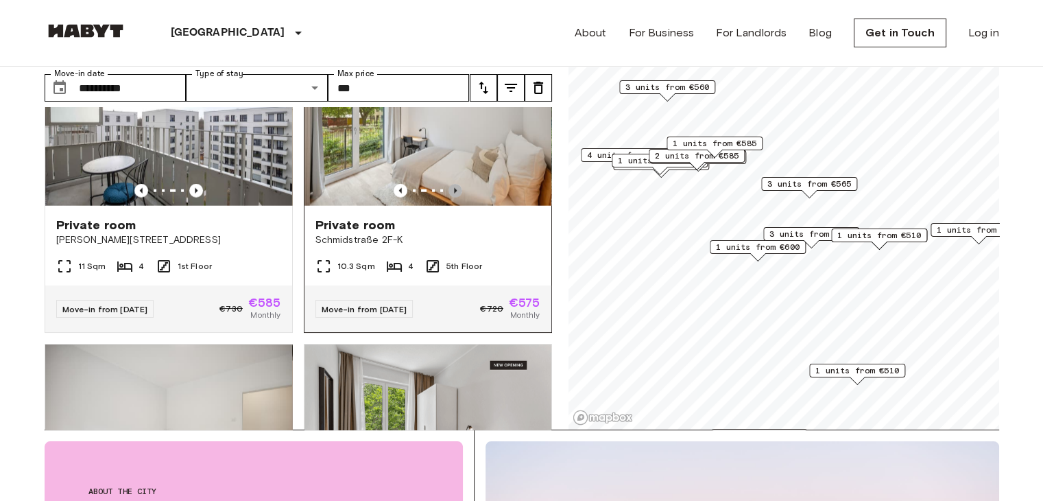
click at [449, 198] on icon "Previous image" at bounding box center [456, 191] width 14 height 14
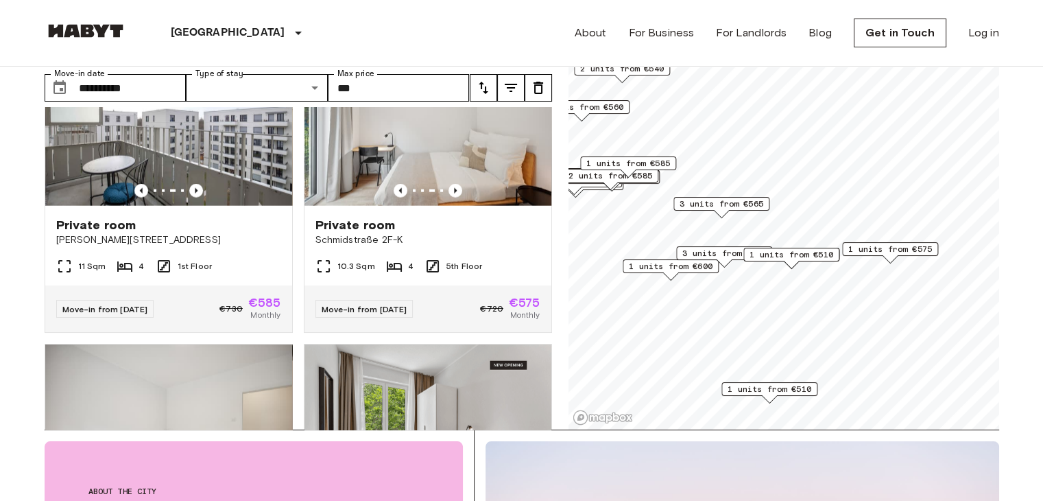
scroll to position [3102, 0]
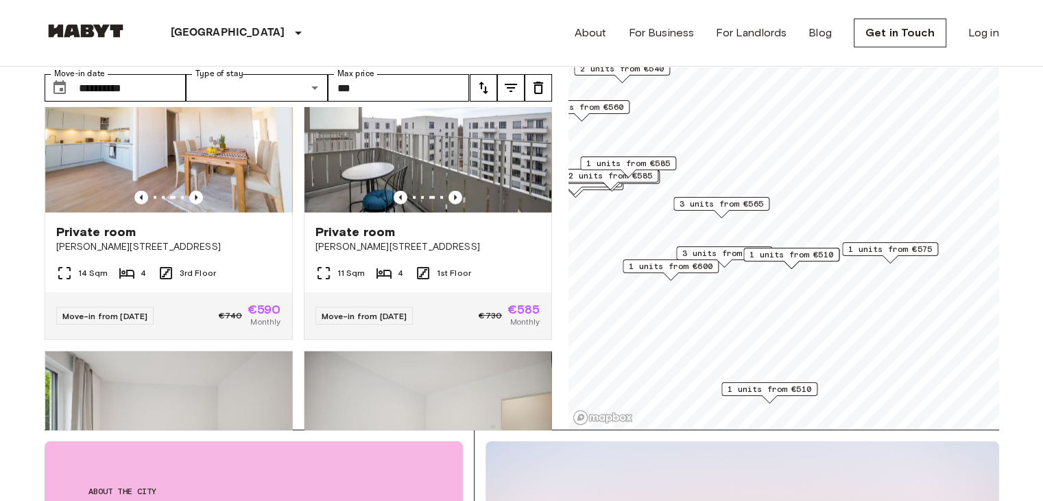
click at [889, 255] on div "Map marker" at bounding box center [890, 259] width 15 height 8
click at [886, 246] on span "1 units from €575" at bounding box center [890, 249] width 84 height 12
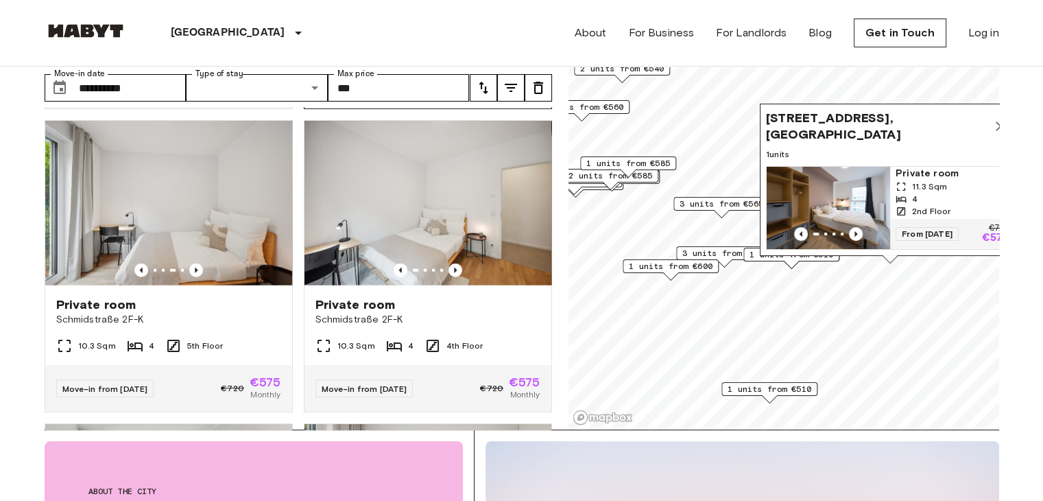
scroll to position [3434, 0]
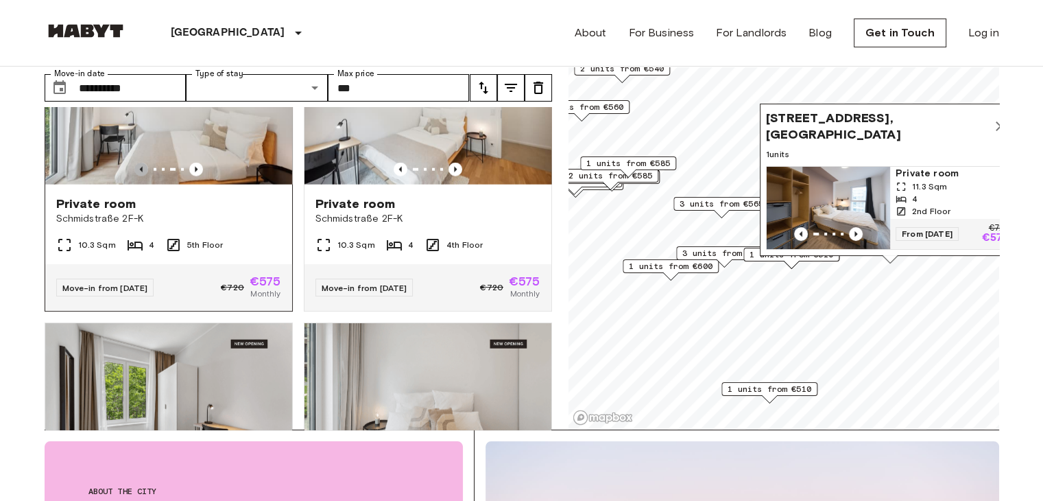
click at [135, 176] on icon "Previous image" at bounding box center [141, 170] width 14 height 14
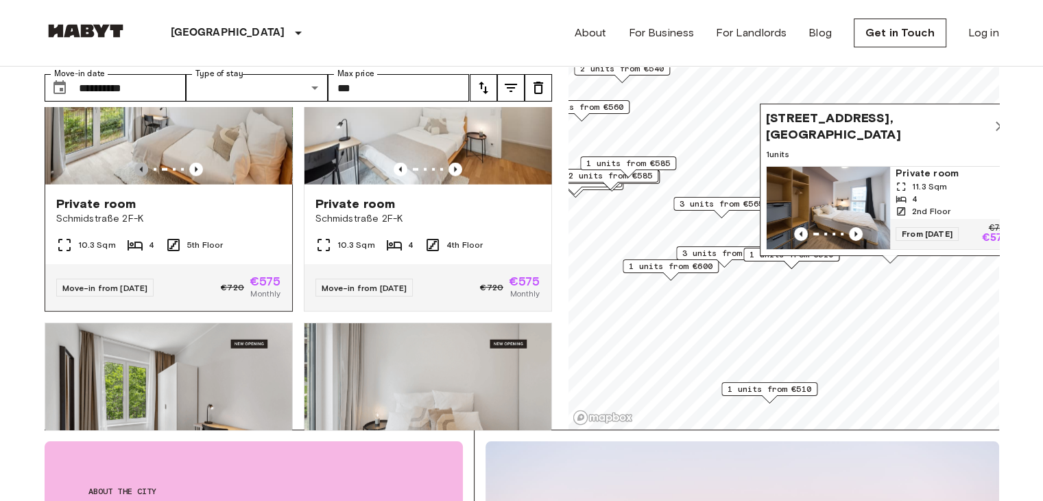
click at [135, 176] on icon "Previous image" at bounding box center [141, 170] width 14 height 14
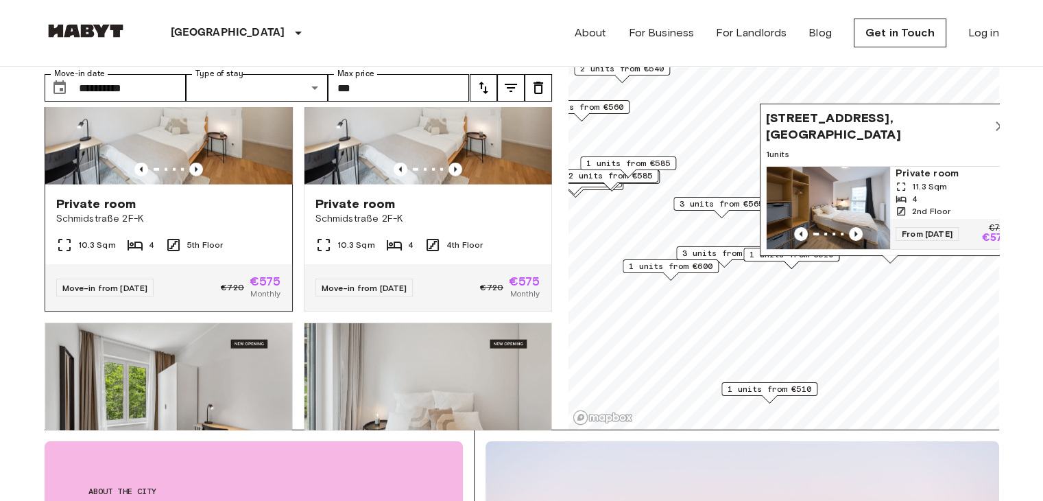
click at [163, 226] on span "Schmidstraße 2F-K" at bounding box center [168, 219] width 225 height 14
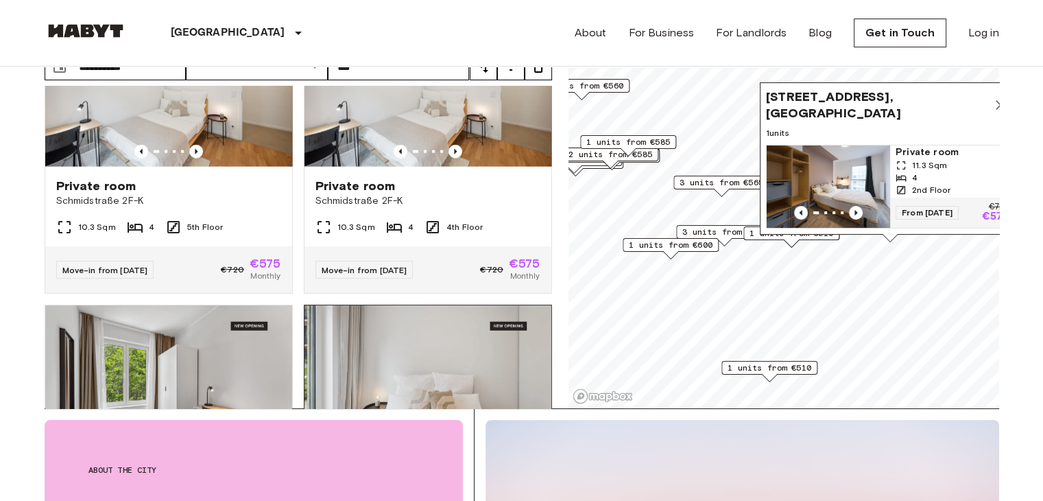
scroll to position [3432, 0]
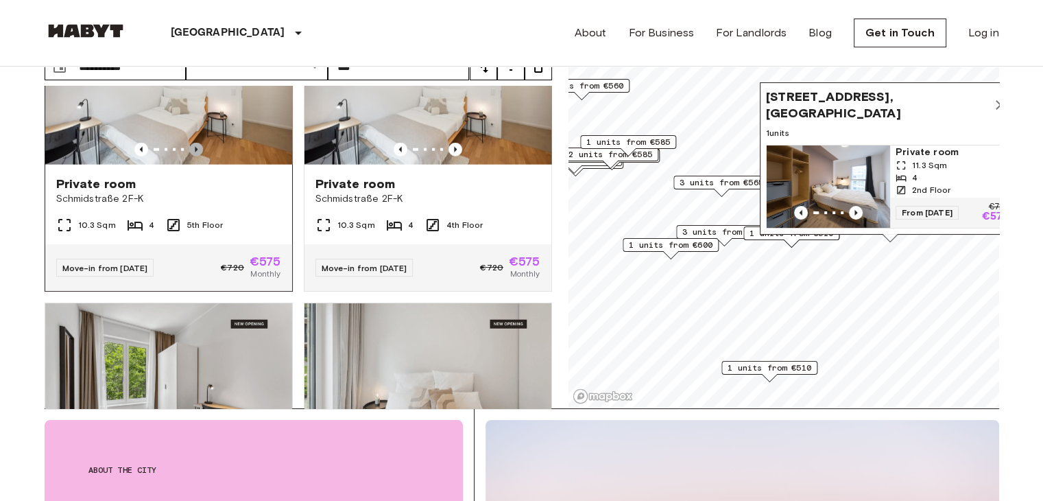
click at [197, 156] on icon "Previous image" at bounding box center [196, 150] width 14 height 14
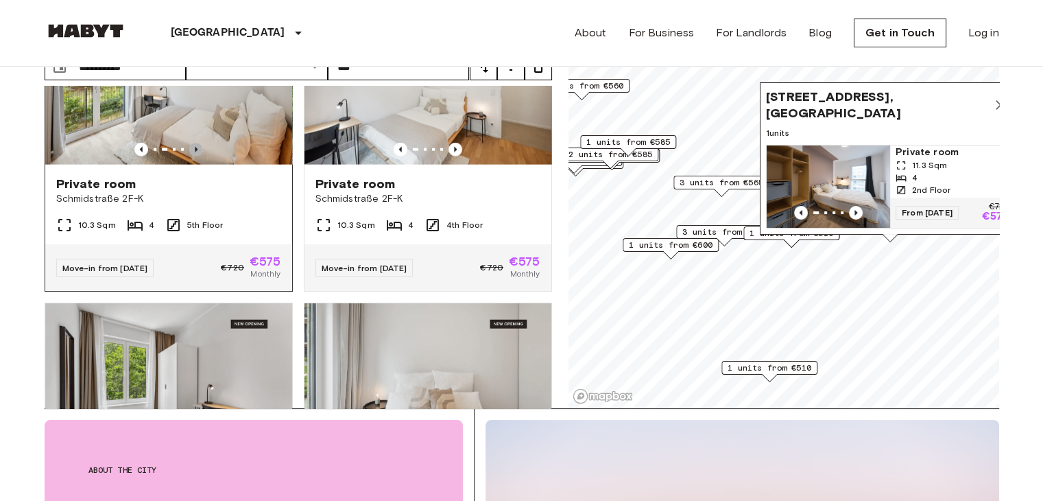
click at [197, 156] on icon "Previous image" at bounding box center [196, 150] width 14 height 14
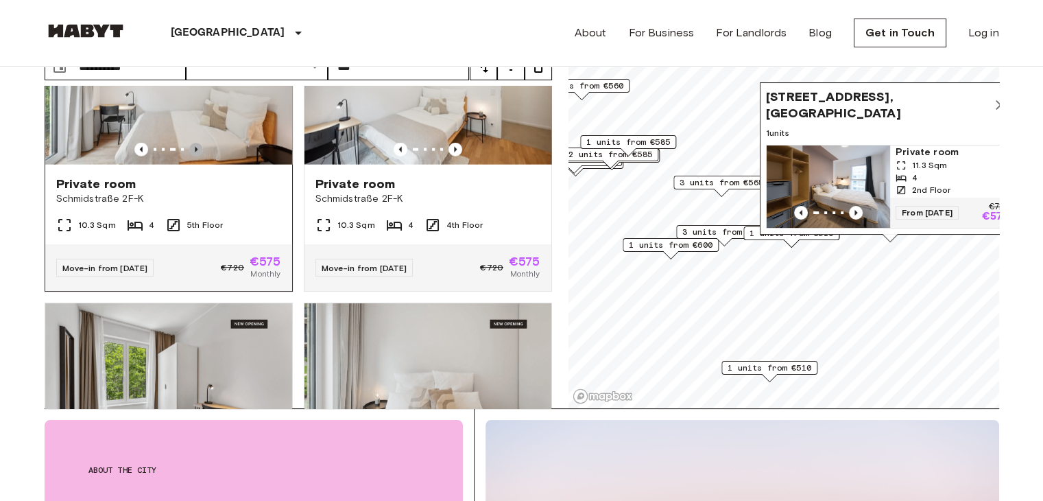
click at [197, 156] on icon "Previous image" at bounding box center [196, 150] width 14 height 14
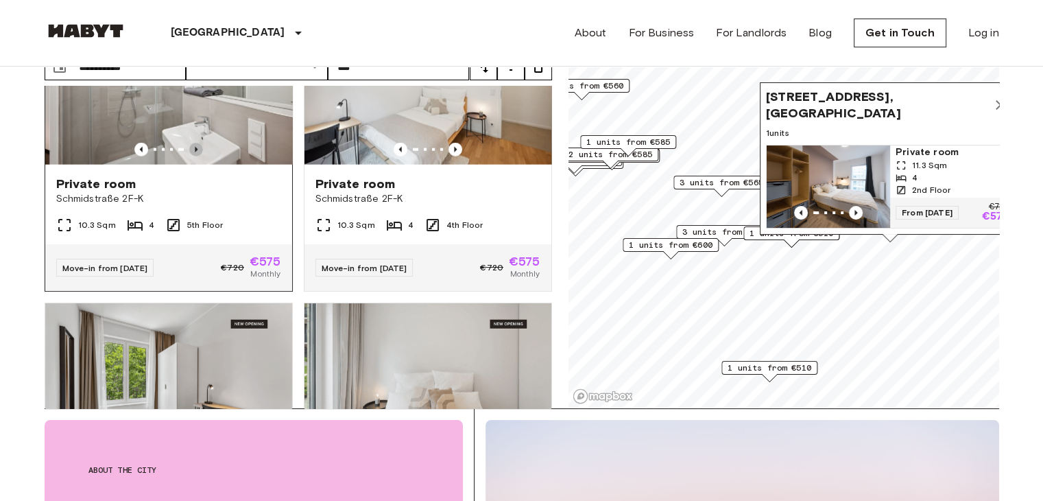
click at [197, 156] on icon "Previous image" at bounding box center [196, 150] width 14 height 14
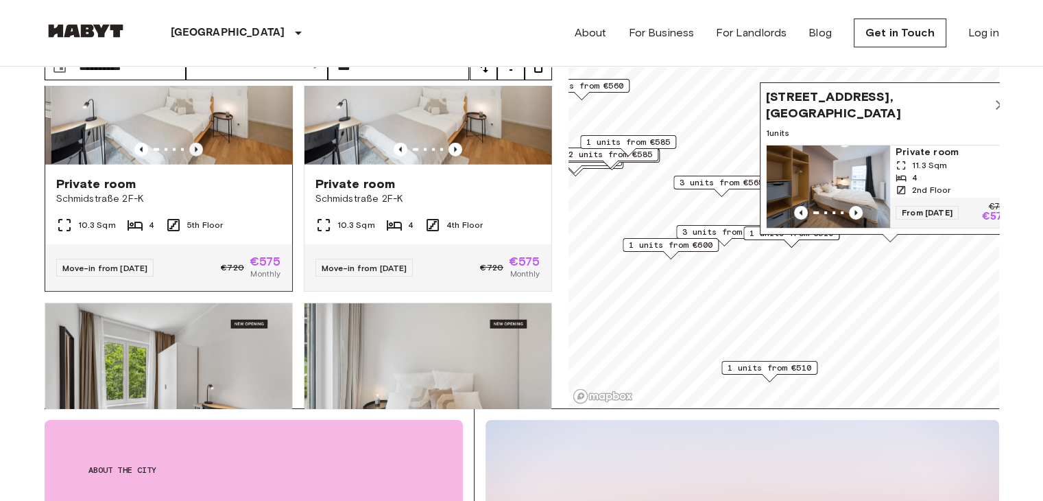
click at [197, 156] on icon "Previous image" at bounding box center [196, 150] width 14 height 14
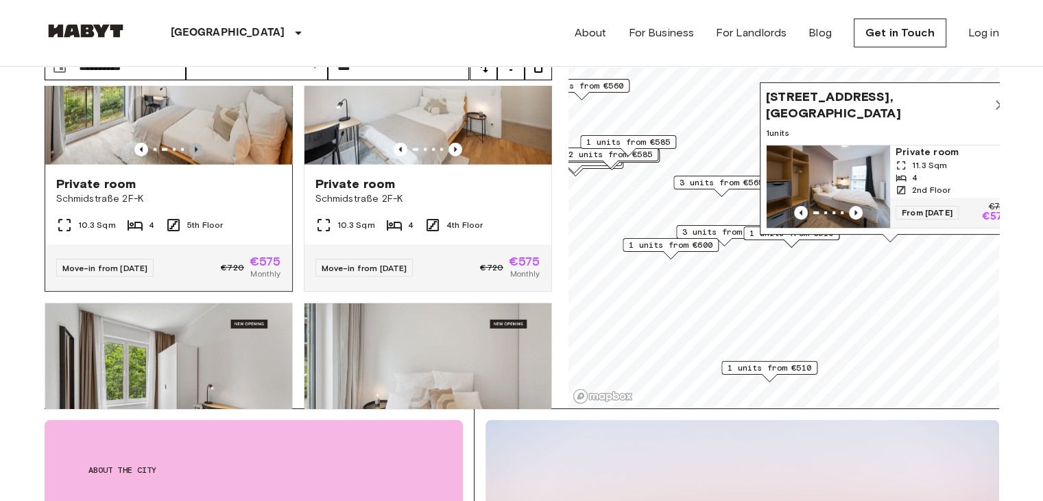
click at [197, 156] on icon "Previous image" at bounding box center [196, 150] width 14 height 14
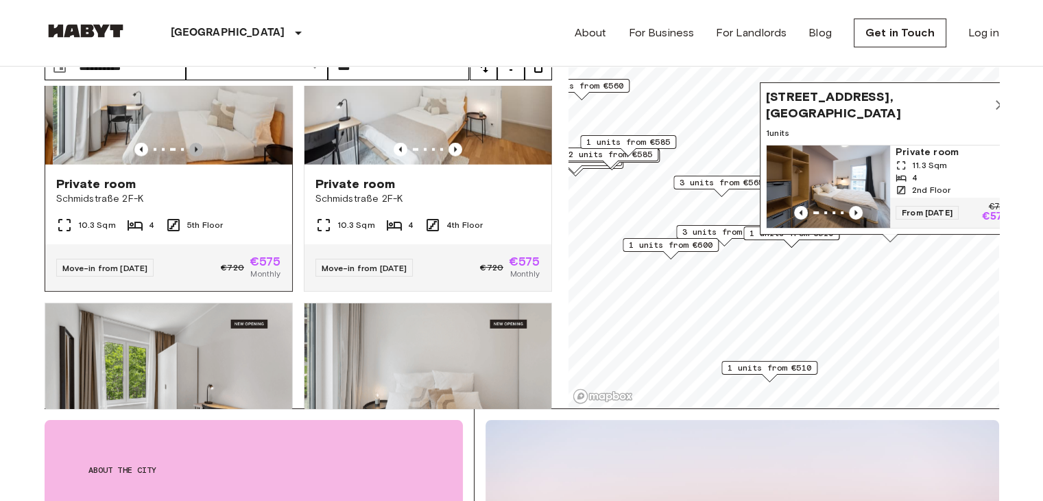
click at [197, 156] on icon "Previous image" at bounding box center [196, 150] width 14 height 14
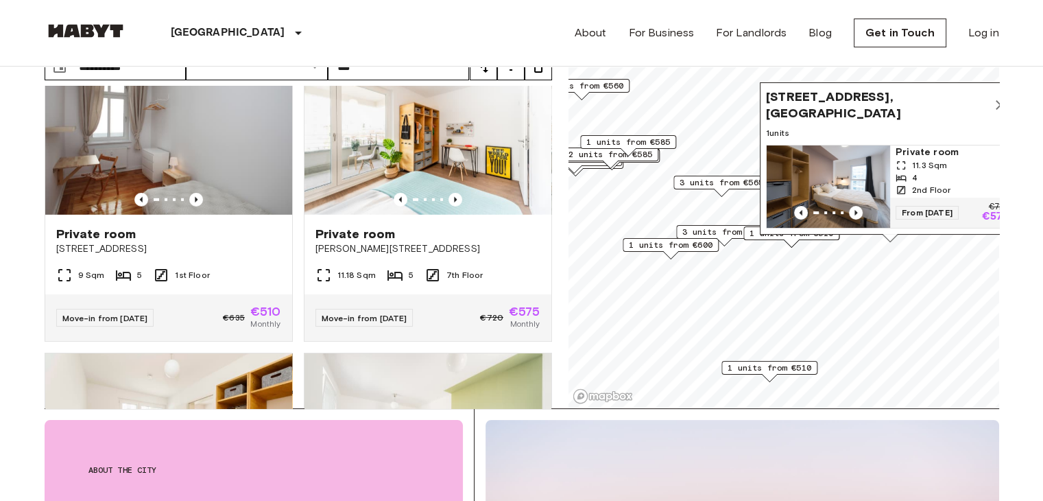
scroll to position [3989, 0]
click at [452, 206] on icon "Previous image" at bounding box center [456, 199] width 14 height 14
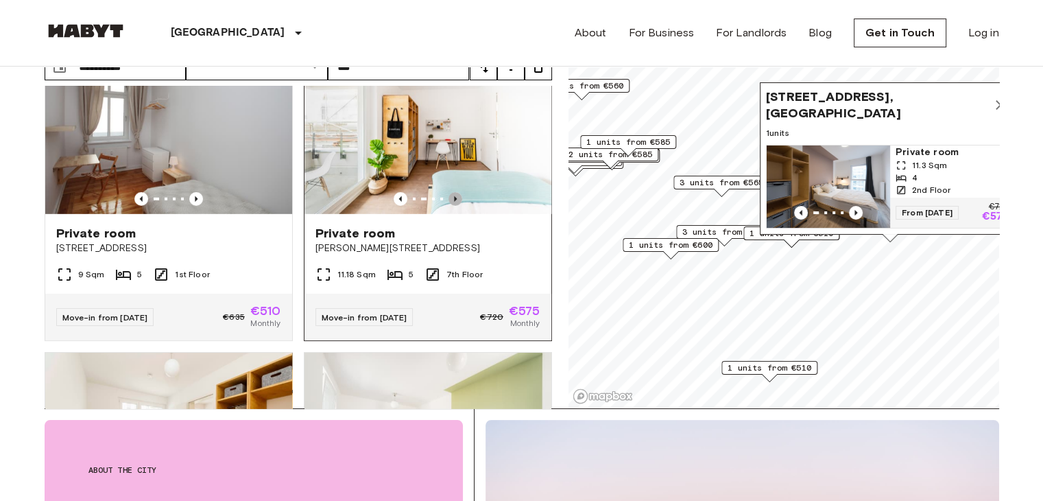
click at [452, 206] on icon "Previous image" at bounding box center [456, 199] width 14 height 14
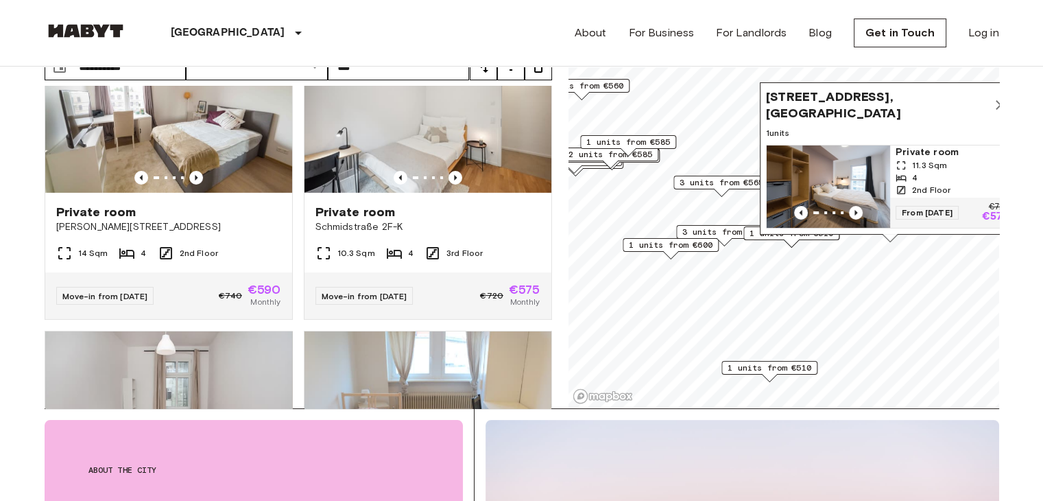
scroll to position [4614, 0]
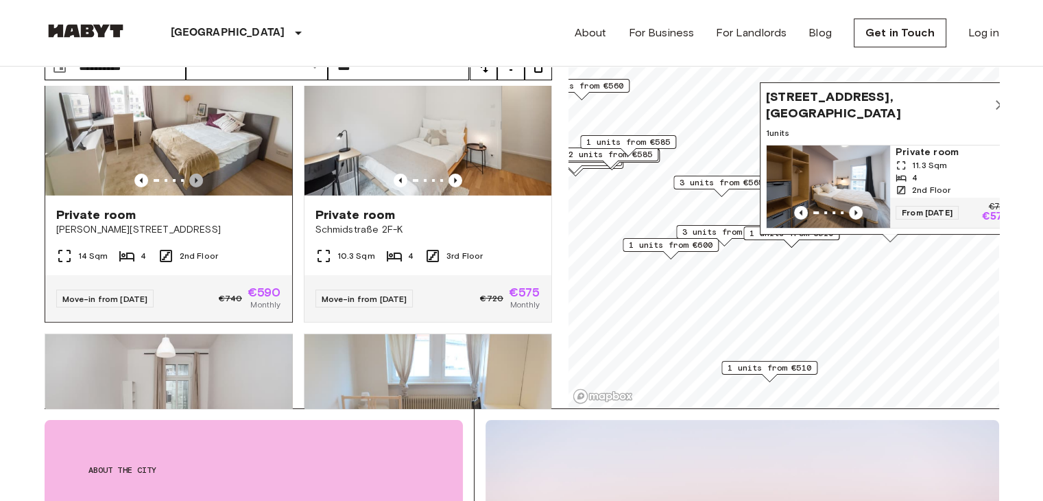
click at [191, 187] on icon "Previous image" at bounding box center [196, 181] width 14 height 14
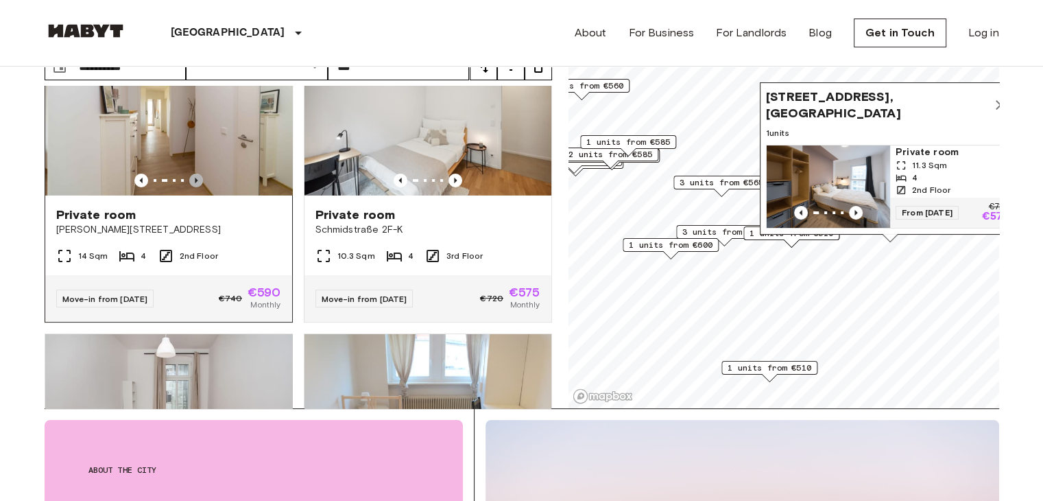
click at [191, 187] on icon "Previous image" at bounding box center [196, 181] width 14 height 14
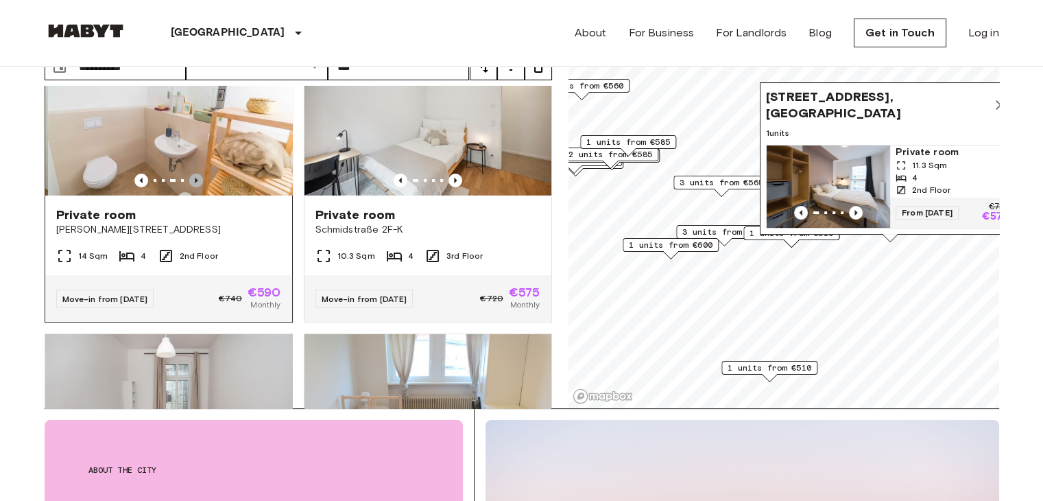
click at [191, 187] on icon "Previous image" at bounding box center [196, 181] width 14 height 14
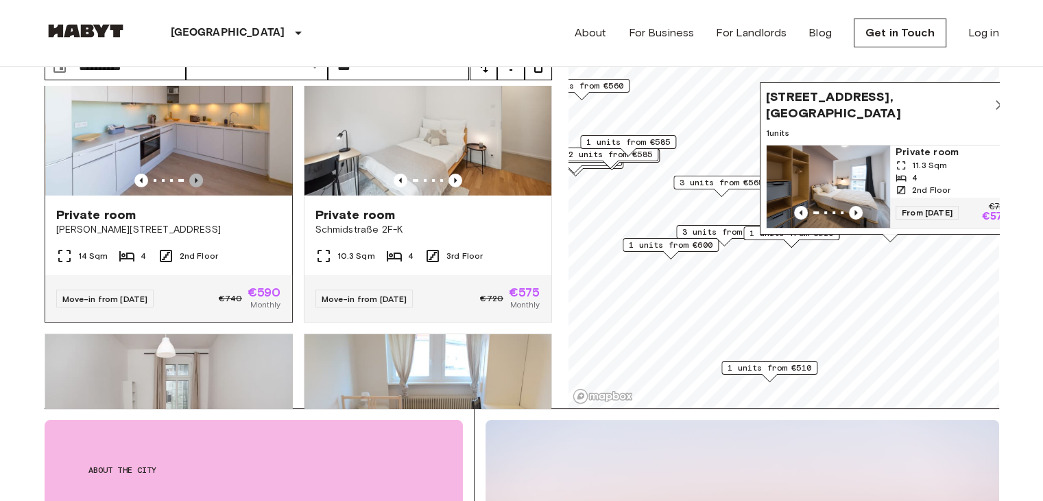
click at [191, 187] on icon "Previous image" at bounding box center [196, 181] width 14 height 14
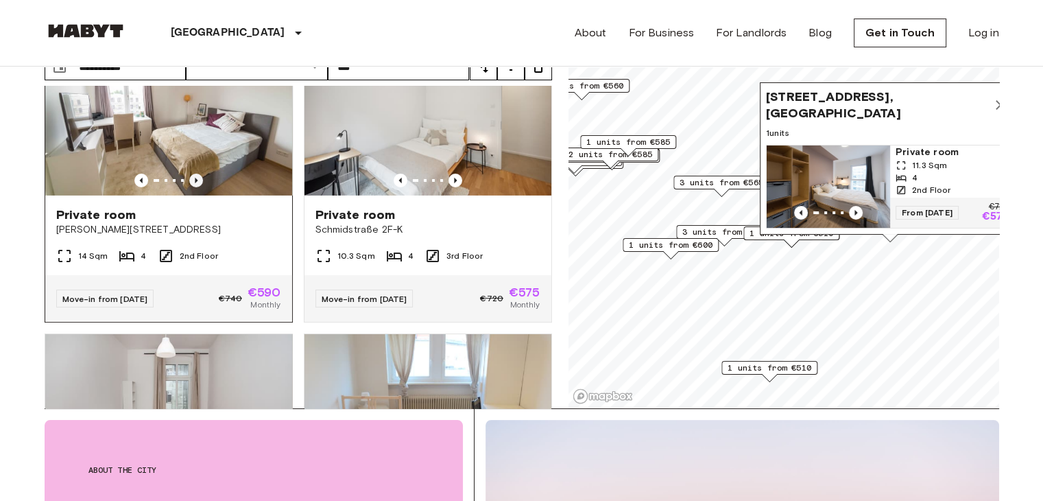
click at [198, 187] on icon "Previous image" at bounding box center [196, 181] width 14 height 14
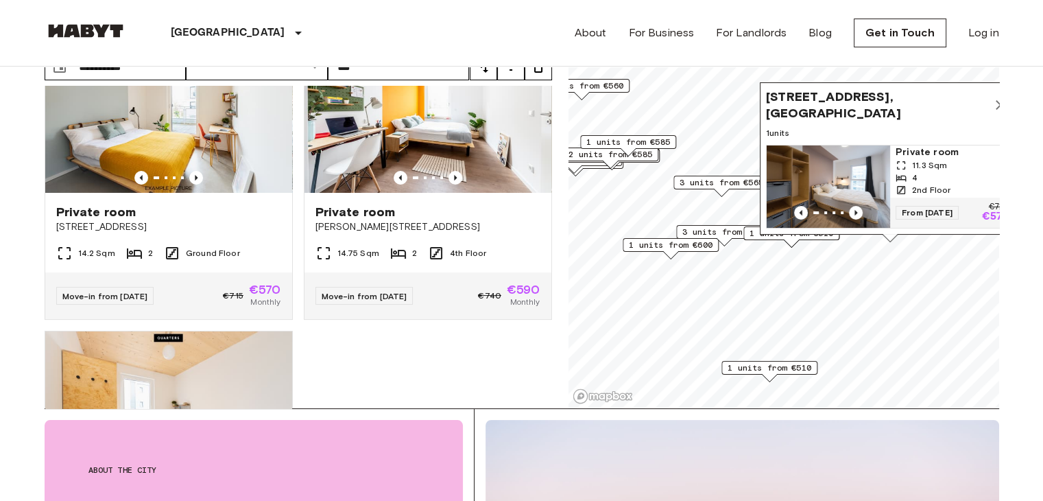
scroll to position [5229, 0]
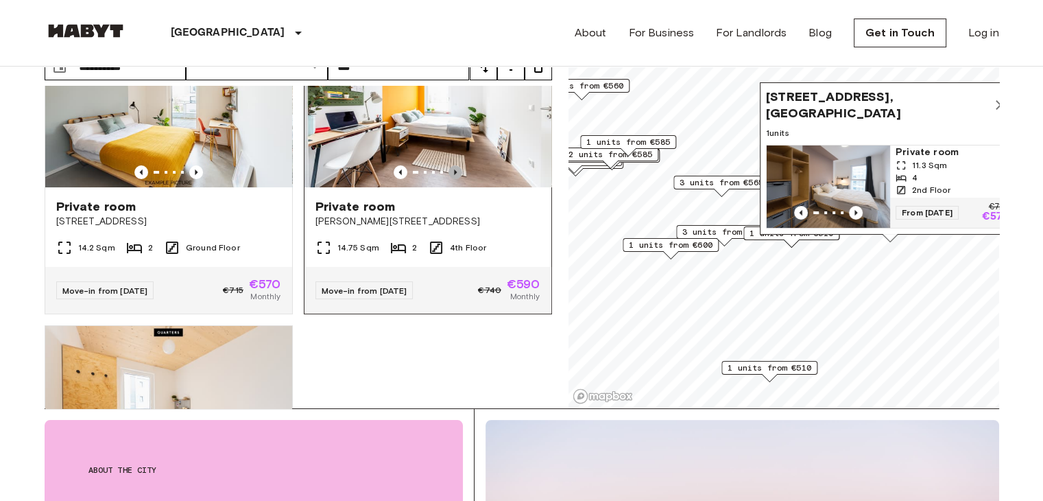
click at [449, 179] on icon "Previous image" at bounding box center [456, 172] width 14 height 14
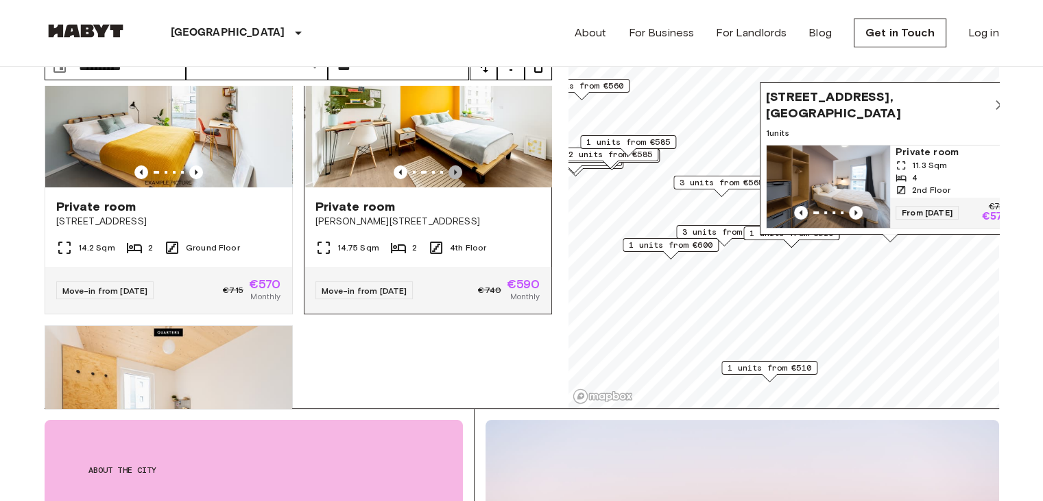
click at [449, 179] on icon "Previous image" at bounding box center [456, 172] width 14 height 14
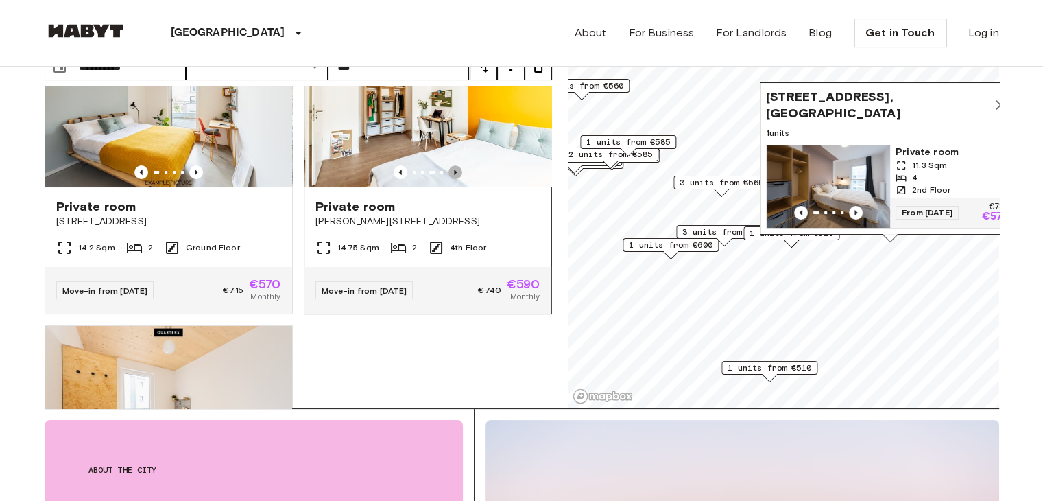
click at [449, 179] on icon "Previous image" at bounding box center [456, 172] width 14 height 14
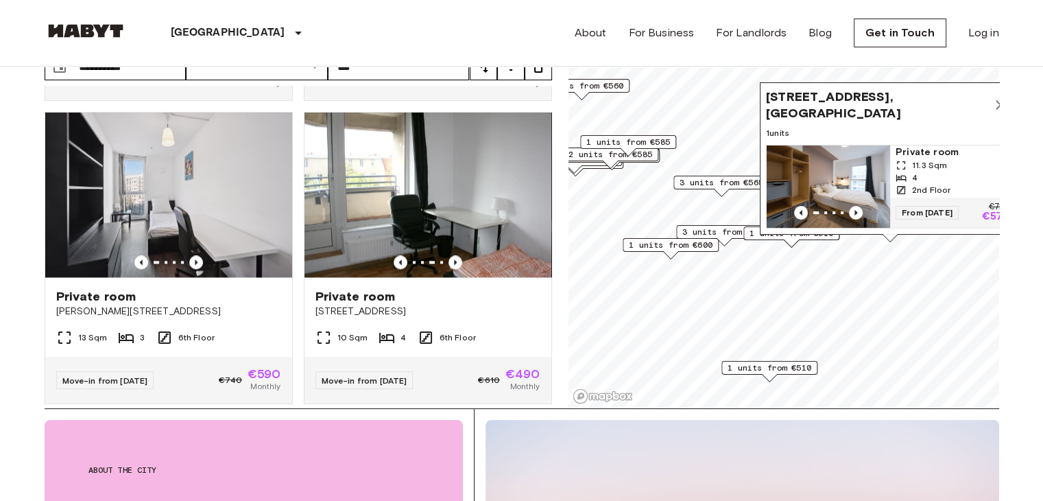
scroll to position [2101, 0]
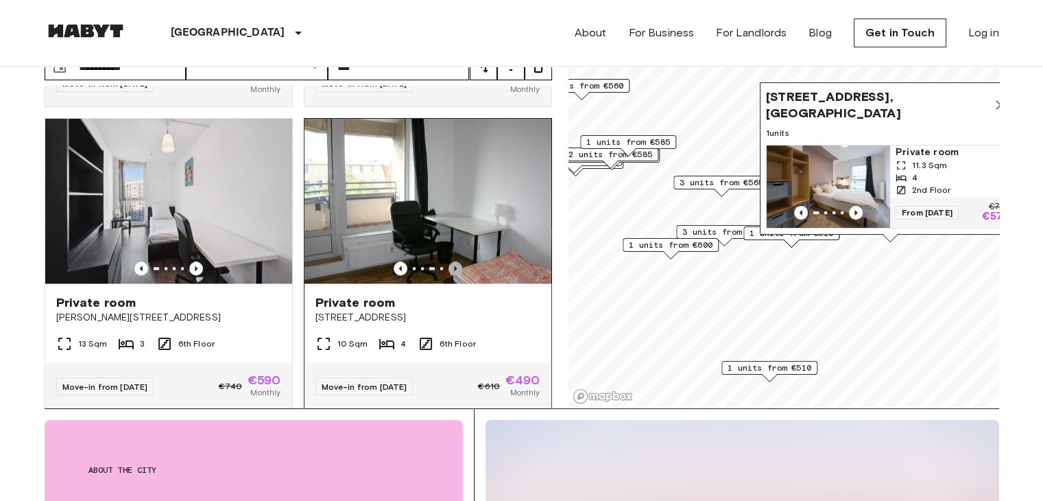
click at [449, 275] on icon "Previous image" at bounding box center [456, 268] width 14 height 14
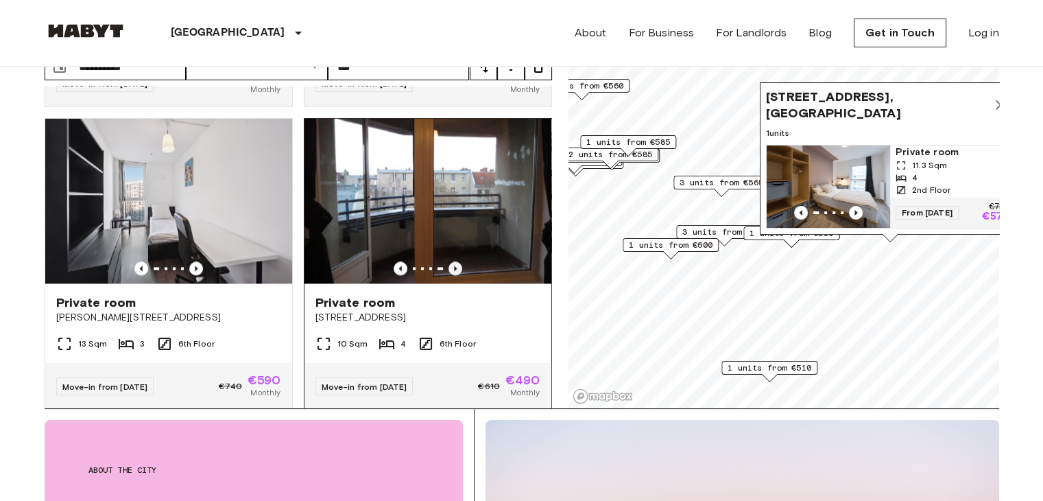
click at [449, 275] on icon "Previous image" at bounding box center [456, 268] width 14 height 14
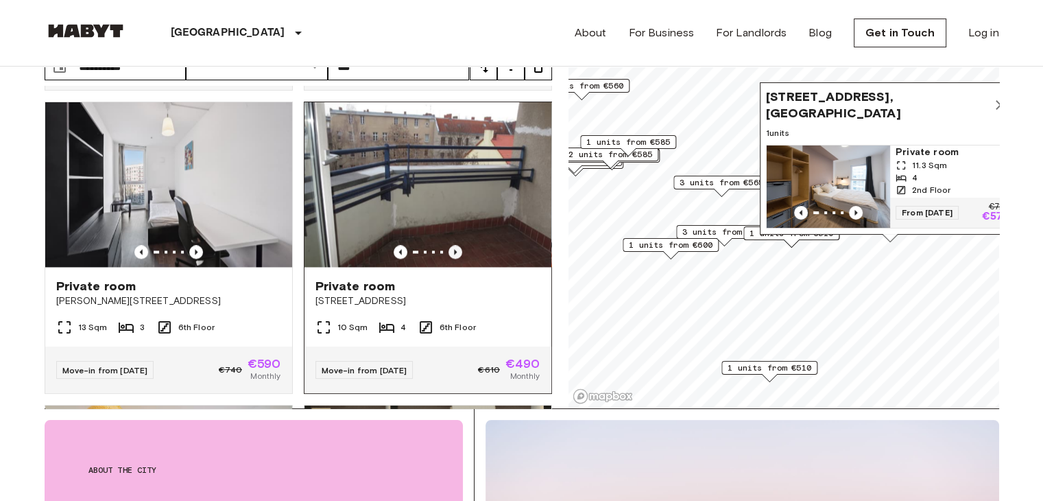
scroll to position [2119, 0]
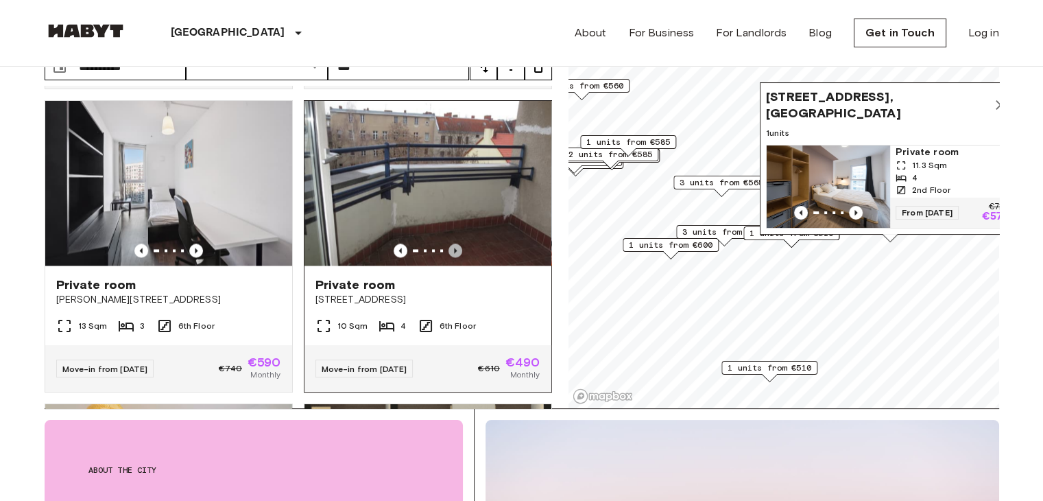
click at [449, 257] on icon "Previous image" at bounding box center [456, 251] width 14 height 14
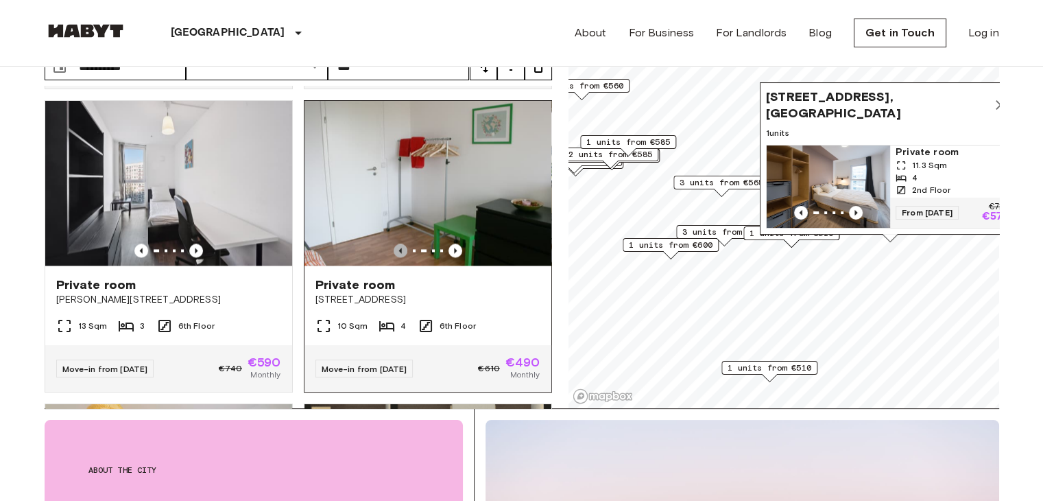
click at [394, 257] on icon "Previous image" at bounding box center [401, 251] width 14 height 14
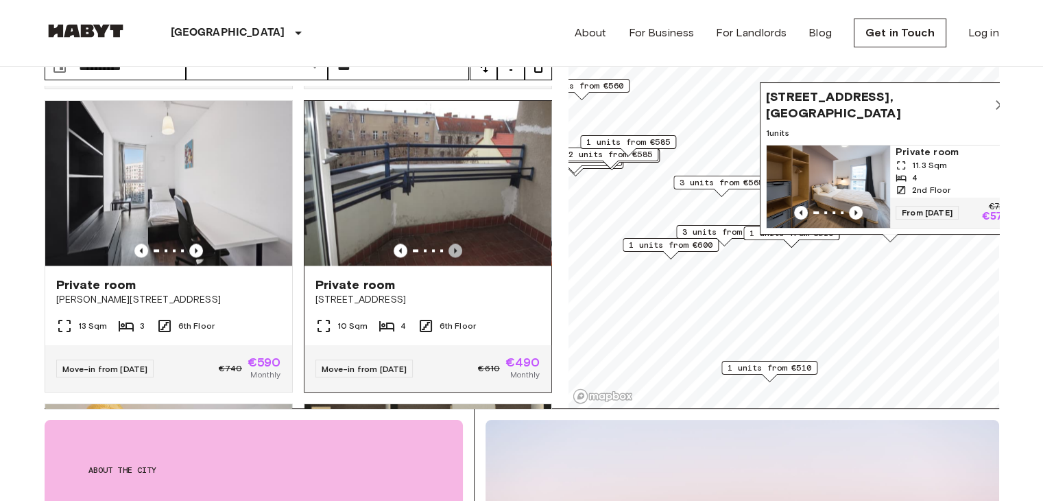
click at [450, 257] on icon "Previous image" at bounding box center [456, 251] width 14 height 14
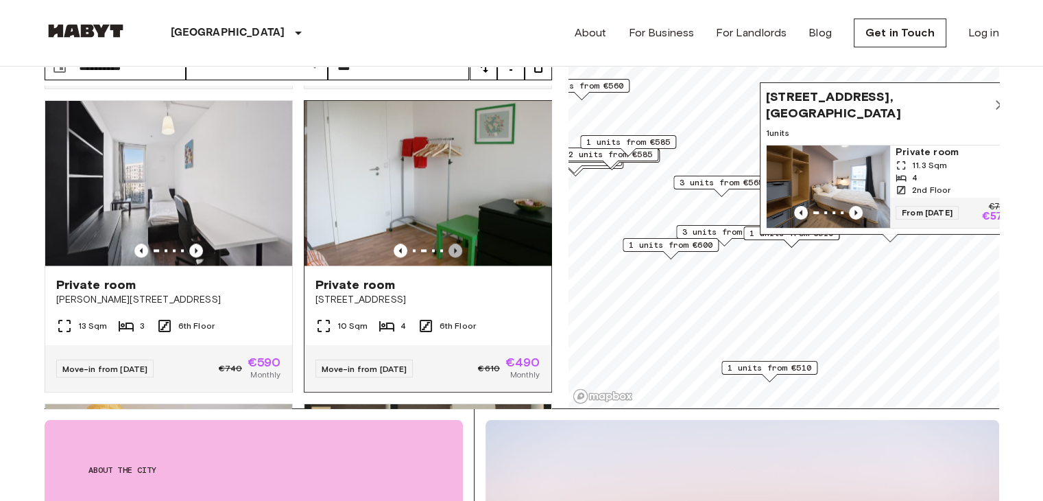
click at [450, 257] on icon "Previous image" at bounding box center [456, 251] width 14 height 14
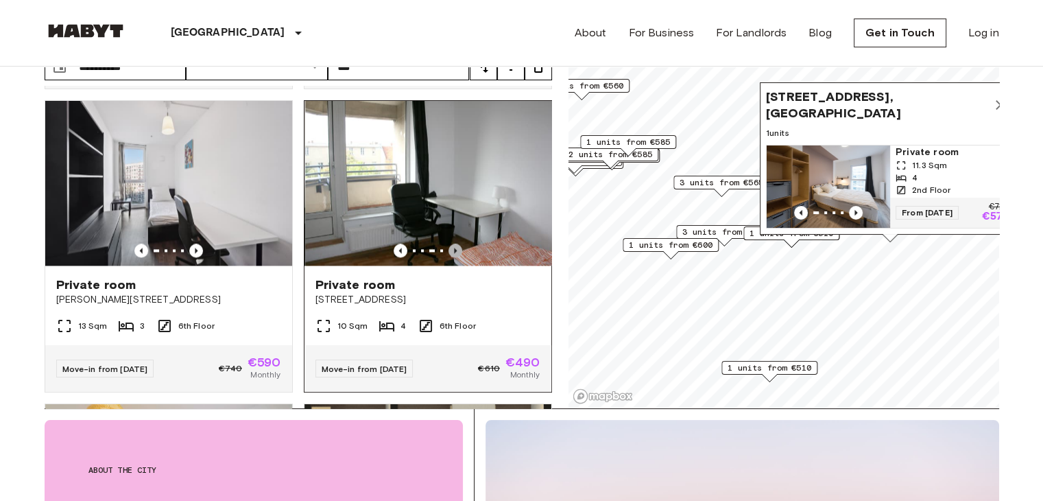
click at [450, 257] on icon "Previous image" at bounding box center [456, 251] width 14 height 14
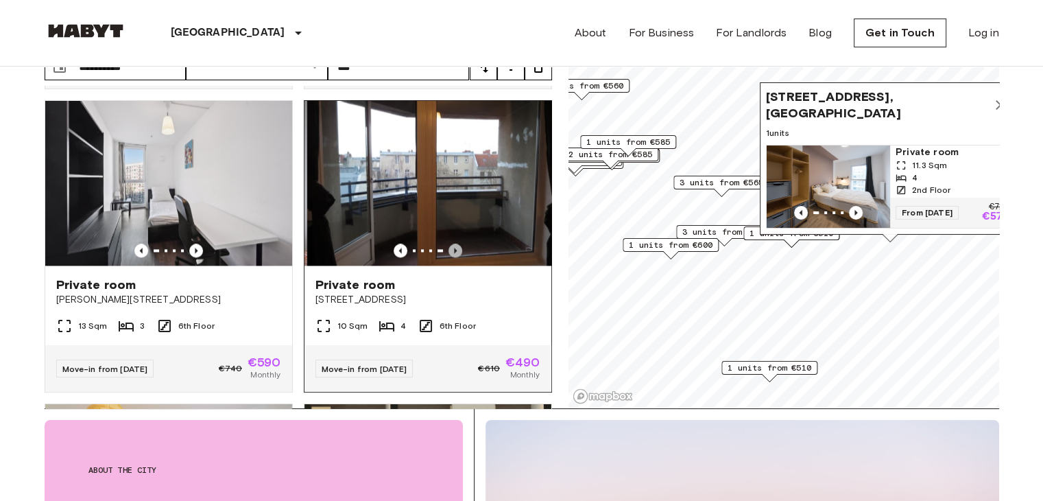
click at [450, 257] on icon "Previous image" at bounding box center [456, 251] width 14 height 14
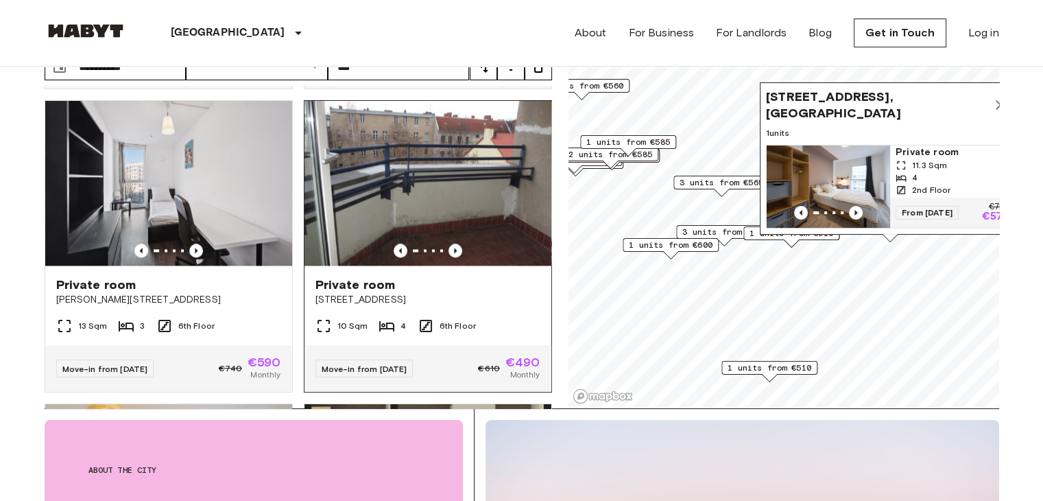
click at [411, 290] on div "Private room Stromstraße 36" at bounding box center [428, 291] width 247 height 52
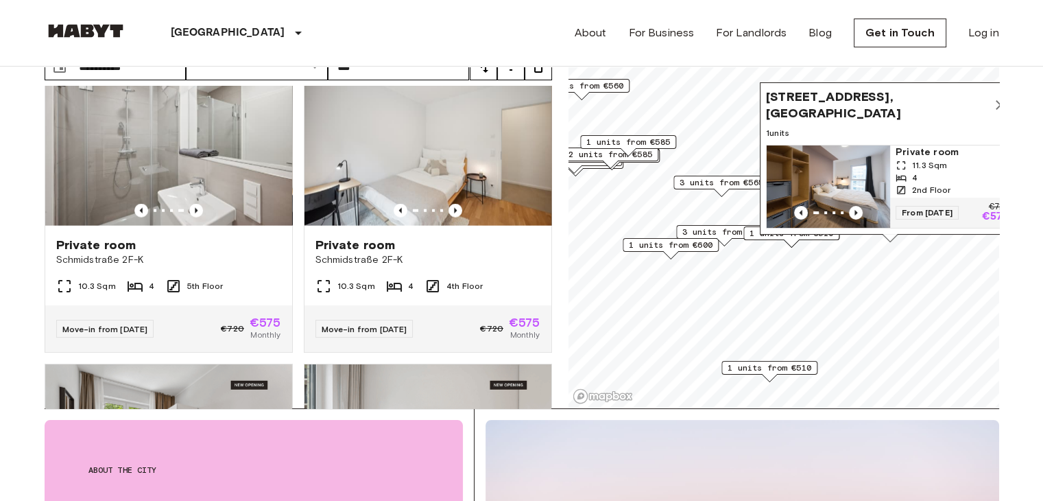
scroll to position [3371, 0]
click at [138, 218] on icon "Previous image" at bounding box center [141, 211] width 14 height 14
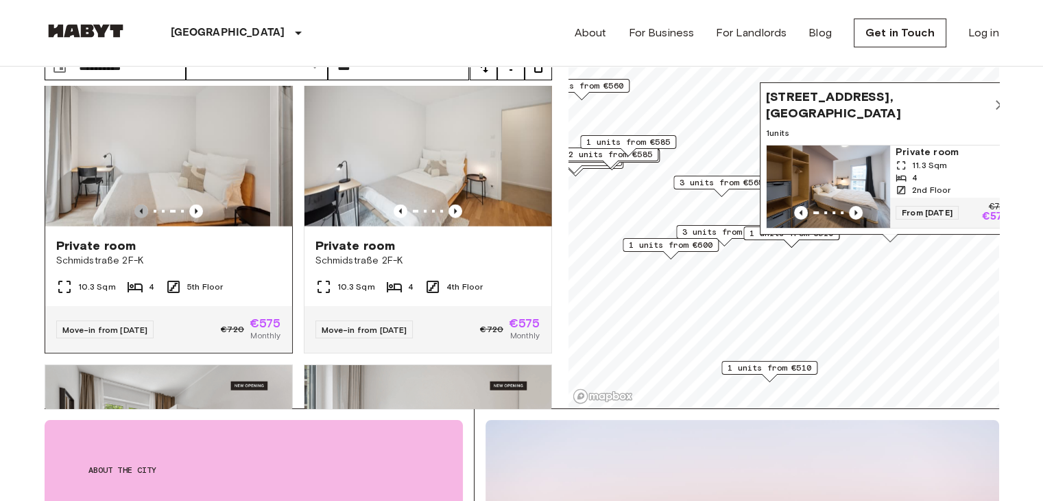
click at [138, 218] on icon "Previous image" at bounding box center [141, 211] width 14 height 14
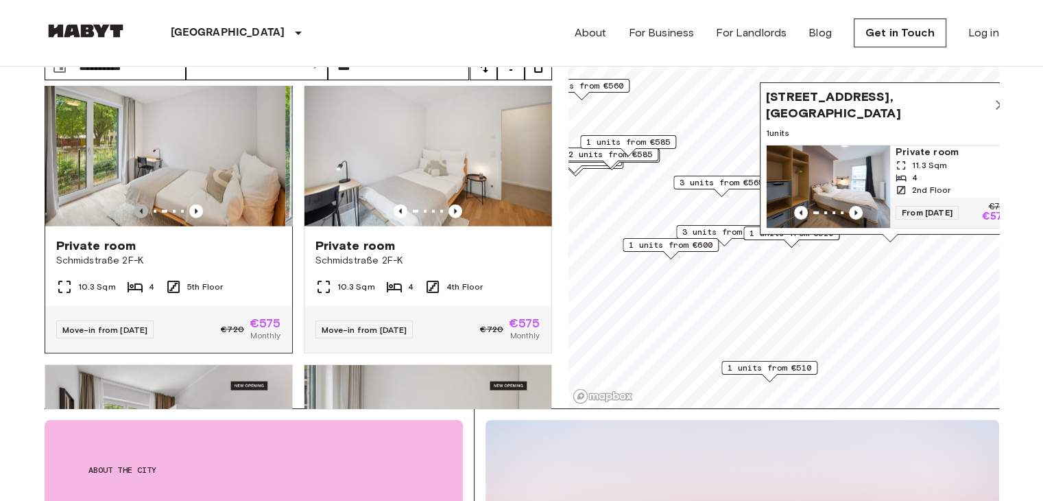
click at [138, 218] on icon "Previous image" at bounding box center [141, 211] width 14 height 14
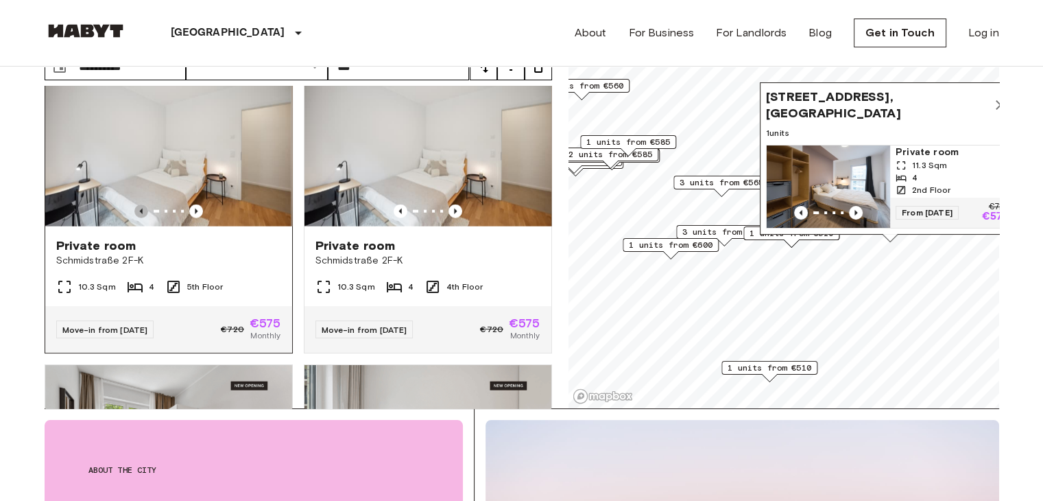
click at [138, 218] on icon "Previous image" at bounding box center [141, 211] width 14 height 14
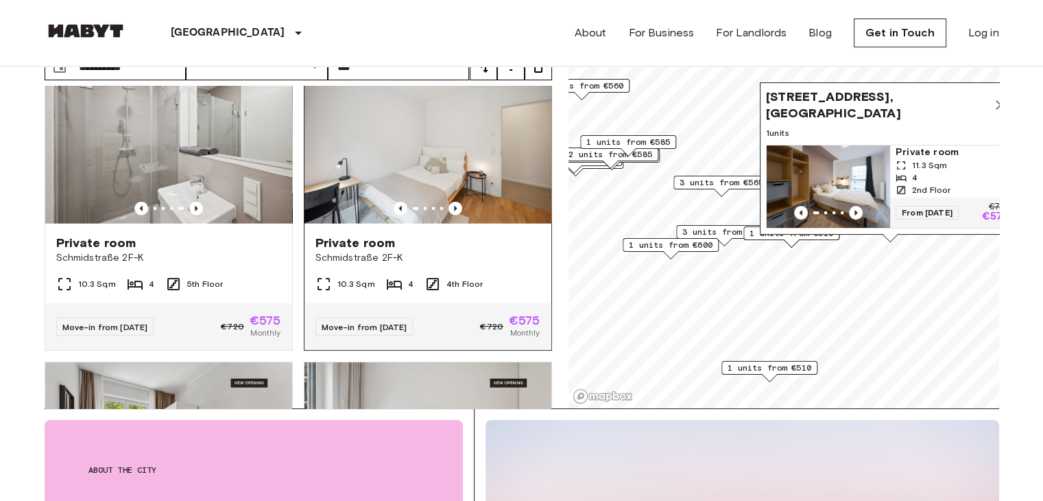
scroll to position [3375, 0]
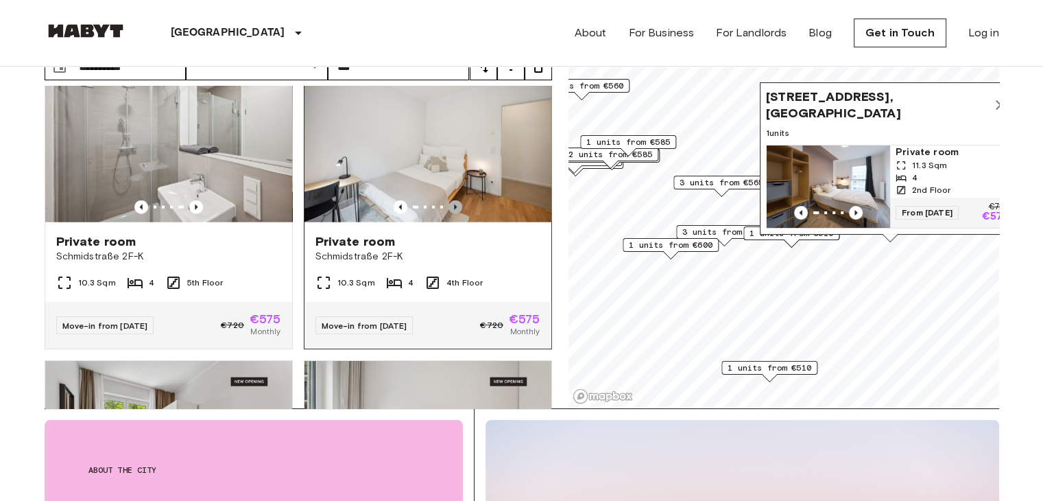
click at [449, 214] on icon "Previous image" at bounding box center [456, 207] width 14 height 14
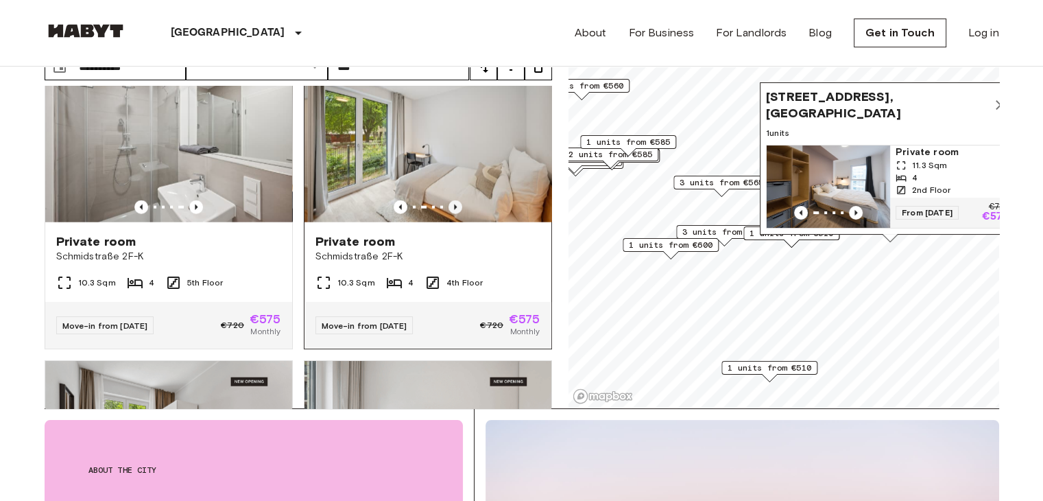
click at [449, 214] on icon "Previous image" at bounding box center [456, 207] width 14 height 14
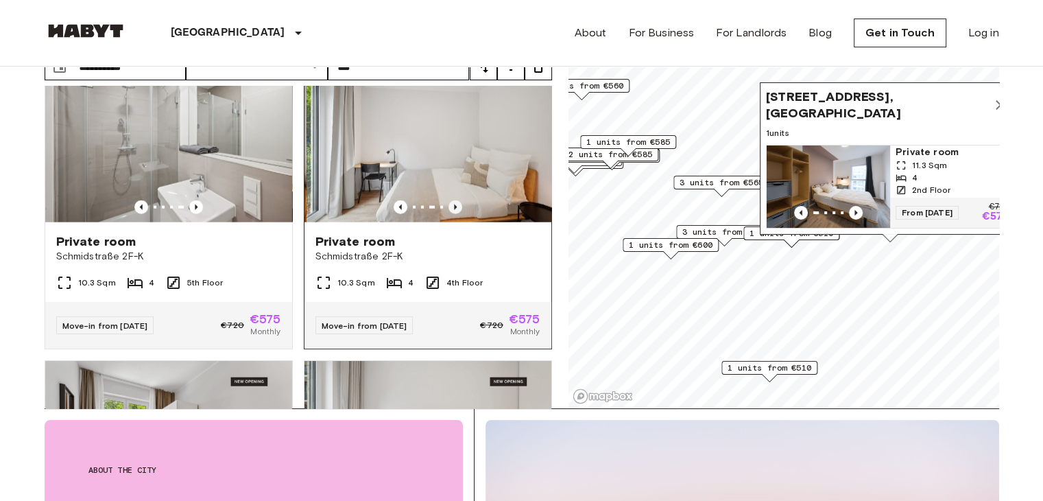
click at [449, 214] on icon "Previous image" at bounding box center [456, 207] width 14 height 14
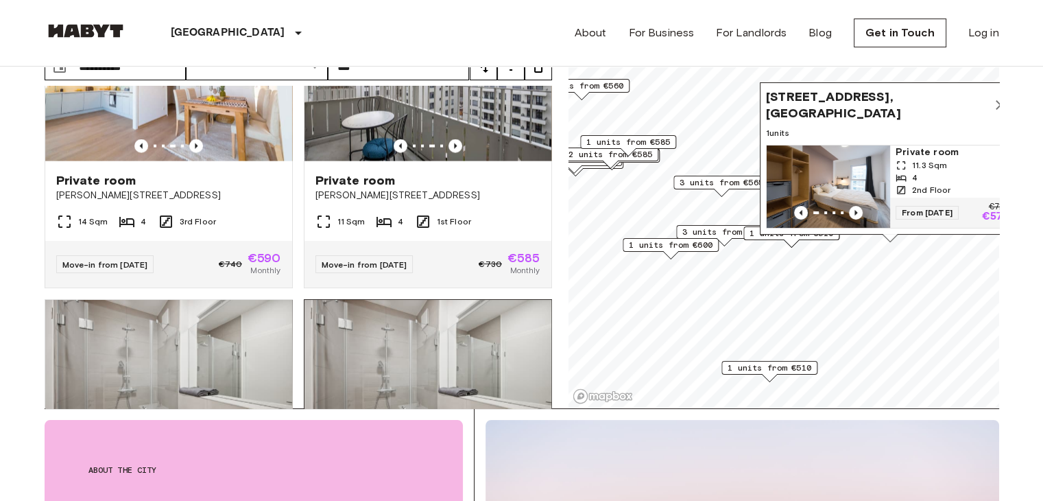
scroll to position [3043, 0]
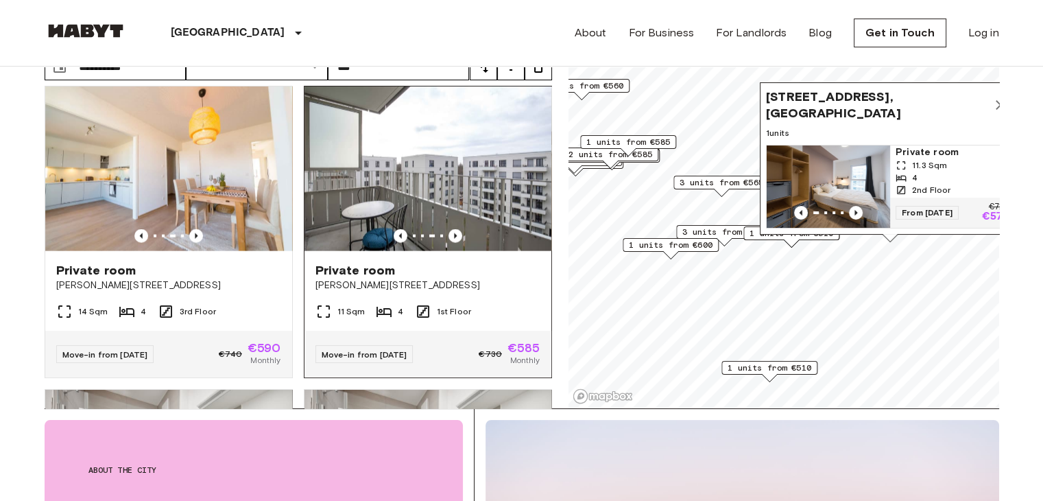
click at [394, 292] on span "[PERSON_NAME][STREET_ADDRESS]" at bounding box center [428, 285] width 225 height 14
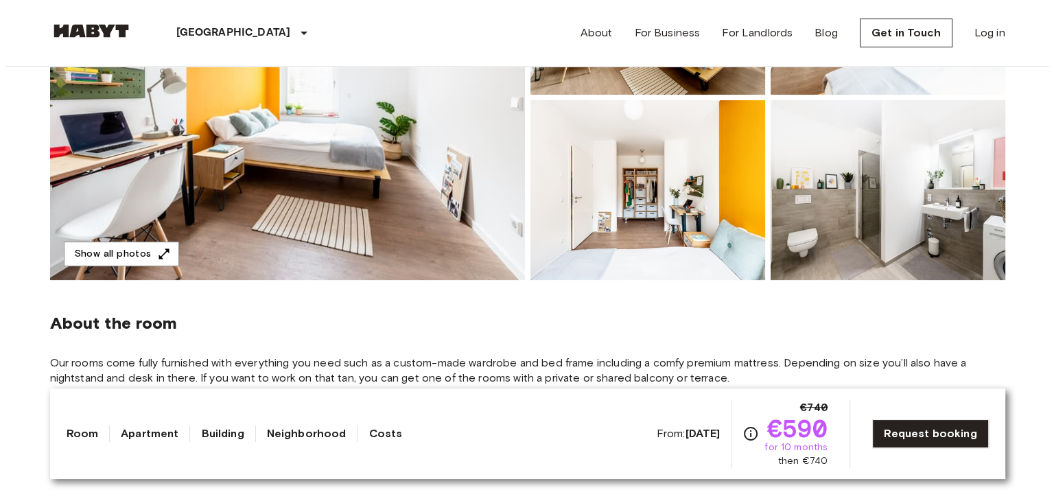
scroll to position [250, 0]
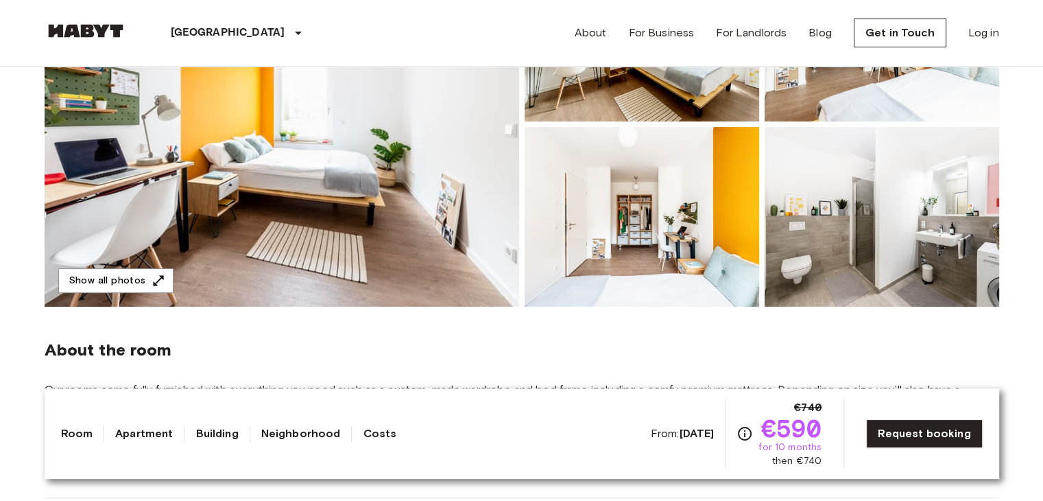
click at [152, 252] on img at bounding box center [282, 124] width 475 height 365
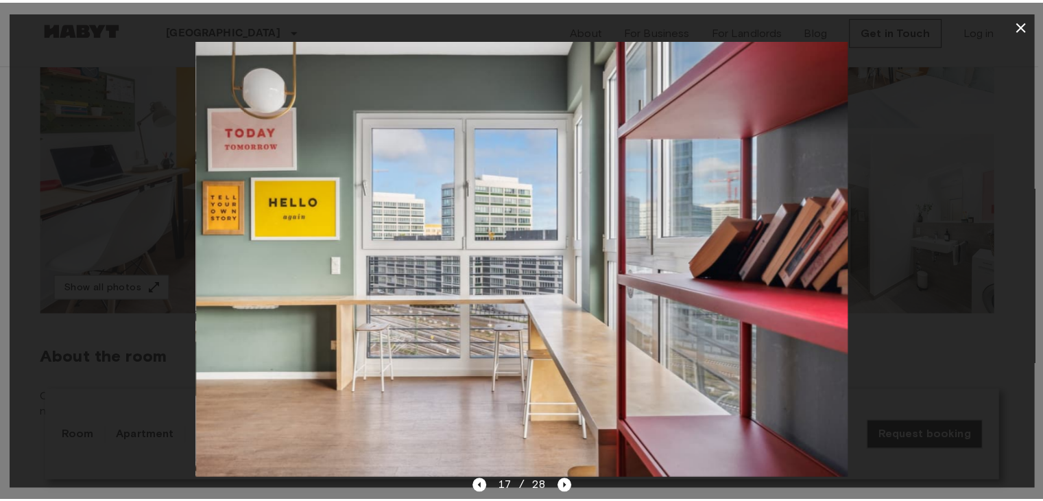
scroll to position [244, 0]
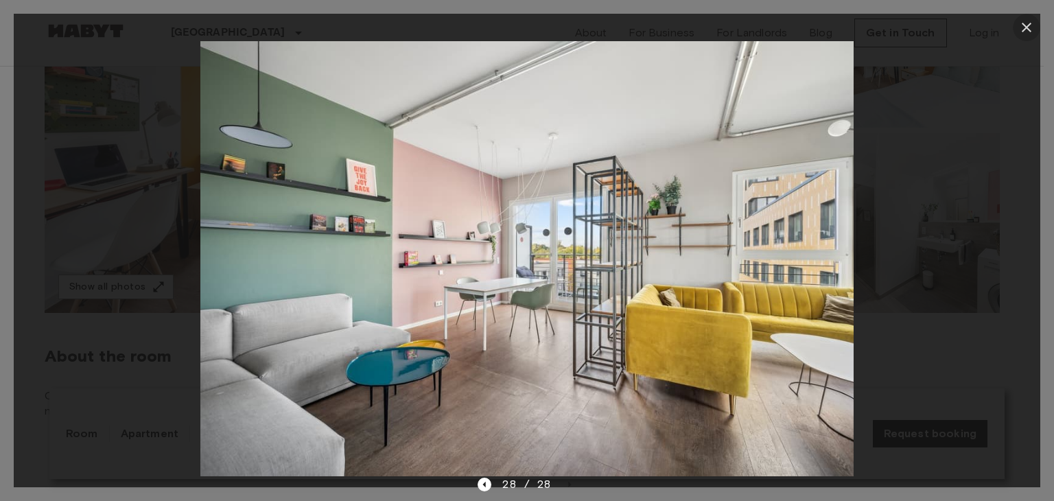
click at [1028, 30] on icon "button" at bounding box center [1026, 28] width 10 height 10
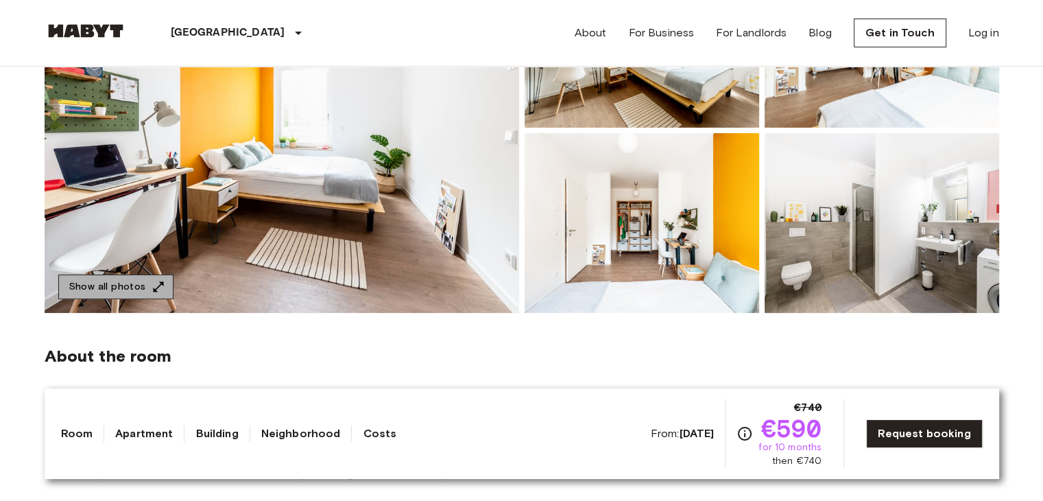
click at [117, 287] on button "Show all photos" at bounding box center [115, 286] width 115 height 25
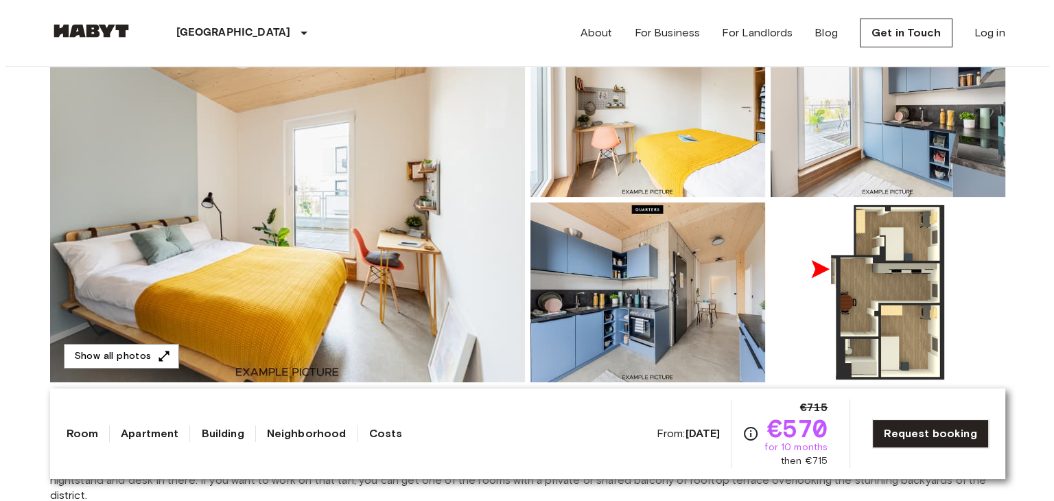
scroll to position [193, 0]
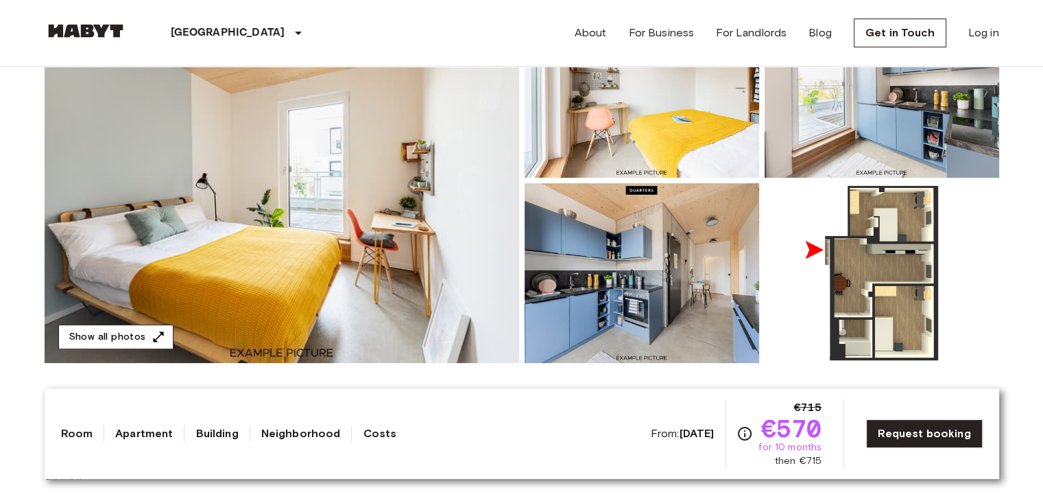
click at [104, 344] on button "Show all photos" at bounding box center [115, 336] width 115 height 25
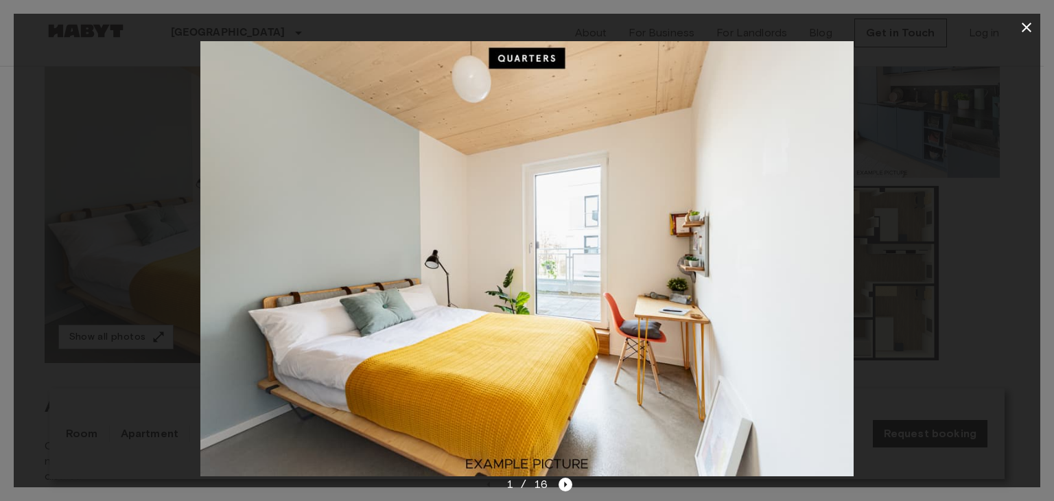
click at [626, 429] on img at bounding box center [526, 258] width 653 height 435
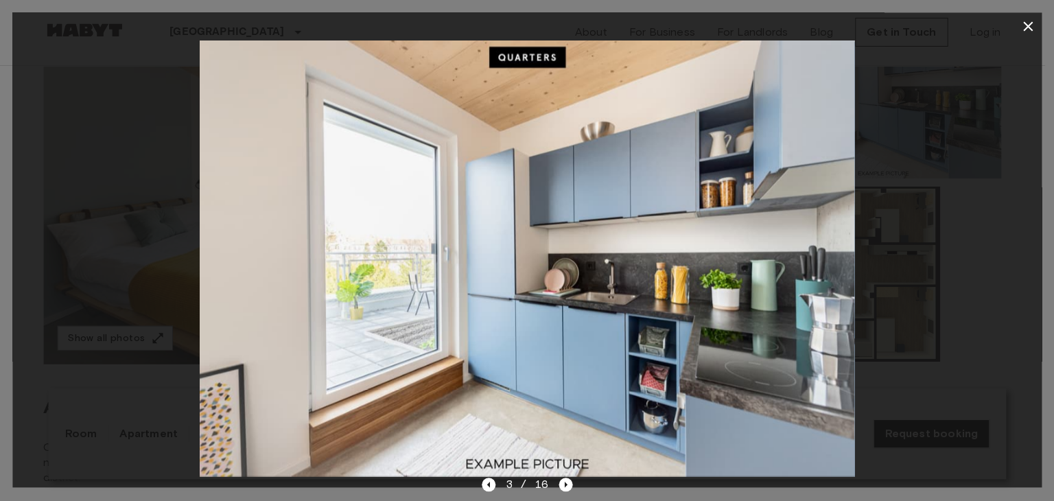
scroll to position [191, 0]
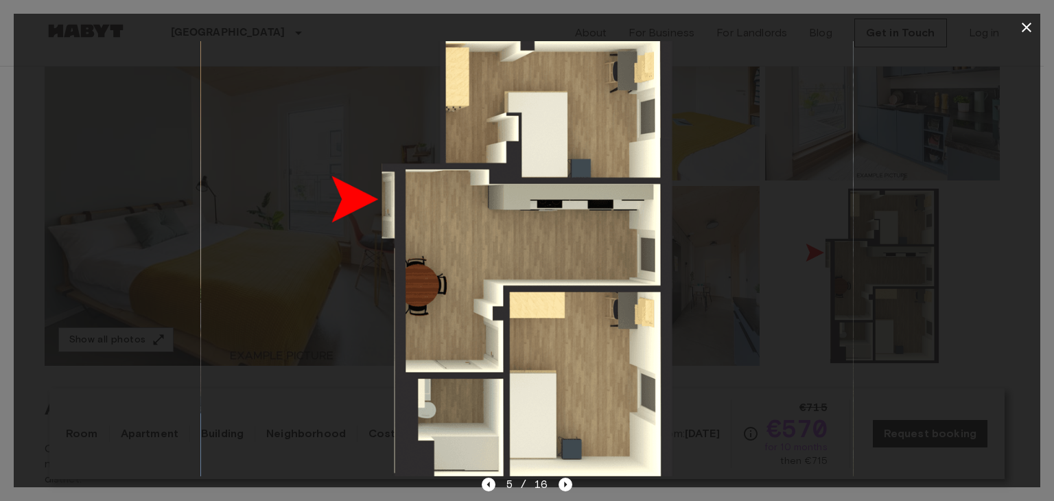
click at [1029, 29] on icon "button" at bounding box center [1026, 28] width 10 height 10
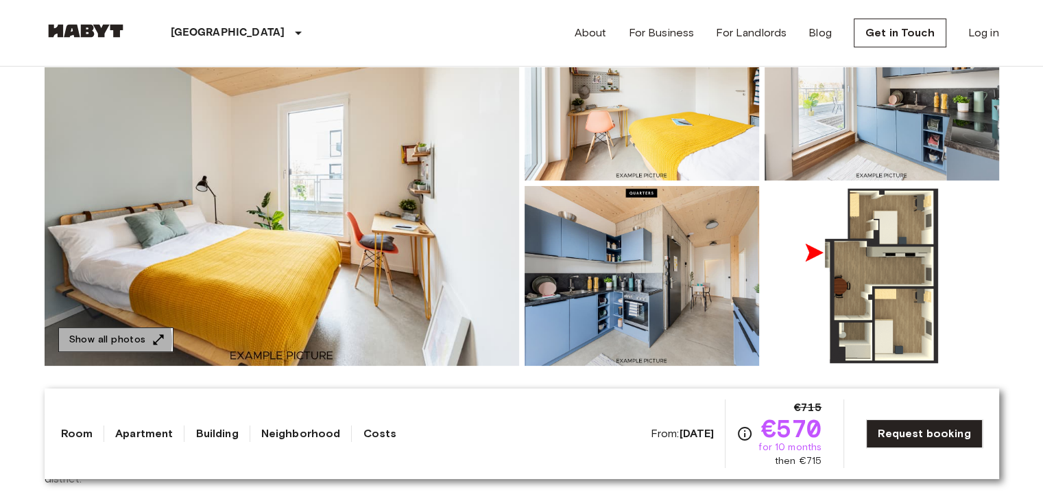
click at [104, 340] on button "Show all photos" at bounding box center [115, 339] width 115 height 25
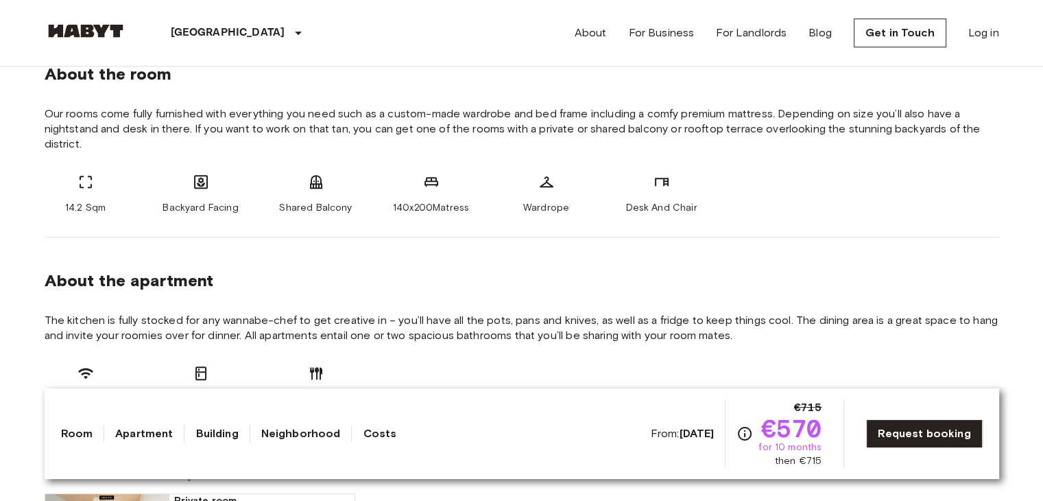
scroll to position [525, 0]
click at [702, 152] on span "Our rooms come fully furnished with everything you need such as a custom-made w…" at bounding box center [522, 129] width 955 height 45
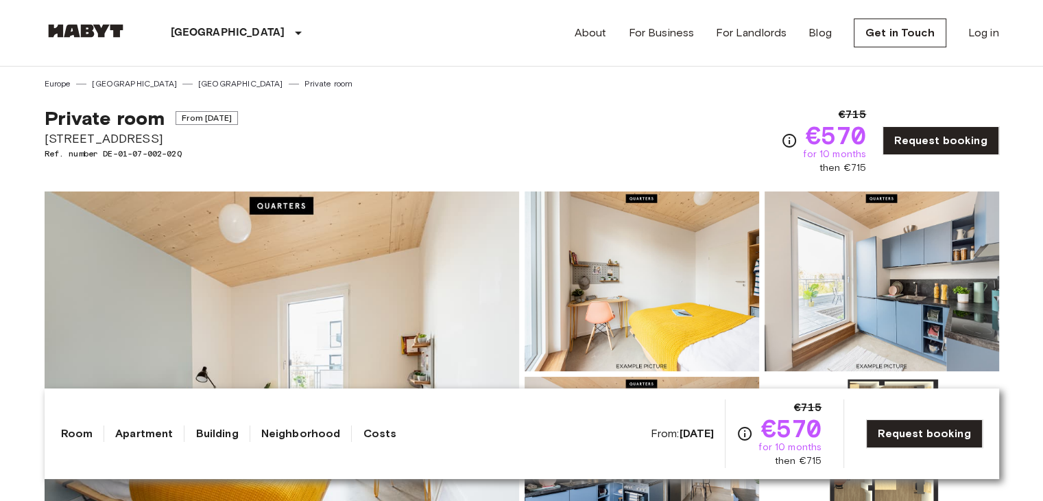
scroll to position [0, 0]
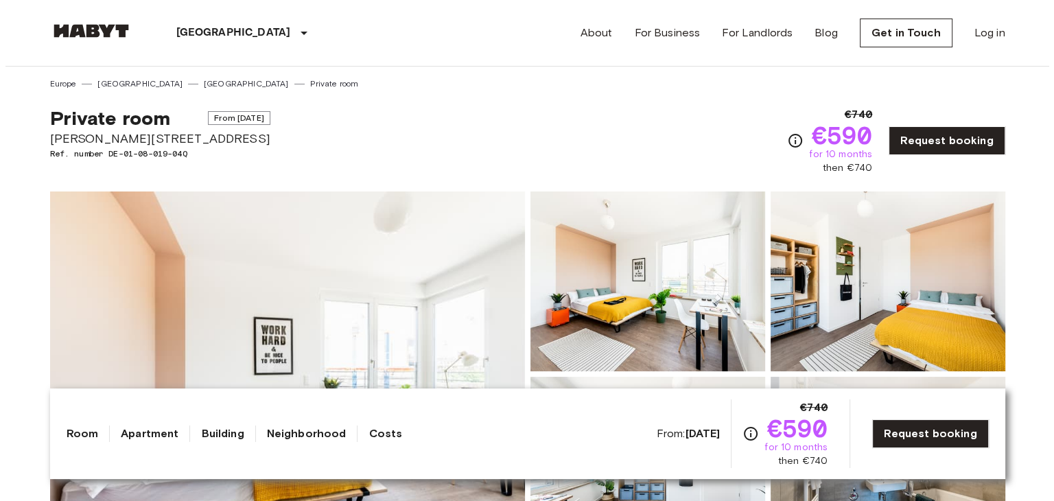
scroll to position [205, 0]
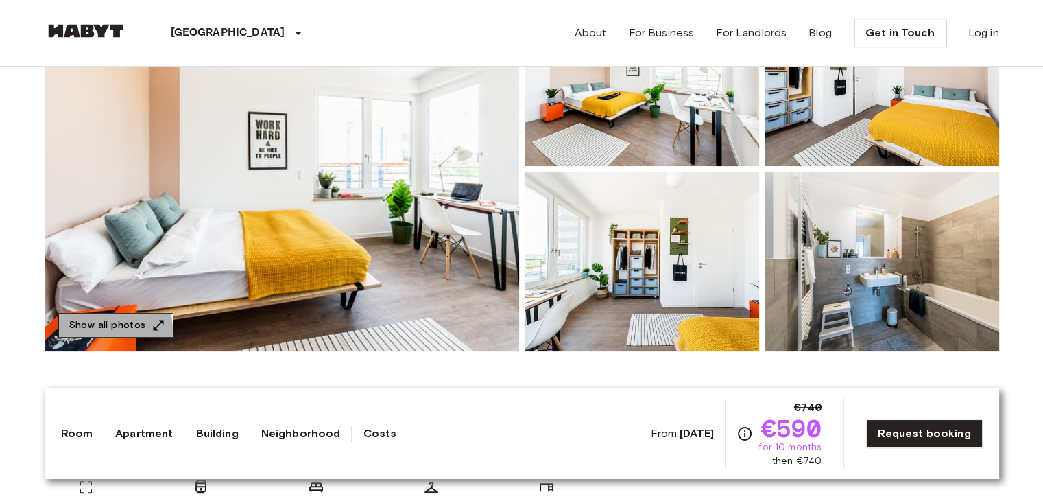
click at [101, 330] on button "Show all photos" at bounding box center [115, 325] width 115 height 25
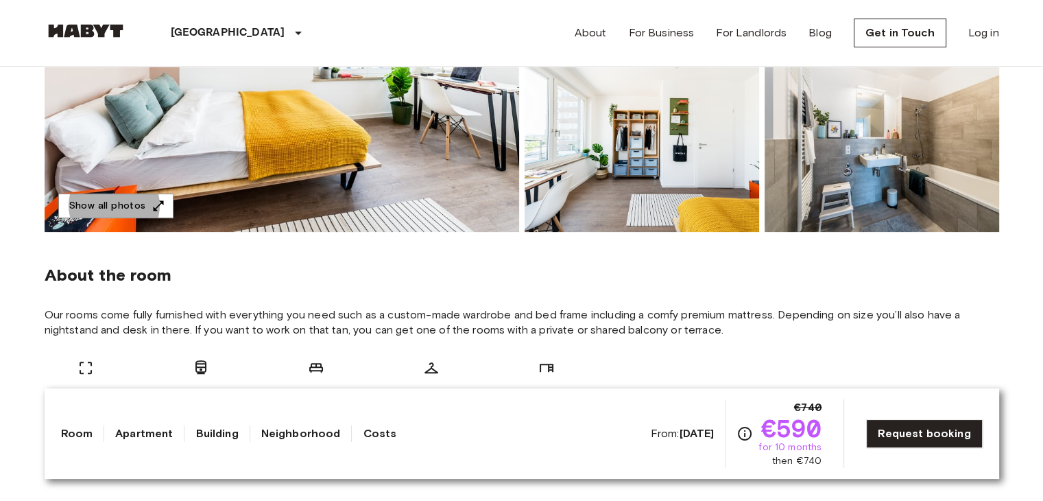
scroll to position [324, 0]
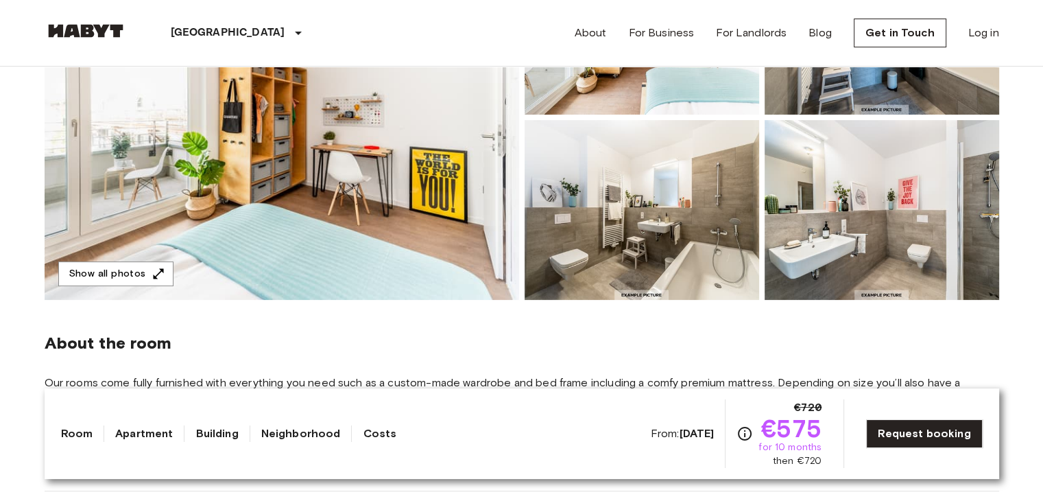
scroll to position [257, 0]
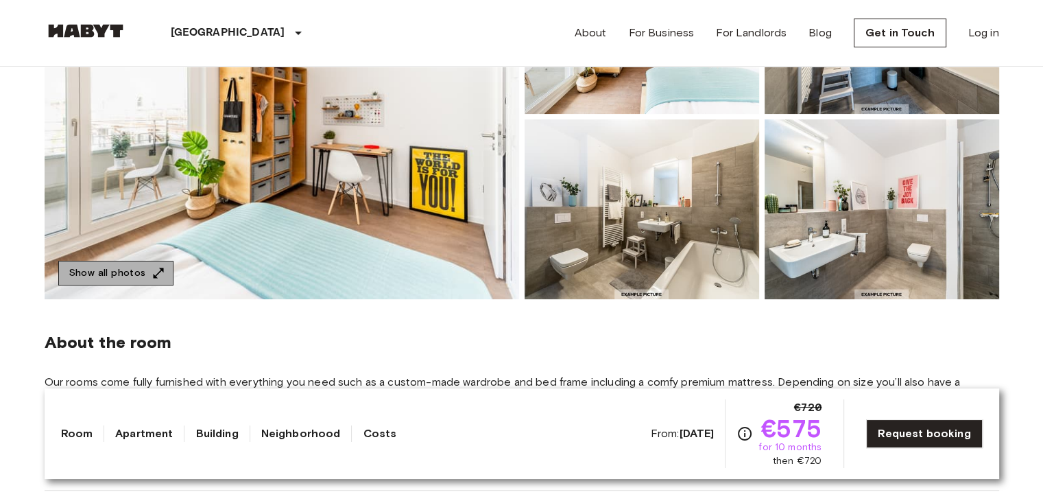
click at [123, 274] on button "Show all photos" at bounding box center [115, 273] width 115 height 25
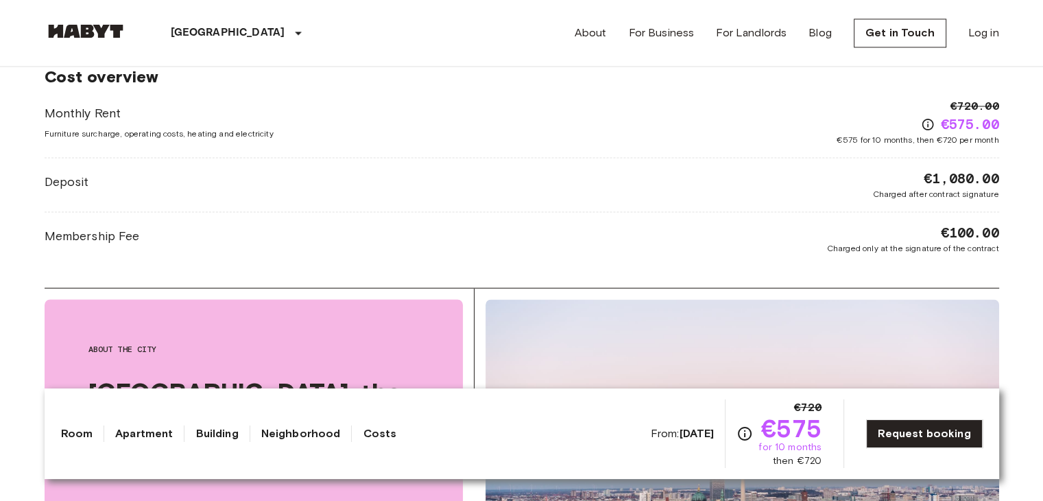
scroll to position [2165, 0]
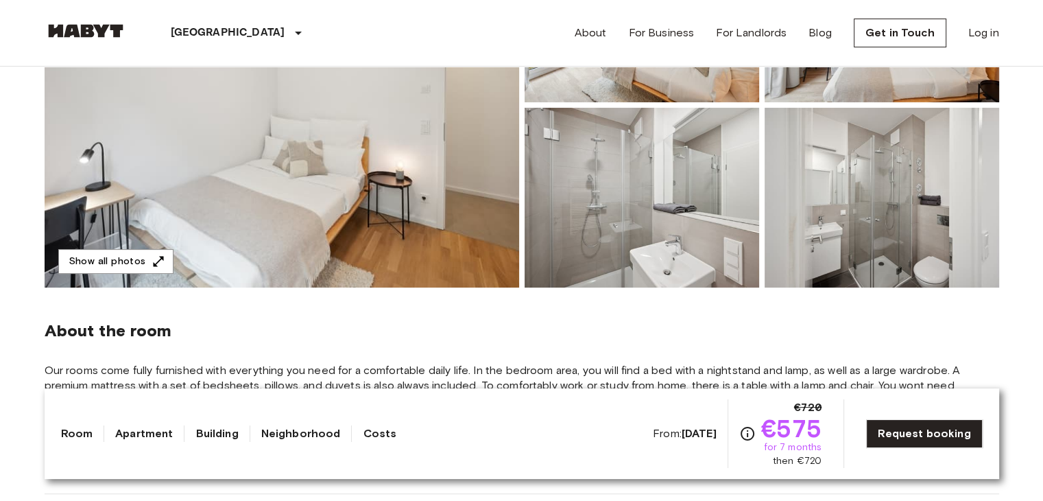
scroll to position [282, 0]
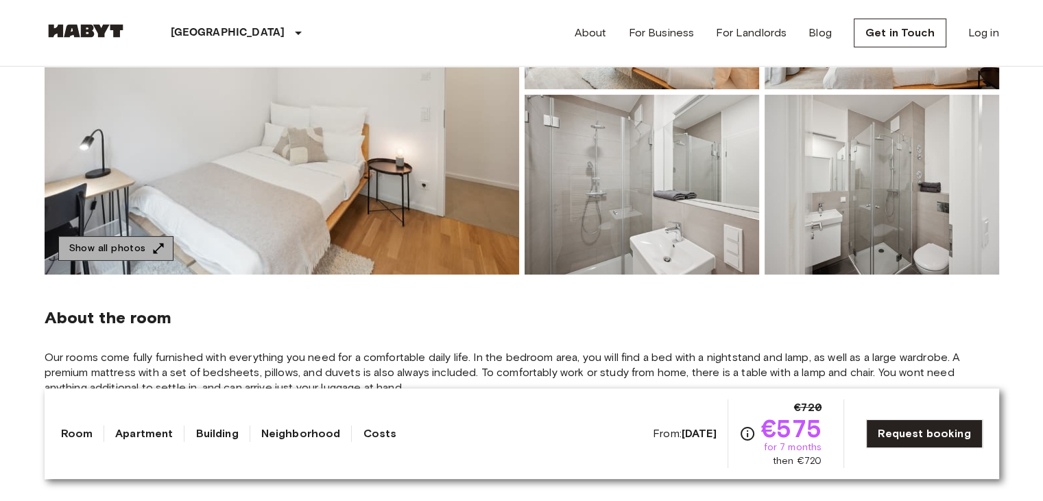
click at [152, 246] on icon "button" at bounding box center [159, 248] width 14 height 14
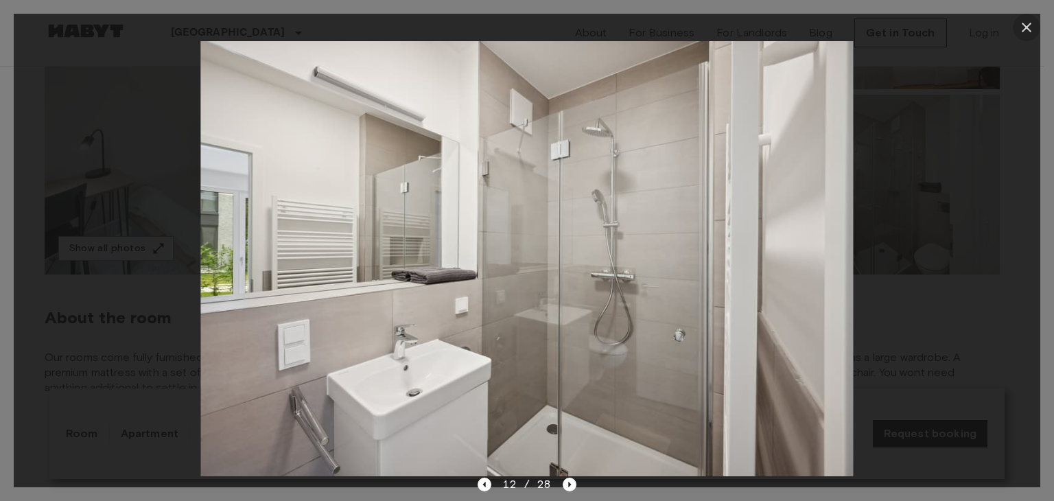
click at [1029, 23] on icon "button" at bounding box center [1026, 28] width 10 height 10
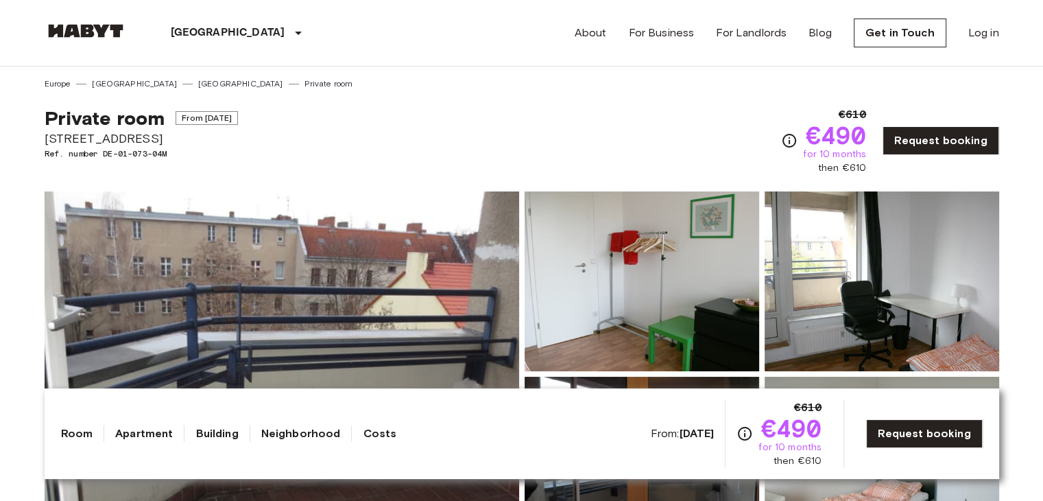
click at [604, 286] on img at bounding box center [642, 281] width 235 height 180
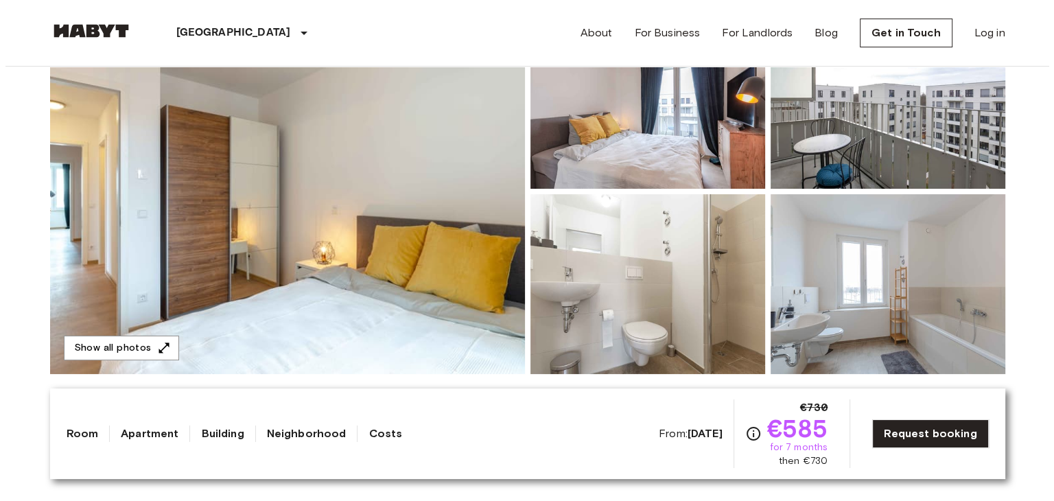
scroll to position [181, 0]
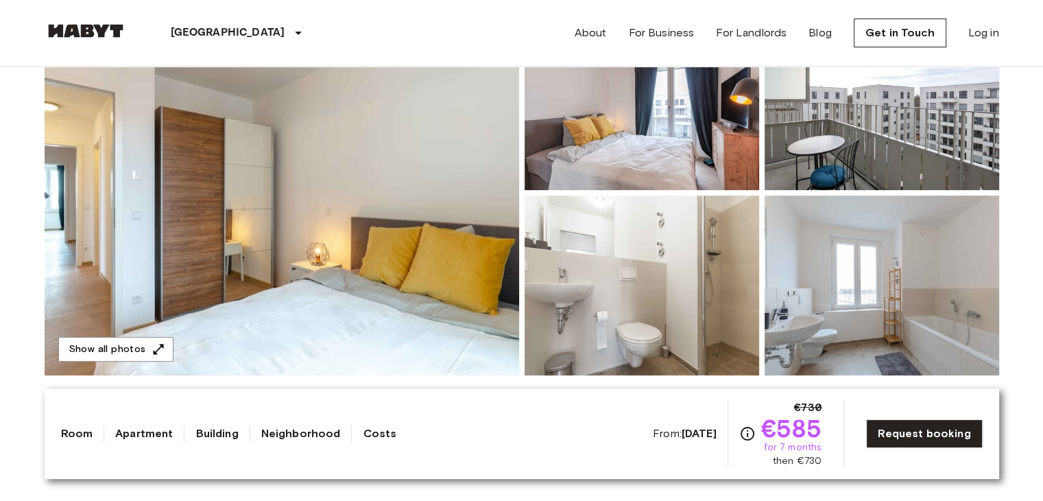
click at [394, 330] on img at bounding box center [282, 192] width 475 height 365
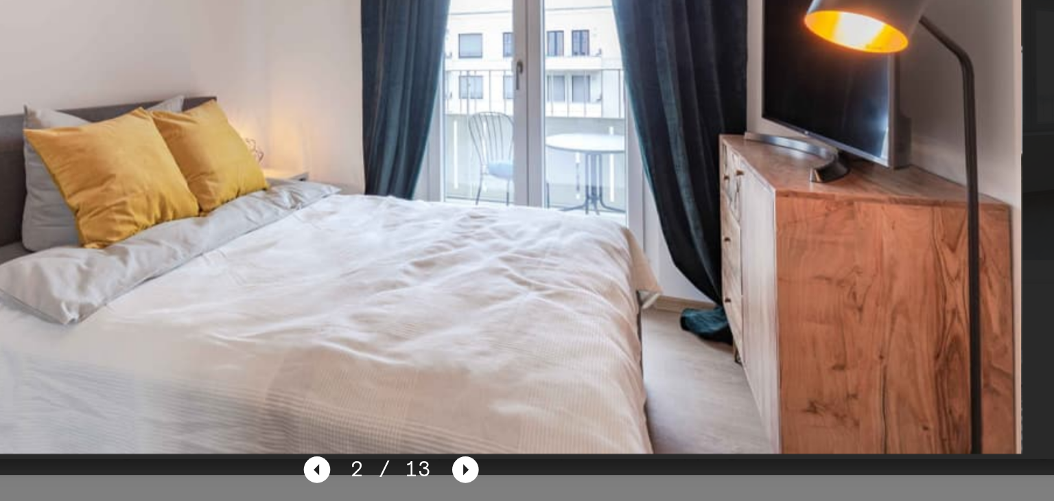
scroll to position [180, 0]
